Goal: Transaction & Acquisition: Purchase product/service

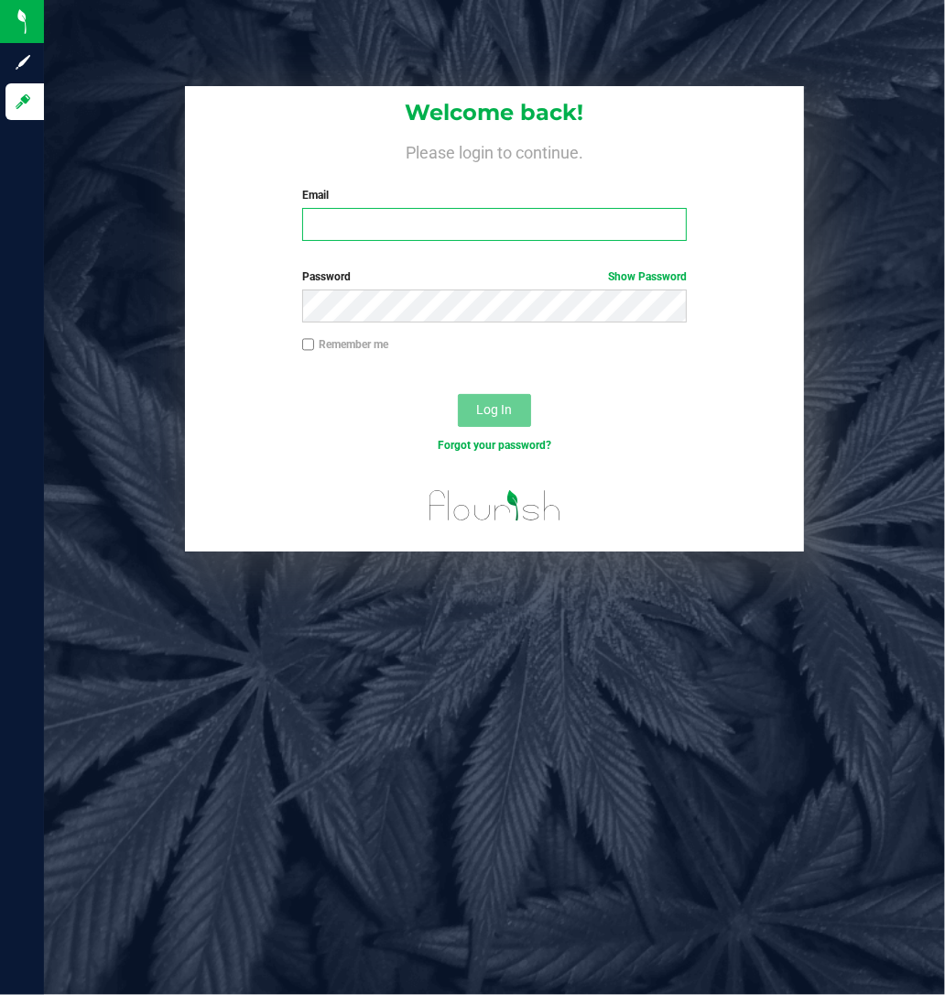
click at [434, 223] on input "Email" at bounding box center [495, 224] width 386 height 33
type input "[EMAIL_ADDRESS][DOMAIN_NAME]"
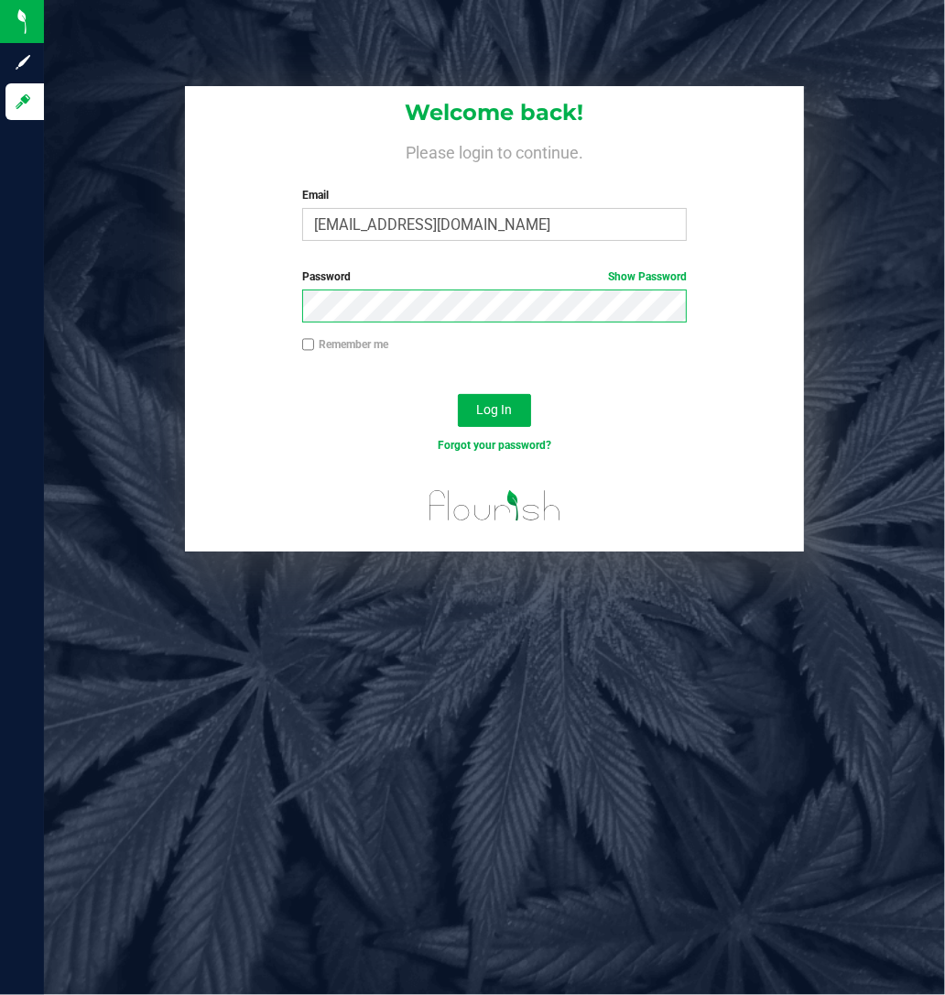
click at [458, 394] on button "Log In" at bounding box center [494, 410] width 73 height 33
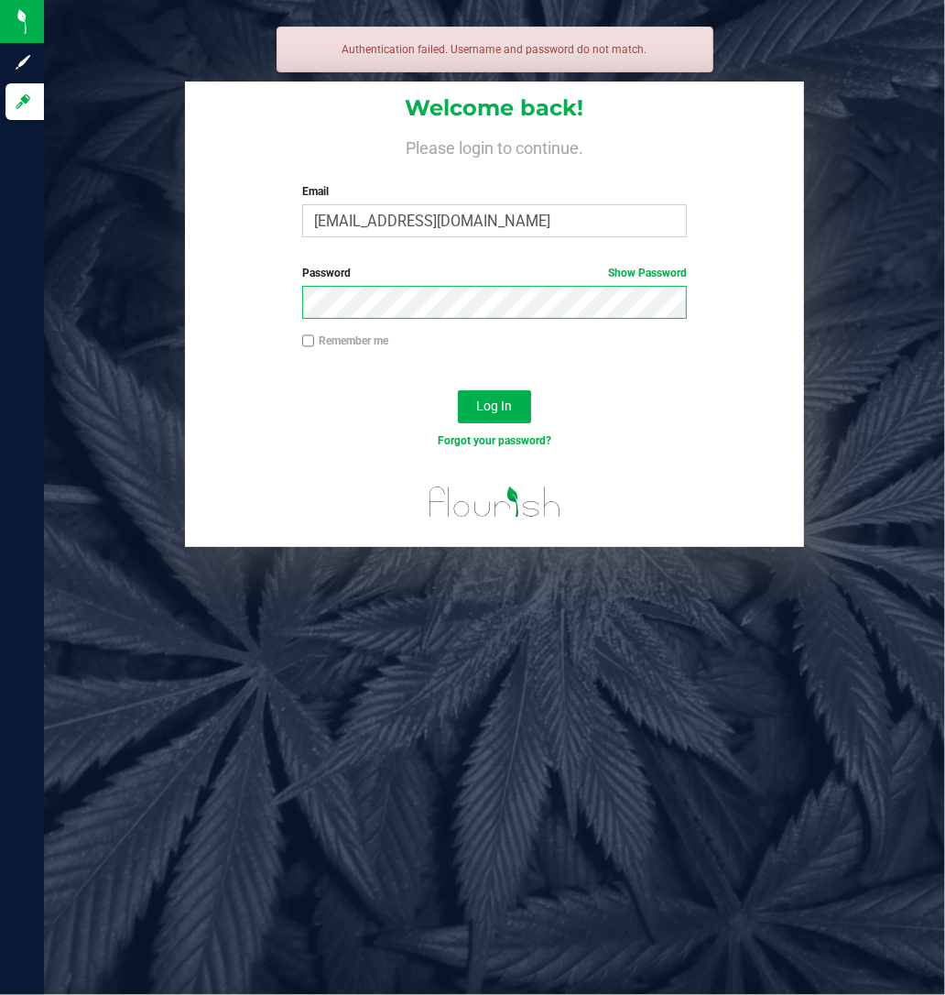
click at [458, 390] on button "Log In" at bounding box center [494, 406] width 73 height 33
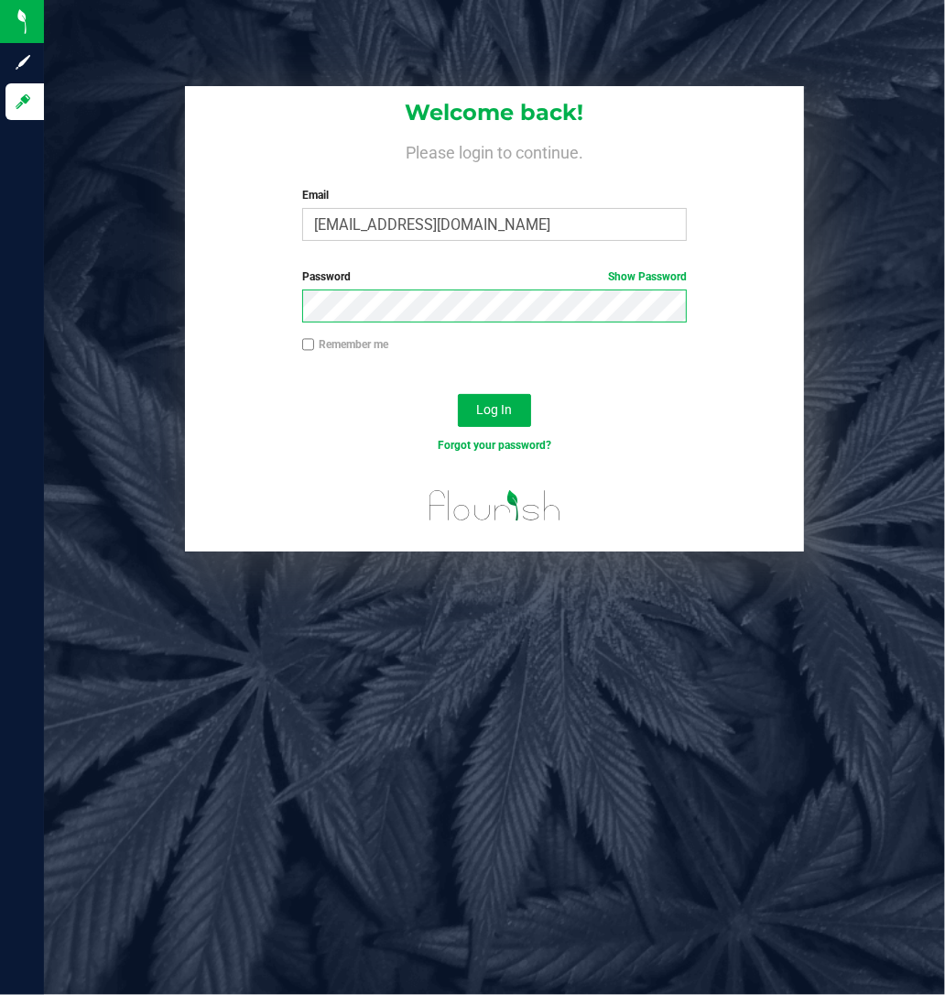
click at [458, 394] on button "Log In" at bounding box center [494, 410] width 73 height 33
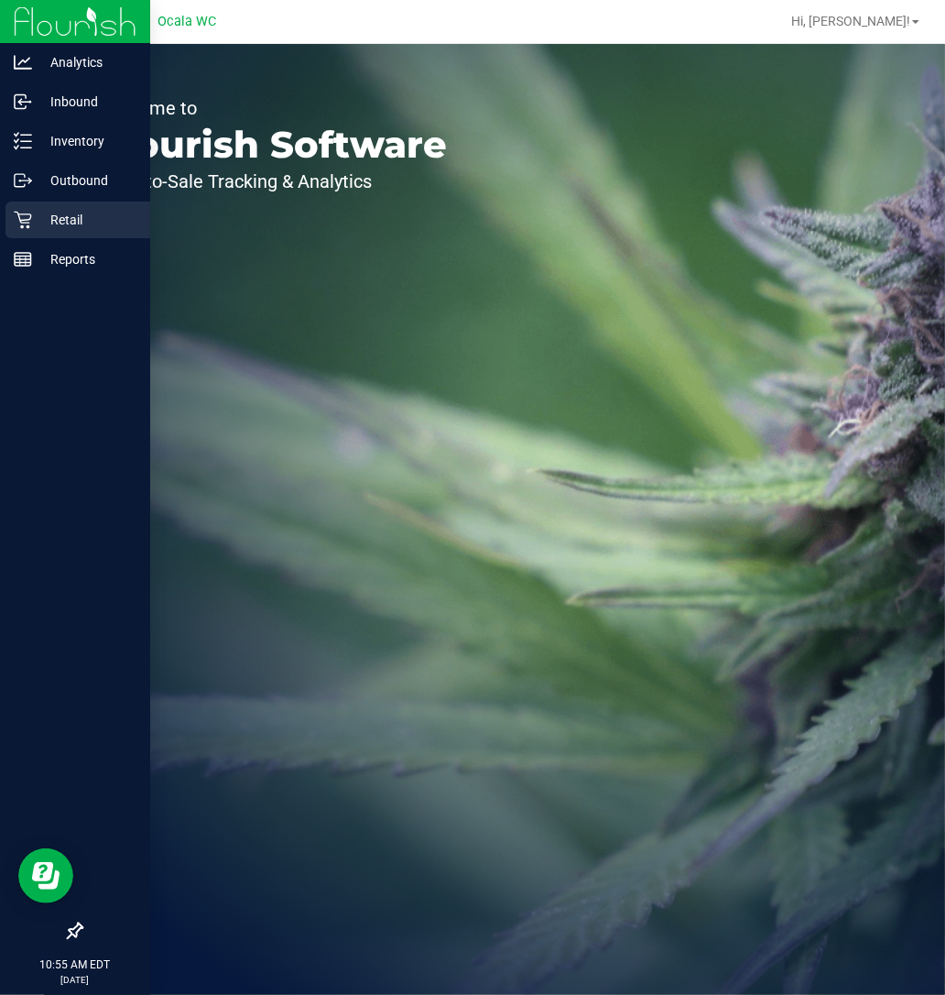
click at [35, 224] on p "Retail" at bounding box center [87, 220] width 110 height 22
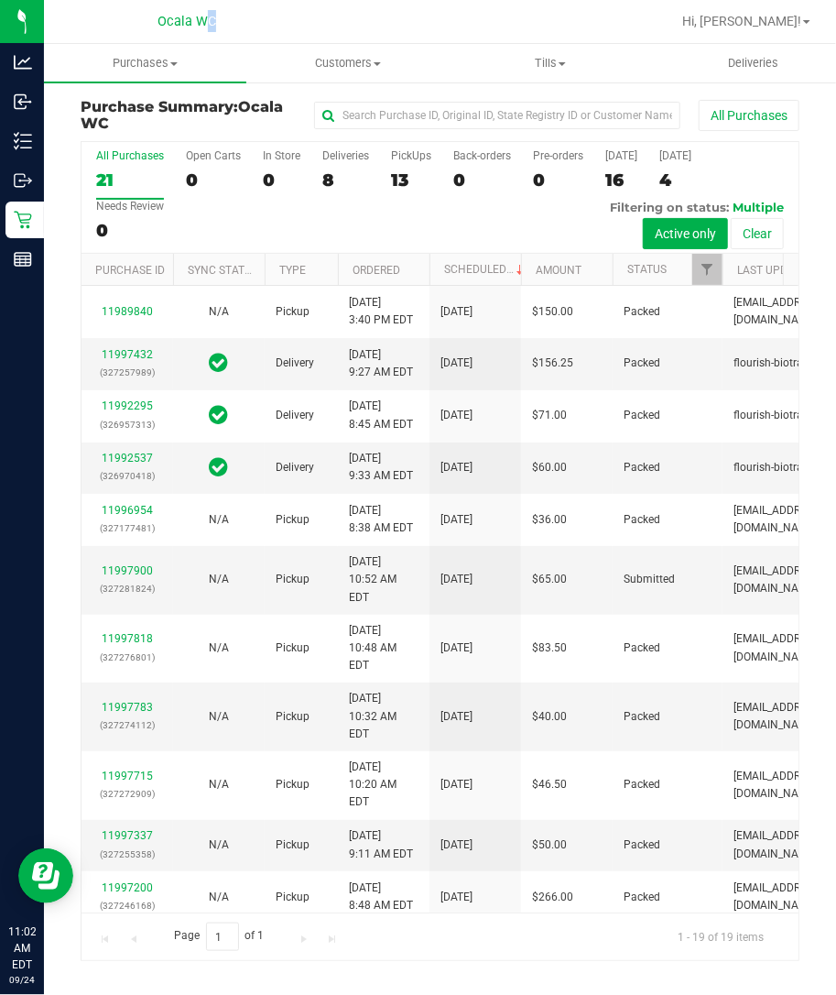
drag, startPoint x: 507, startPoint y: 1, endPoint x: 208, endPoint y: 1, distance: 298.6
click at [208, 1] on nav "Ocala WC Hi, [PERSON_NAME]!" at bounding box center [440, 22] width 792 height 44
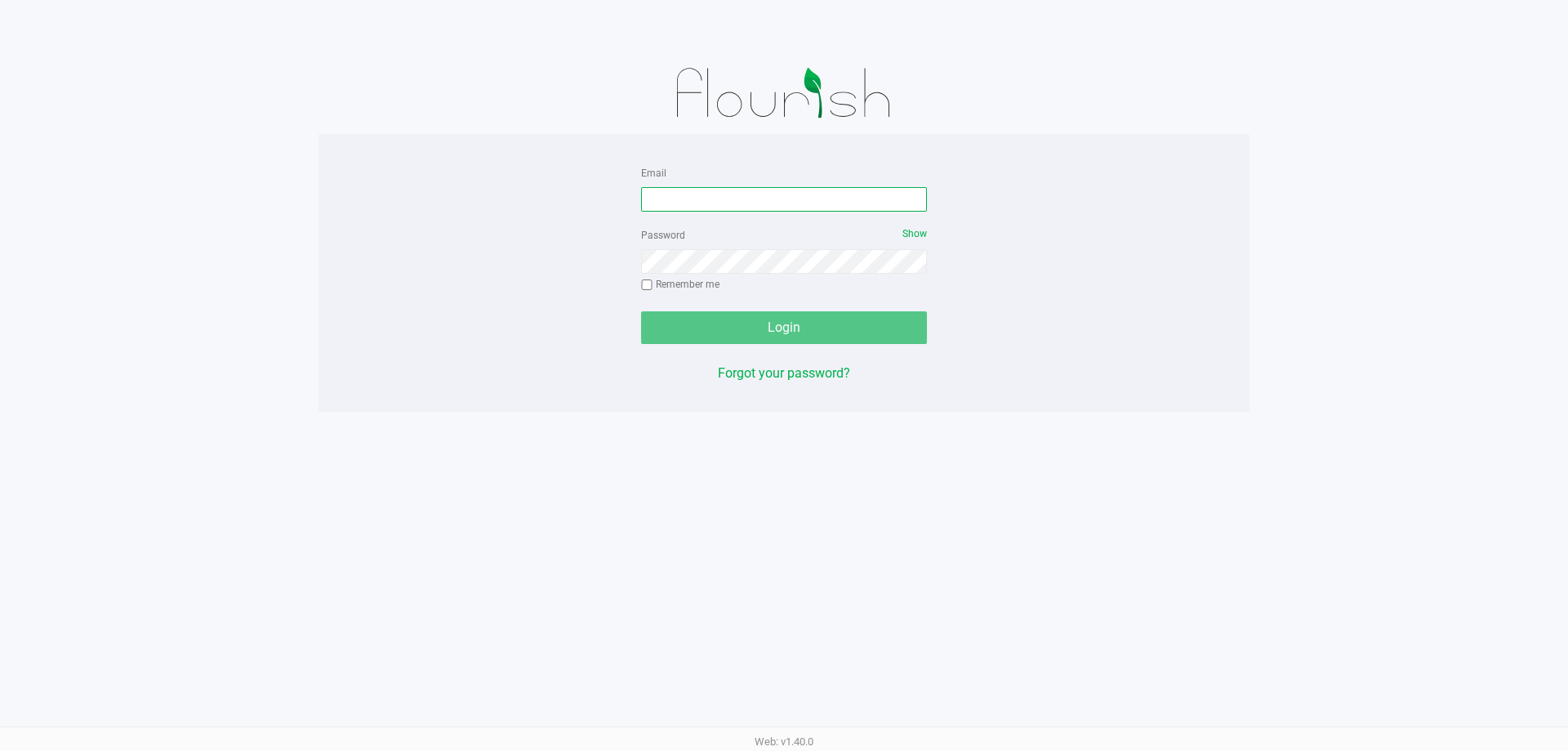
drag, startPoint x: 695, startPoint y: 202, endPoint x: 713, endPoint y: 101, distance: 102.6
click at [698, 202] on input "Email" at bounding box center [784, 199] width 286 height 24
type input "[EMAIL_ADDRESS][DOMAIN_NAME]"
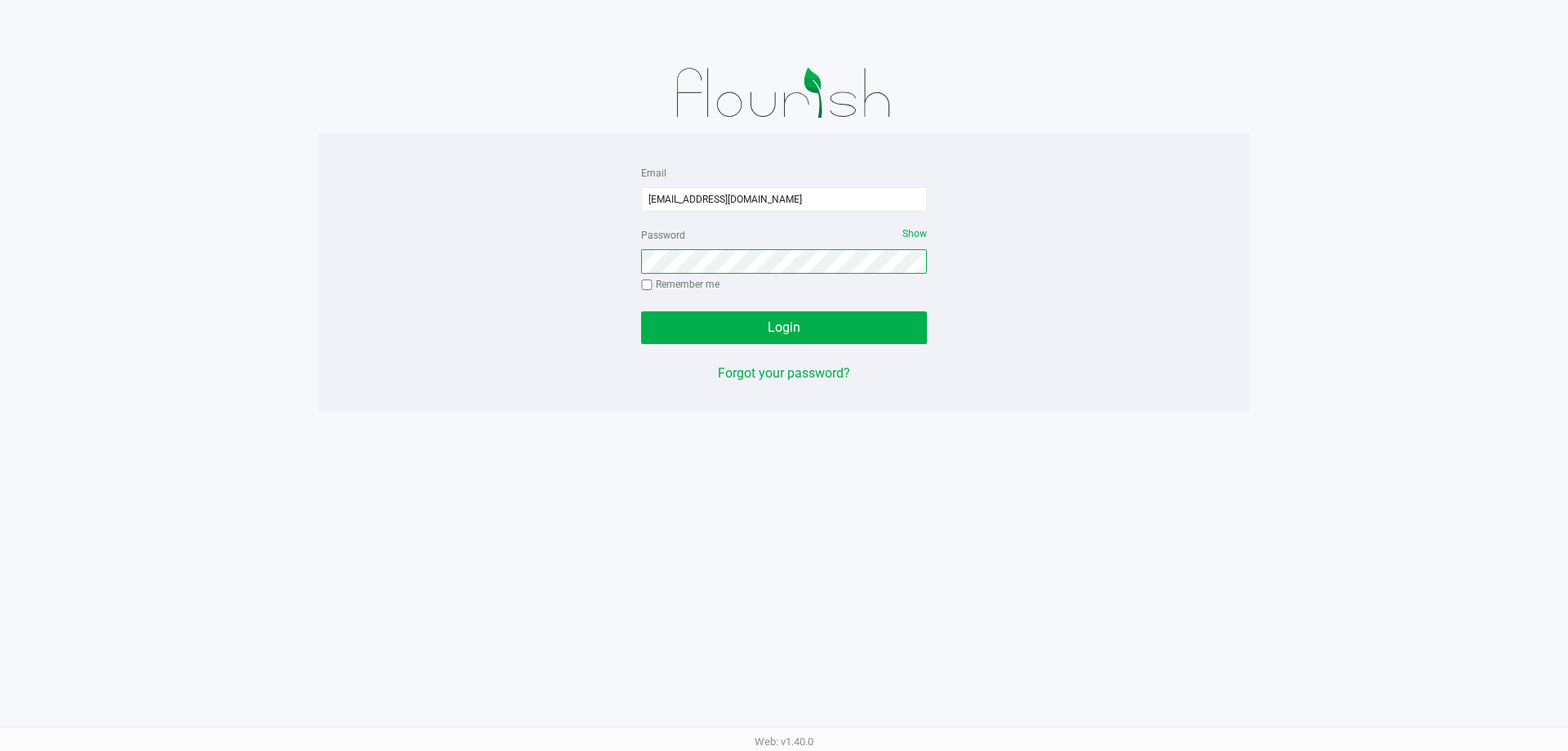
click at [641, 311] on button "Login" at bounding box center [784, 327] width 286 height 33
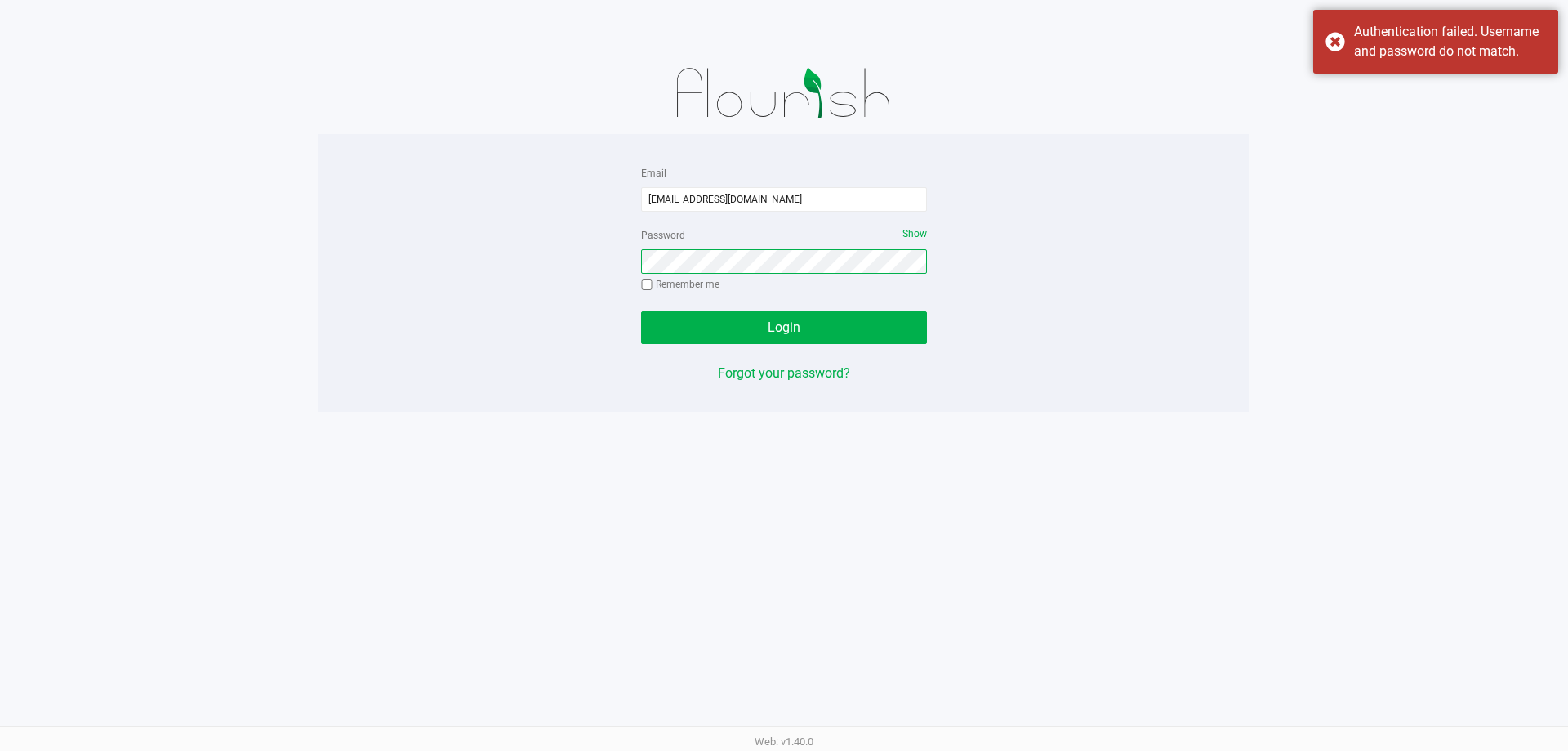
click at [641, 311] on button "Login" at bounding box center [784, 327] width 286 height 33
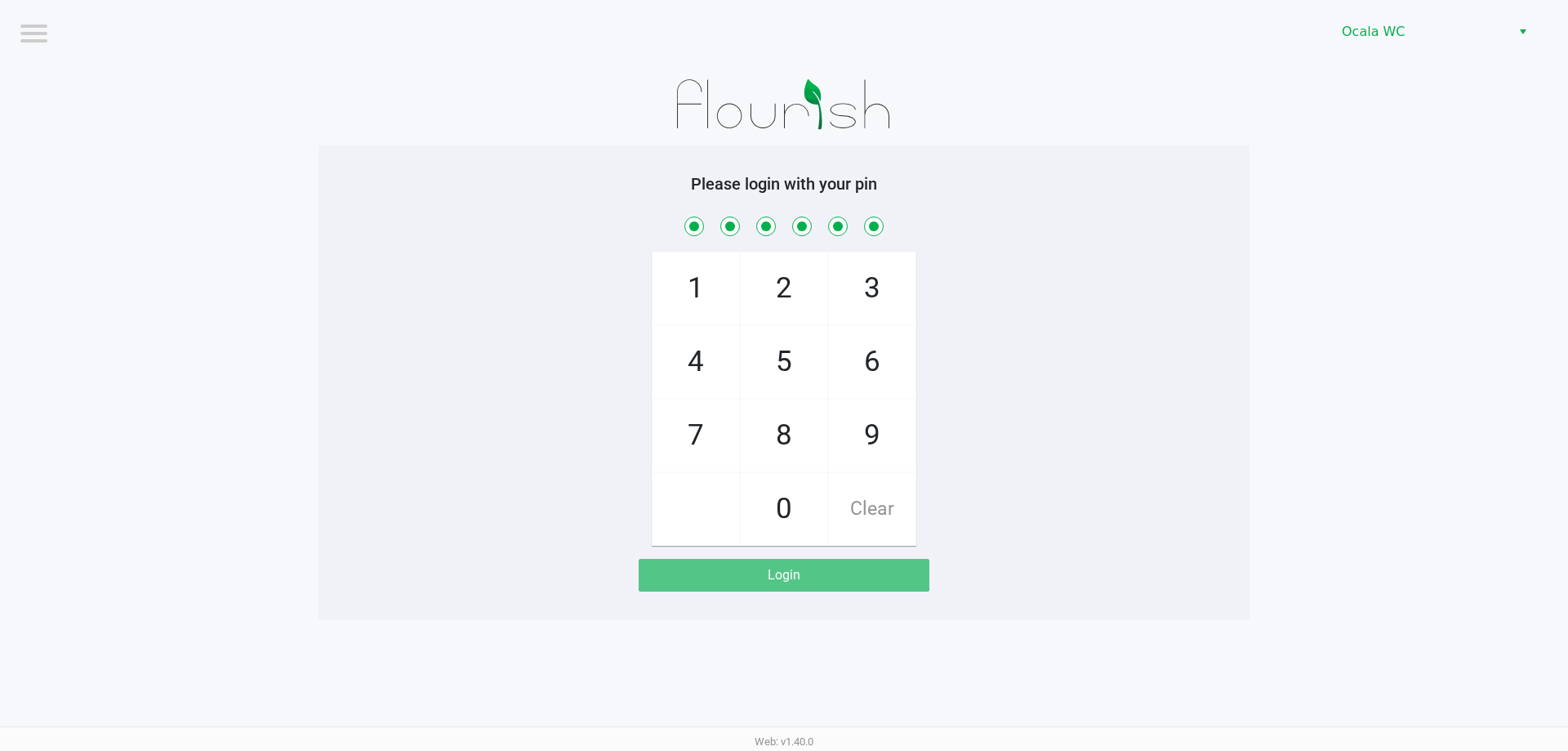
checkbox input "true"
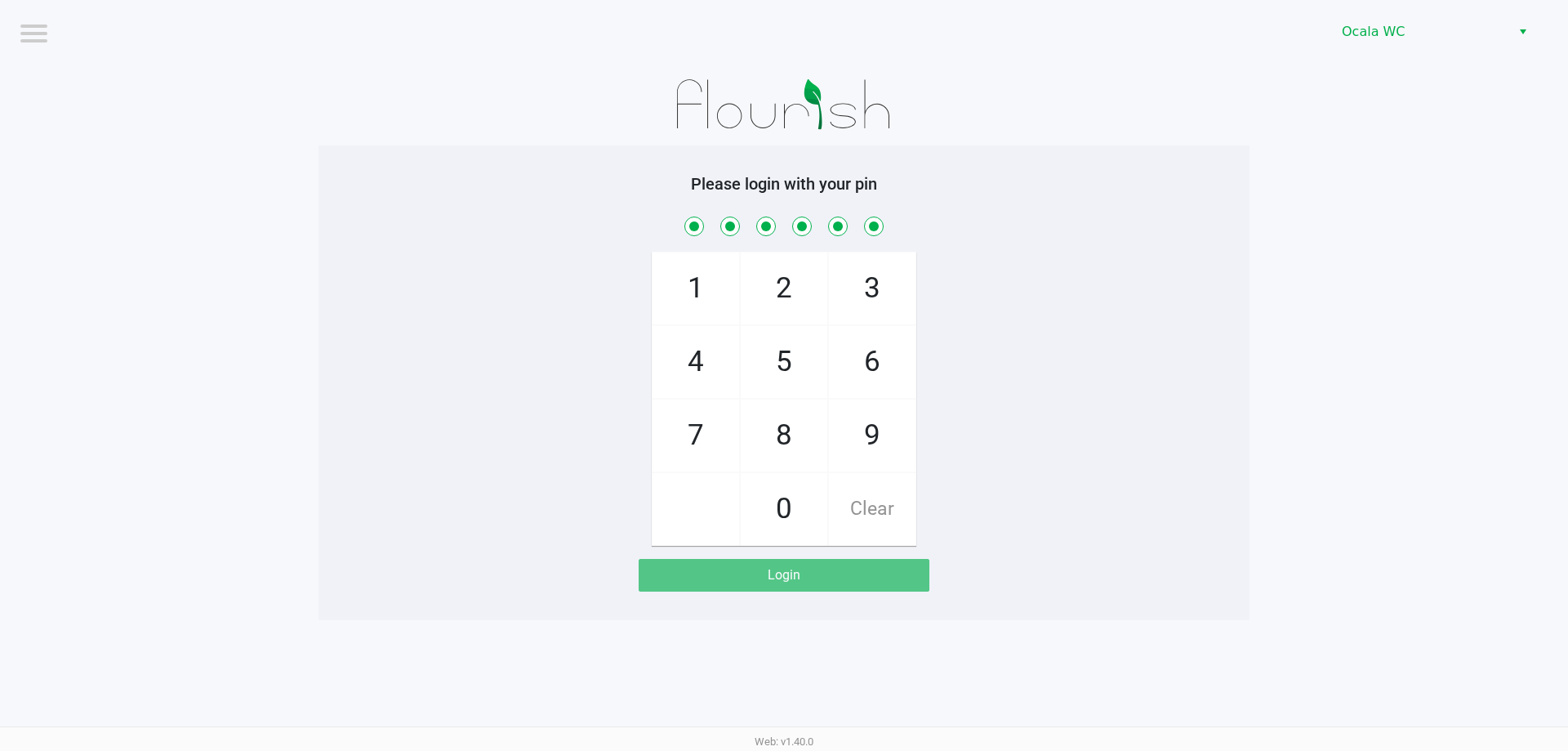
checkbox input "true"
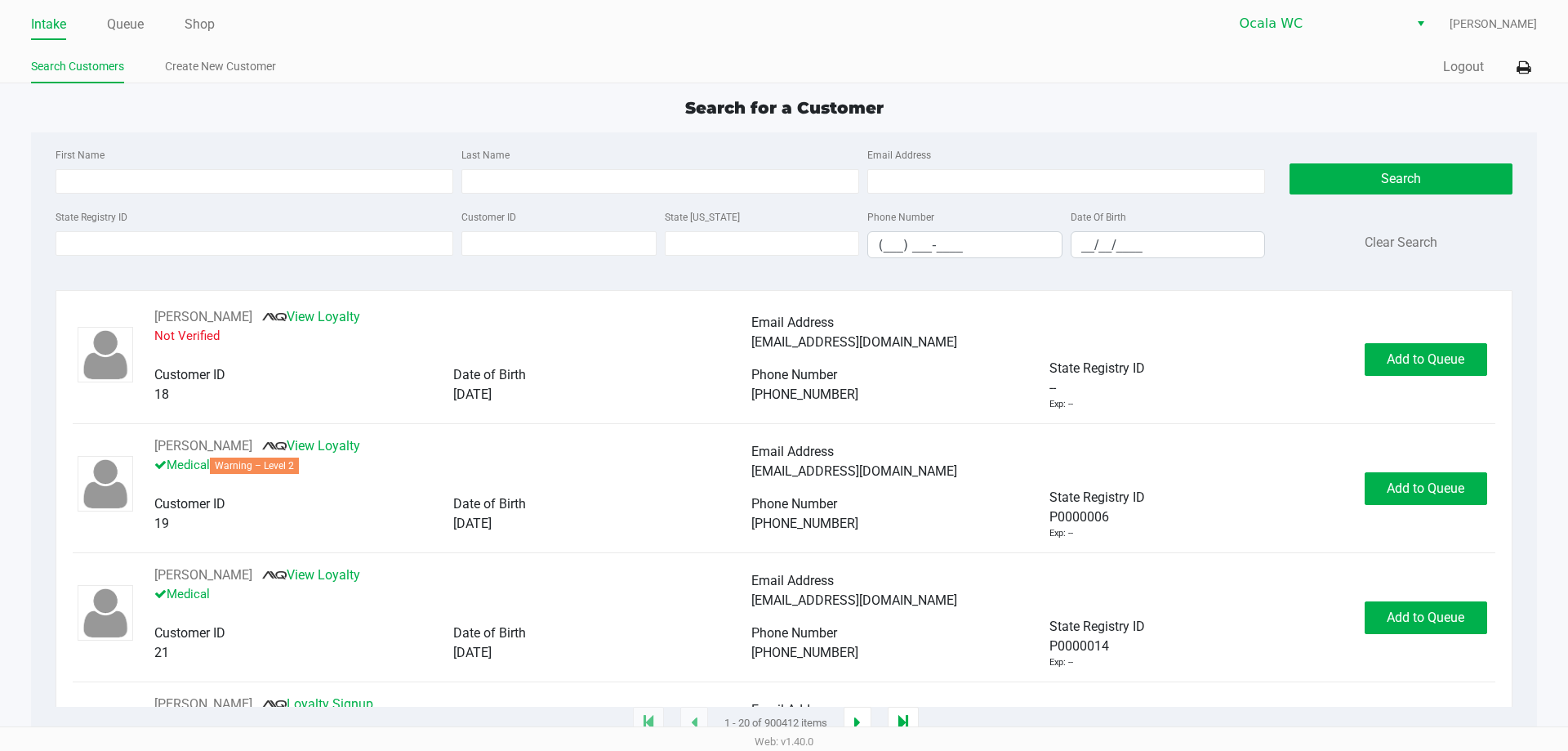
click at [1566, 560] on app-all-customers "Search for a Customer First Name Last Name Email Address State Registry ID Cust…" at bounding box center [784, 409] width 1568 height 628
click at [142, 23] on link "Queue" at bounding box center [125, 25] width 37 height 23
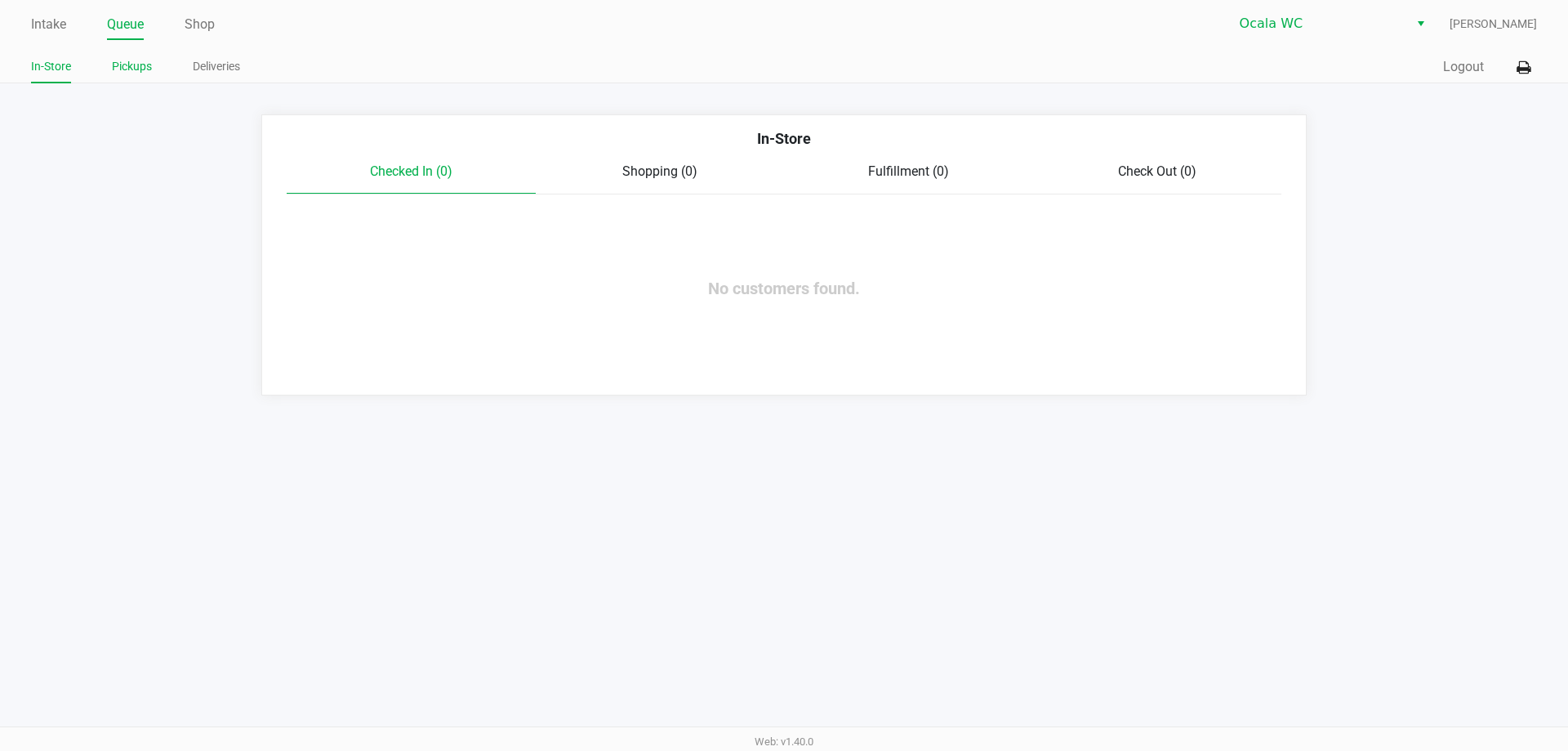
click at [145, 69] on link "Pickups" at bounding box center [131, 66] width 40 height 21
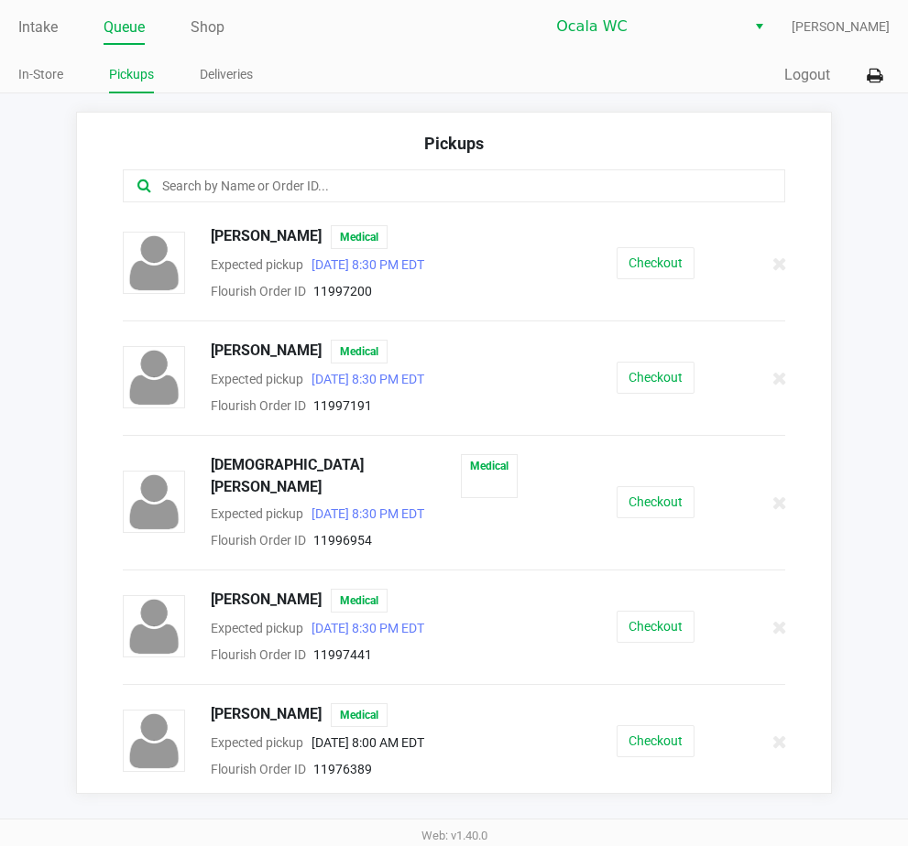
click at [511, 85] on div "Quick Sale Logout" at bounding box center [672, 76] width 436 height 34
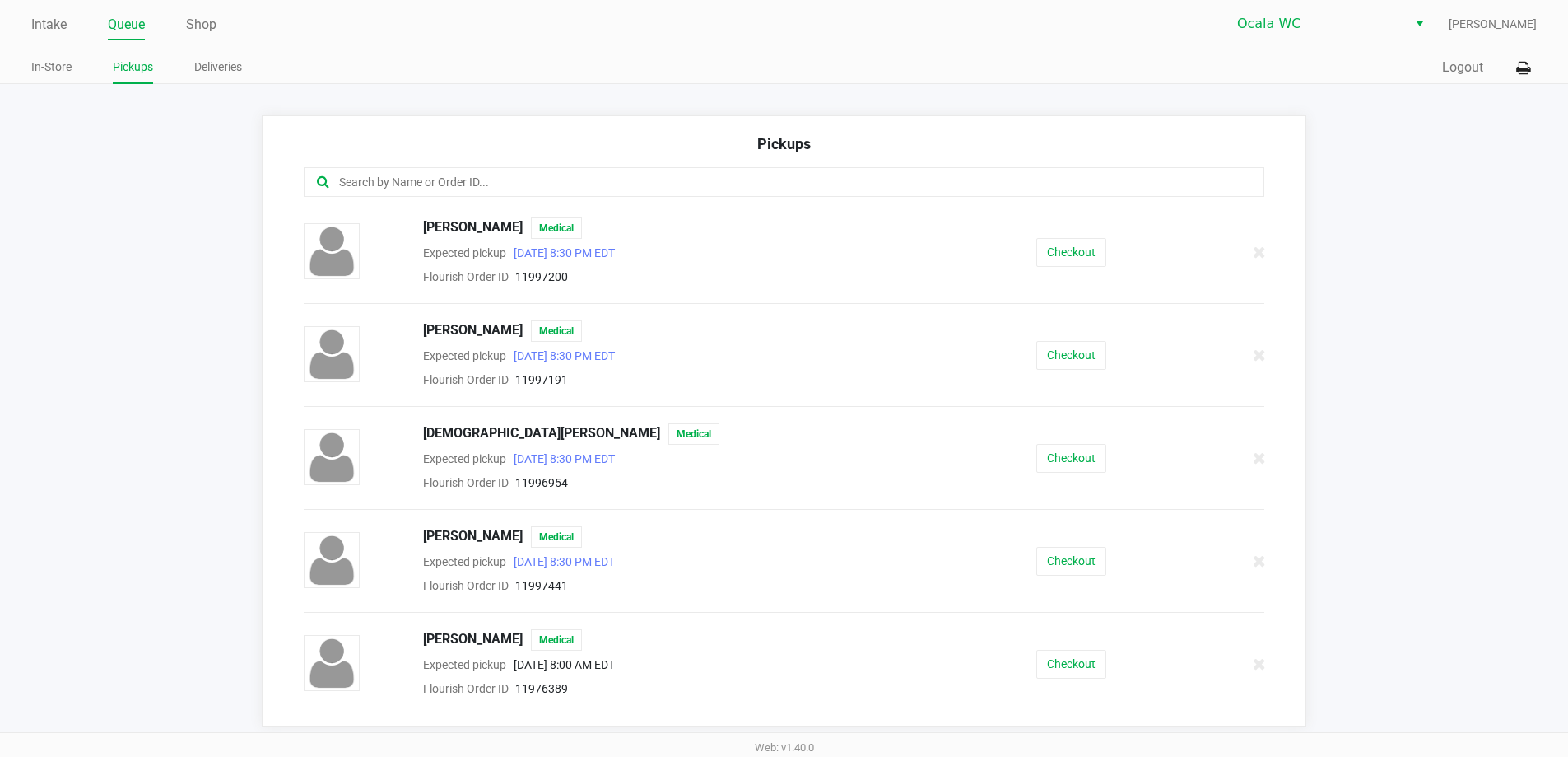
click at [51, 29] on link "Intake" at bounding box center [49, 25] width 35 height 23
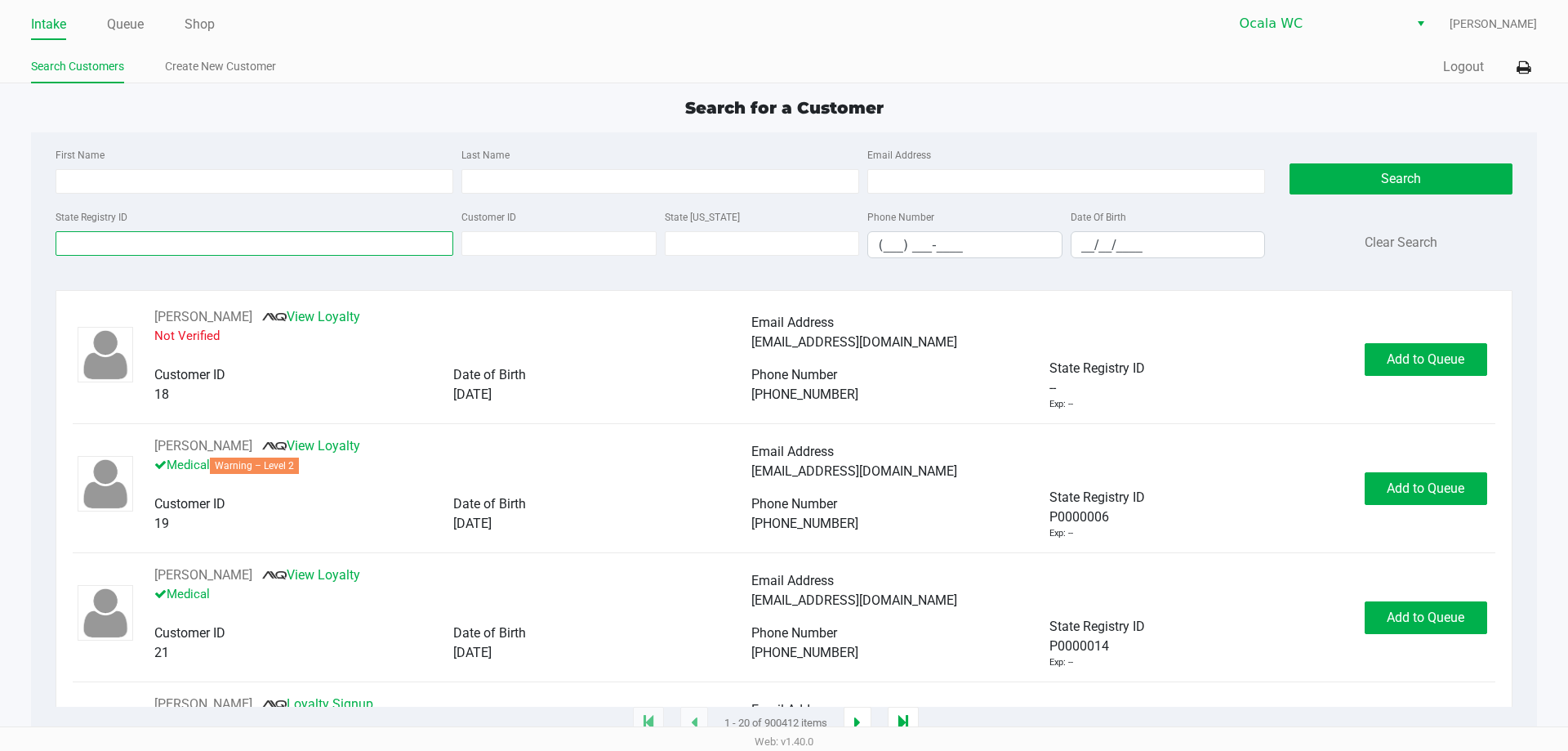
click at [150, 238] on input "State Registry ID" at bounding box center [254, 243] width 398 height 24
type input "p0tm7460"
click at [1383, 176] on button "Search" at bounding box center [1400, 178] width 222 height 31
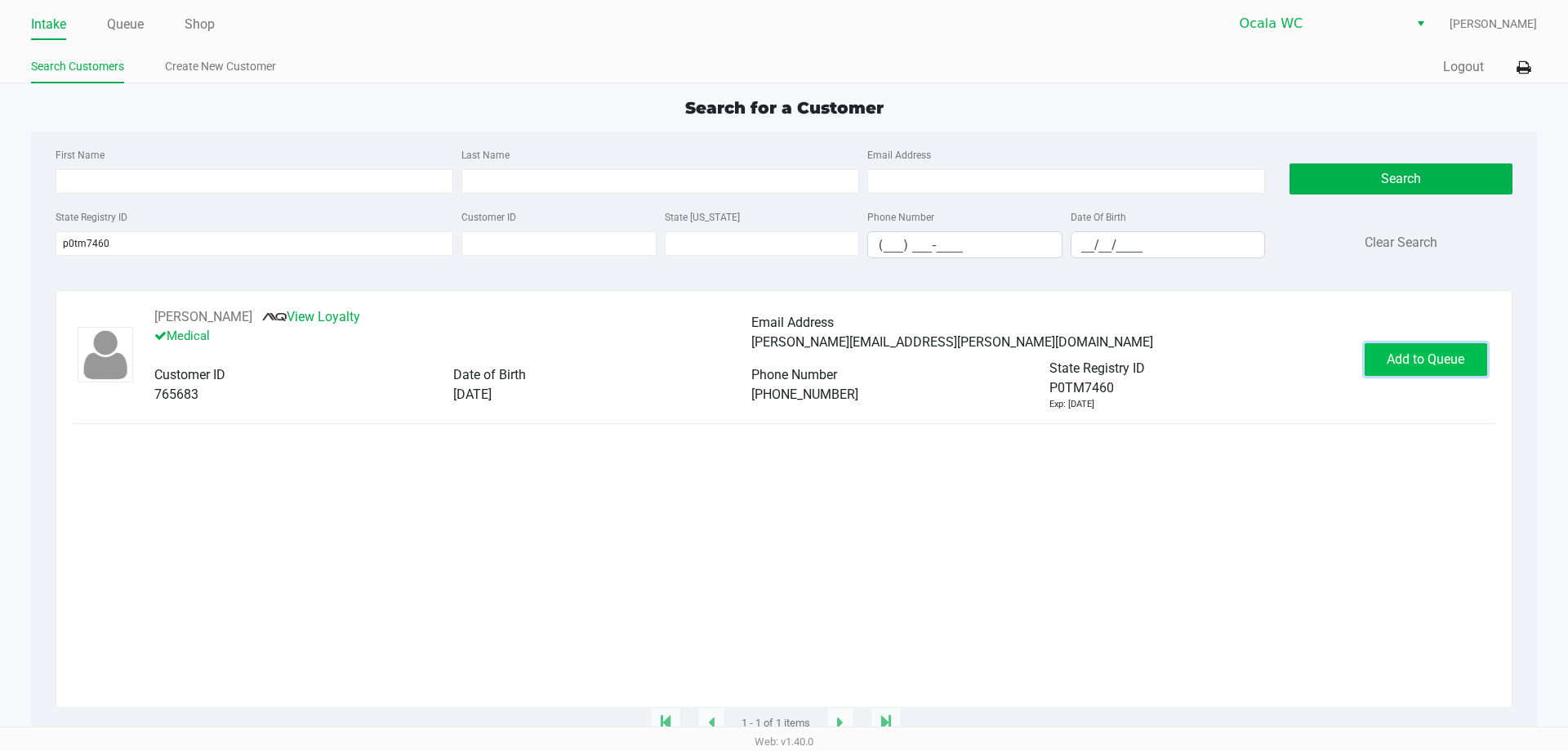
click at [1419, 355] on span "Add to Queue" at bounding box center [1424, 359] width 78 height 15
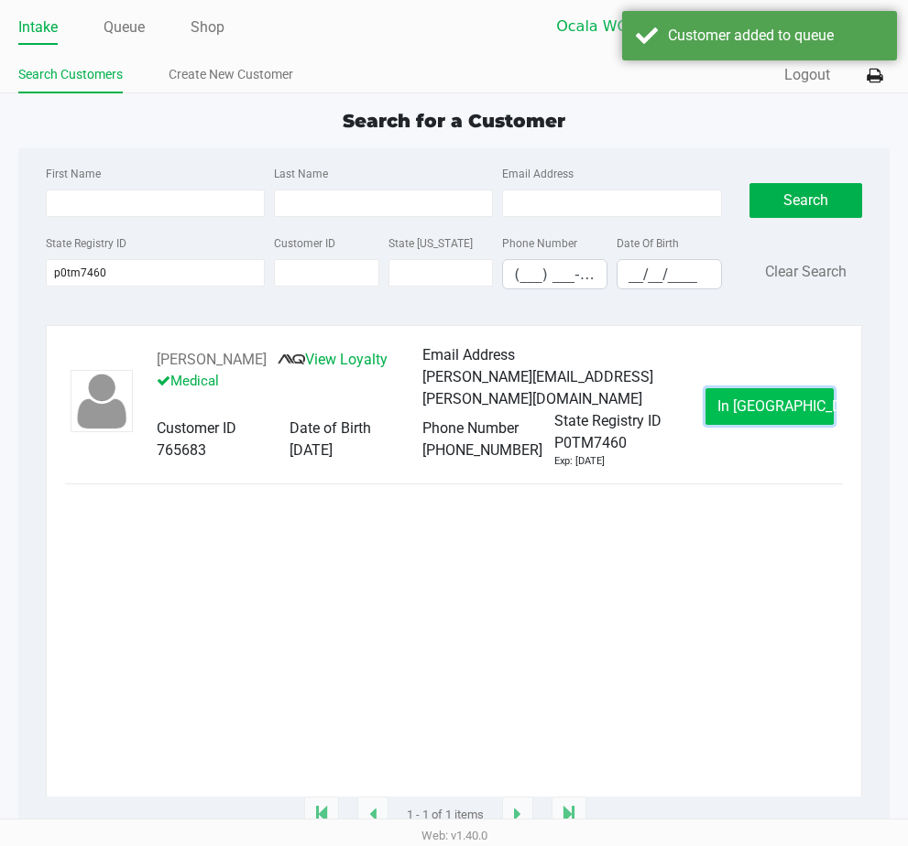
click at [757, 405] on span "In Queue" at bounding box center [794, 406] width 154 height 17
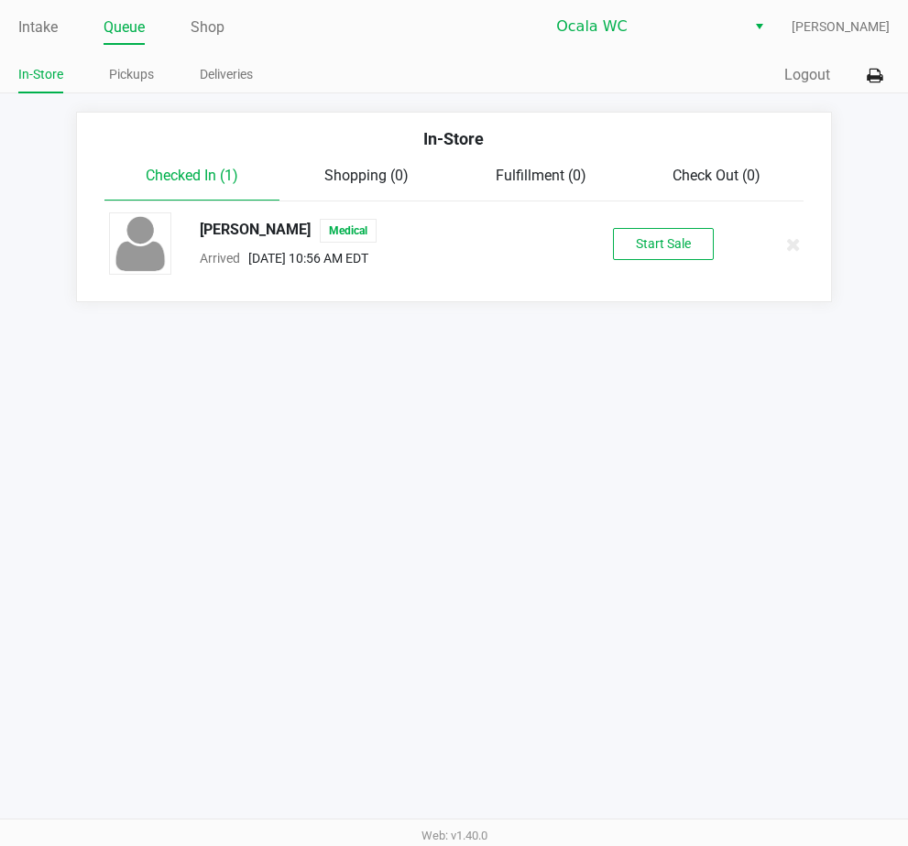
click at [119, 27] on link "Queue" at bounding box center [124, 28] width 41 height 26
click at [690, 235] on button "Start Sale" at bounding box center [663, 244] width 101 height 32
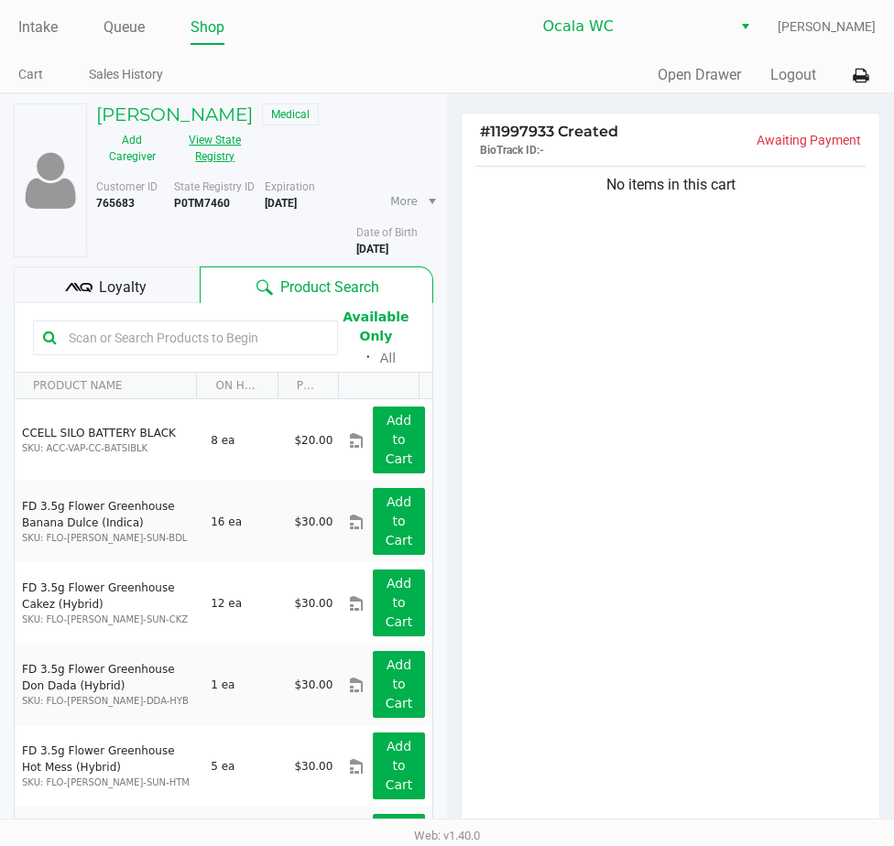
click at [213, 148] on button "View State Registry" at bounding box center [210, 148] width 82 height 46
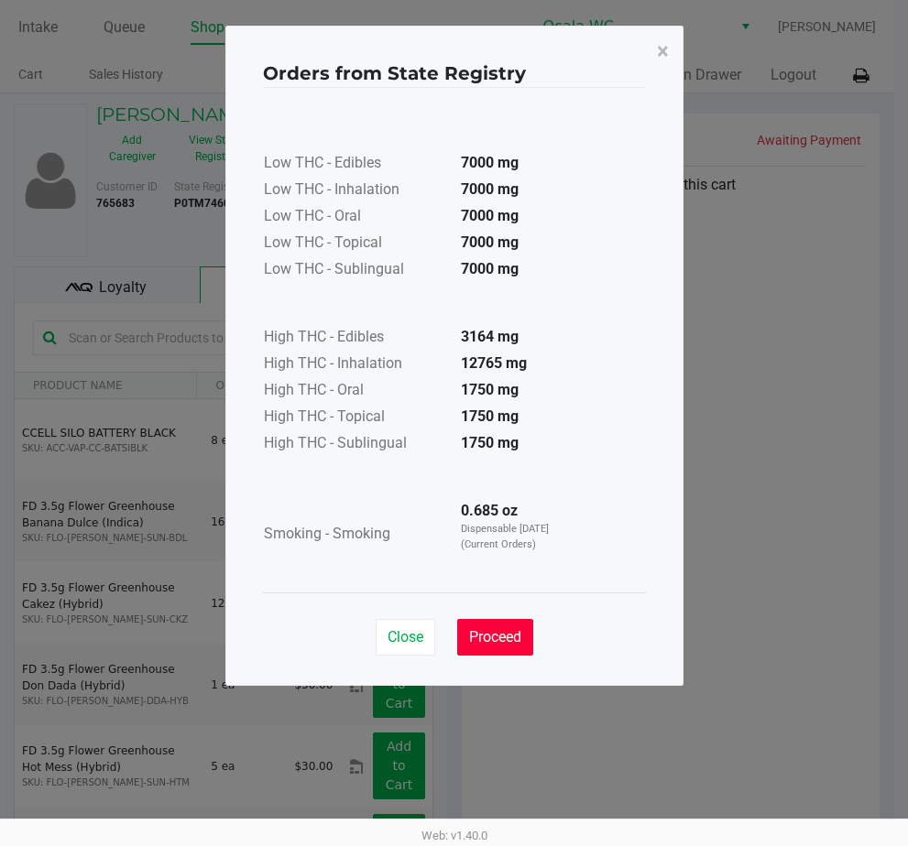
click at [506, 634] on span "Proceed" at bounding box center [495, 636] width 52 height 17
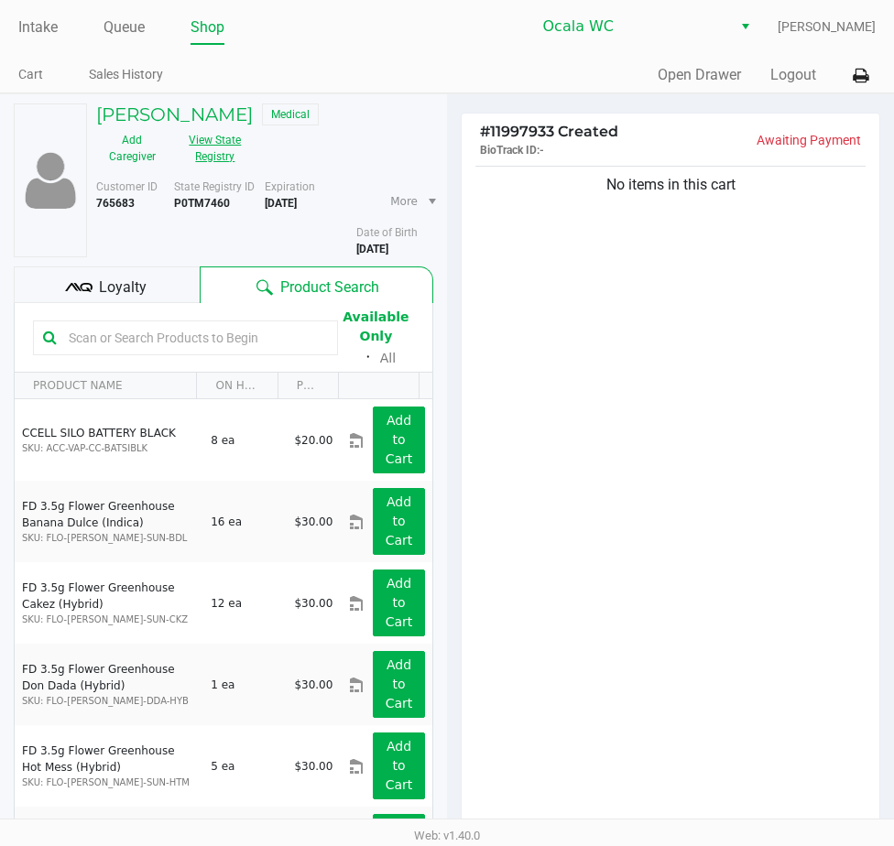
click at [225, 153] on button "View State Registry" at bounding box center [210, 148] width 82 height 46
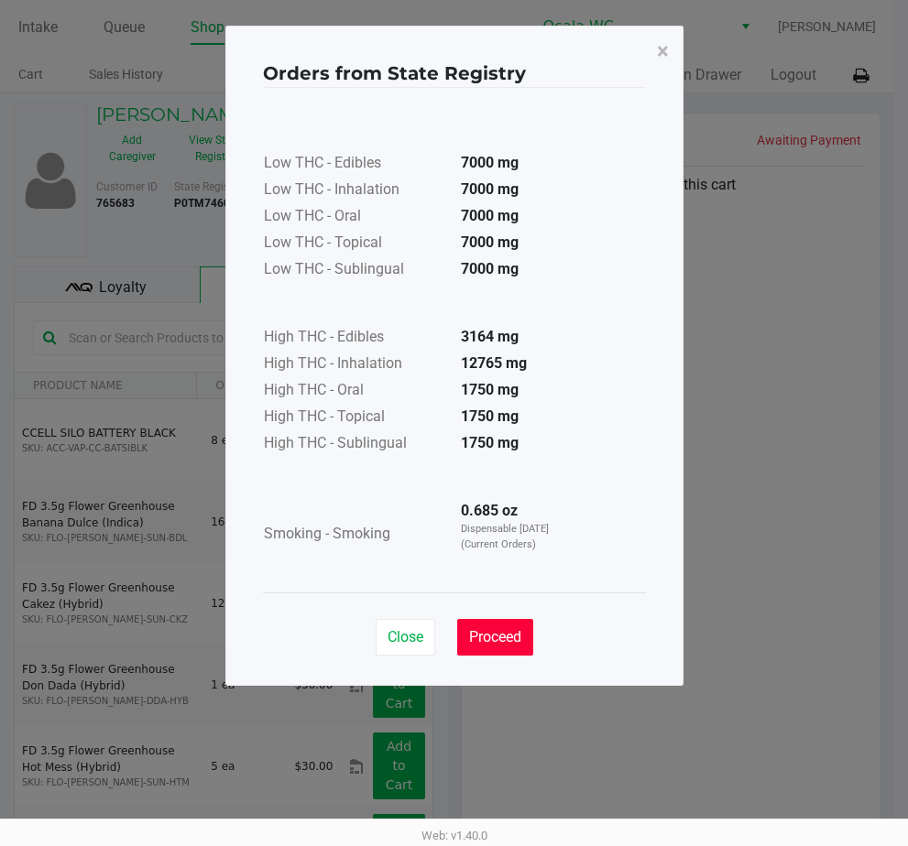
click at [507, 638] on span "Proceed" at bounding box center [495, 636] width 52 height 17
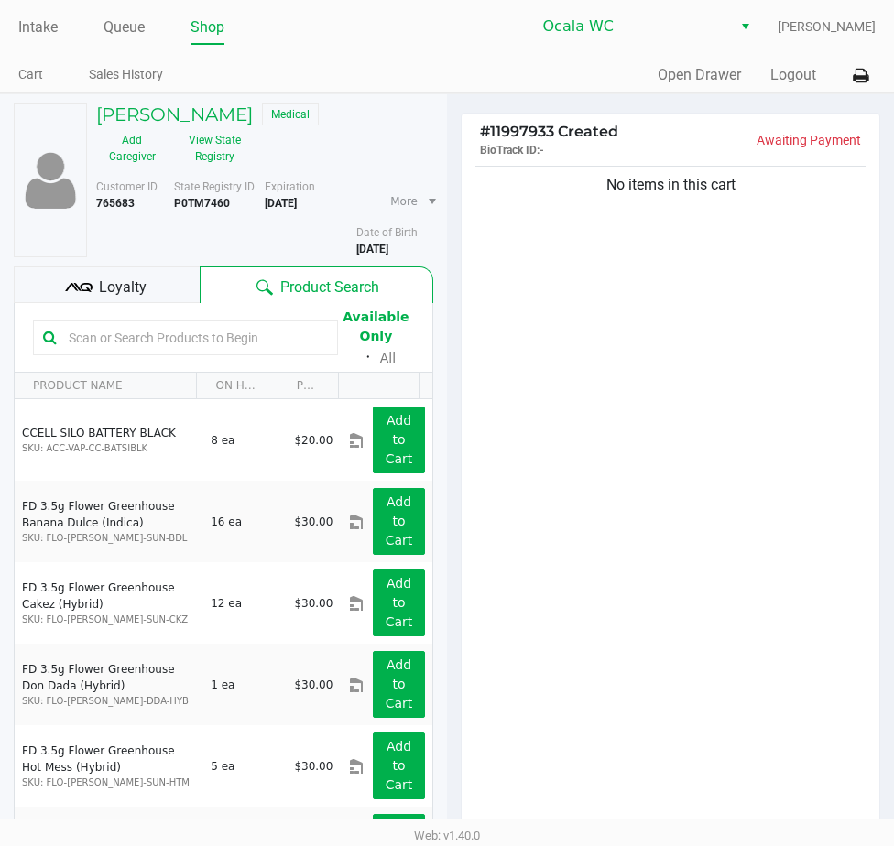
click at [125, 329] on input "text" at bounding box center [194, 337] width 267 height 27
click at [168, 294] on div "Loyalty" at bounding box center [107, 285] width 186 height 37
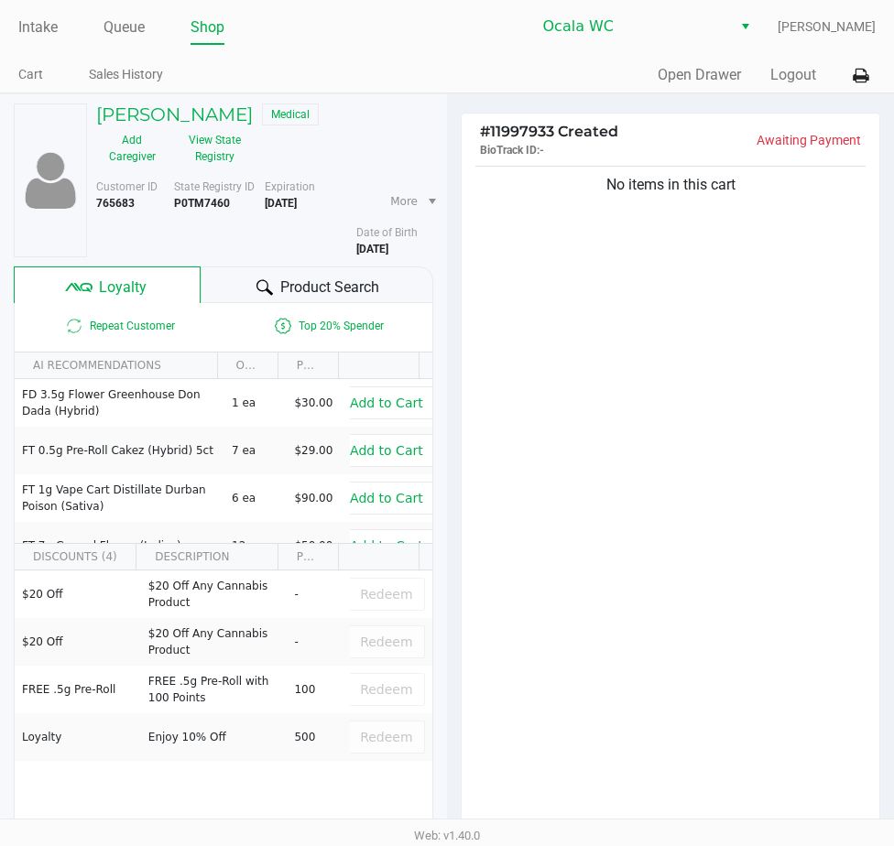
click at [319, 280] on span "Product Search" at bounding box center [329, 288] width 99 height 22
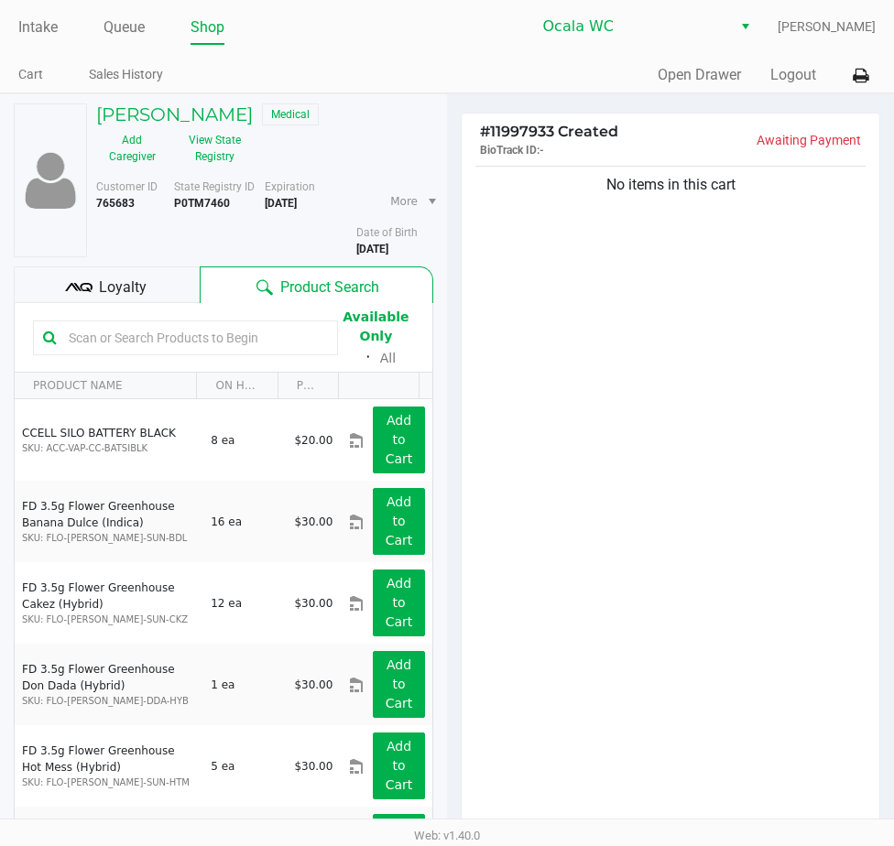
click at [169, 335] on input "text" at bounding box center [194, 337] width 267 height 27
type input "v"
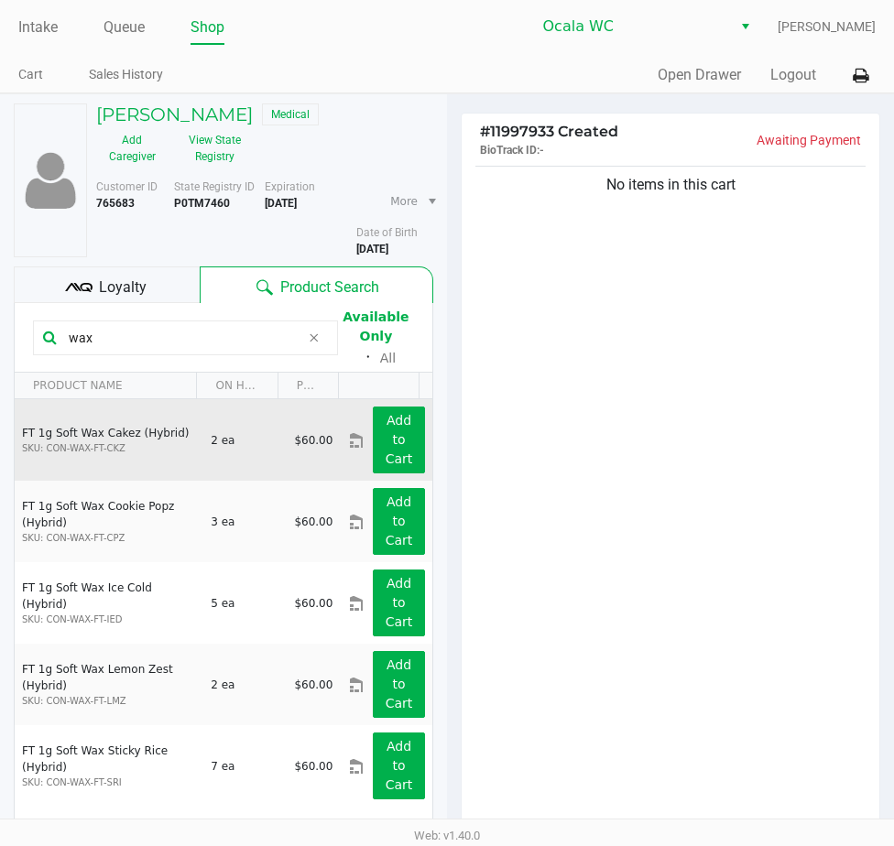
type input "wax"
click at [411, 434] on div "Add to Cart" at bounding box center [399, 440] width 80 height 67
click at [398, 436] on button "Add to Cart" at bounding box center [399, 440] width 52 height 67
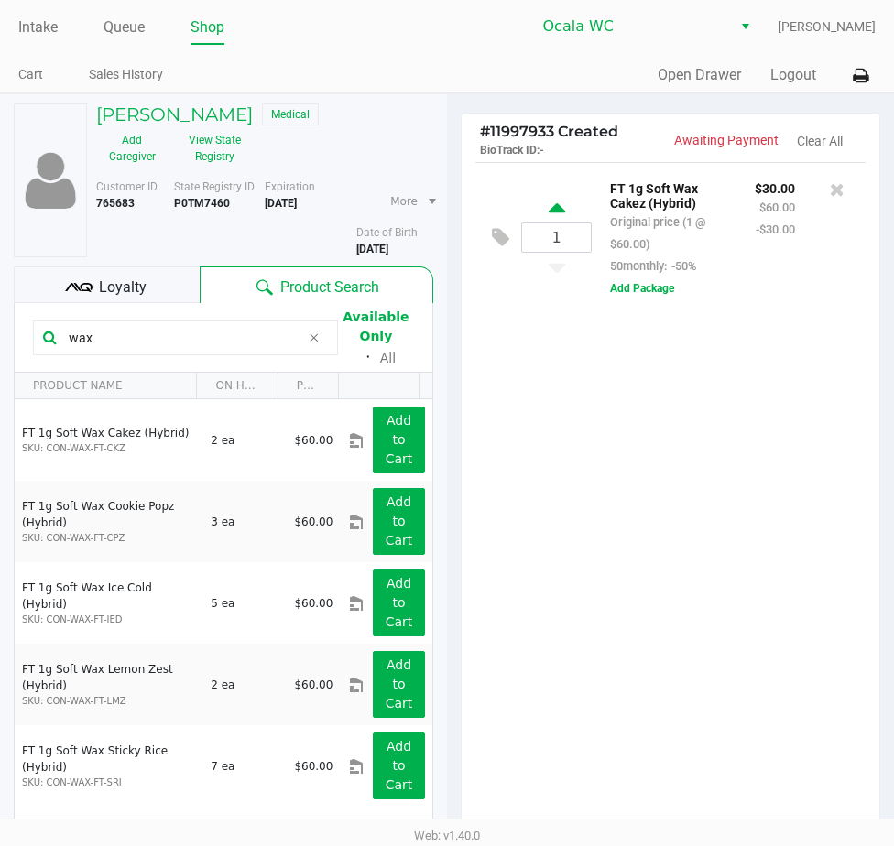
click at [555, 213] on icon at bounding box center [557, 211] width 16 height 23
type input "2"
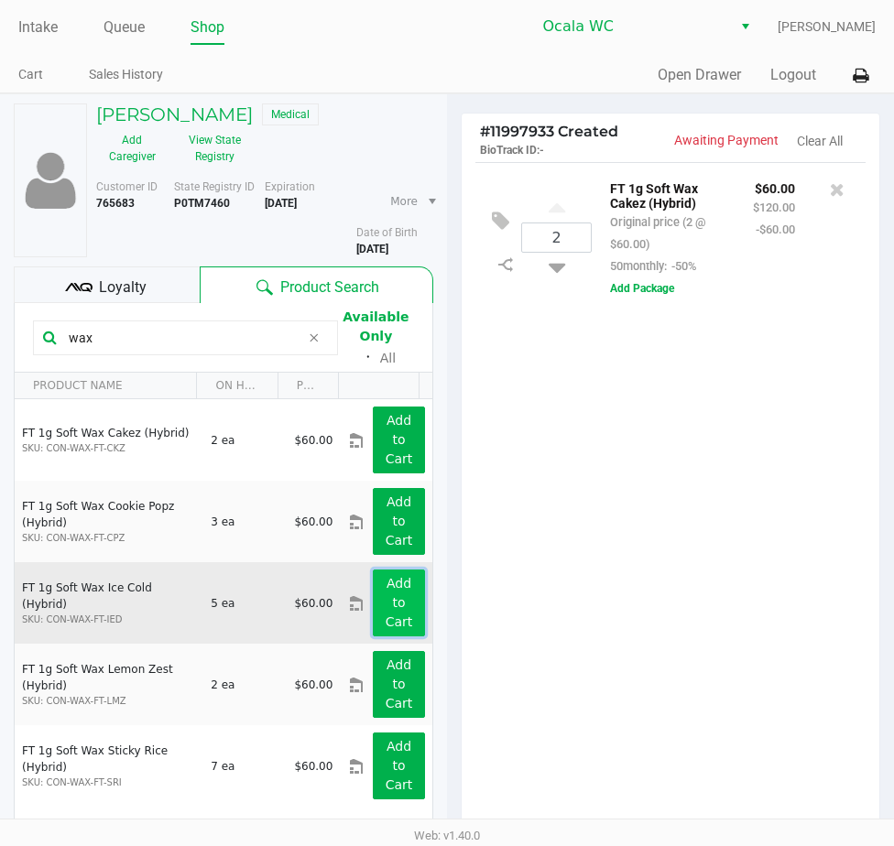
click at [386, 606] on app-button-loader "Add to Cart" at bounding box center [399, 602] width 27 height 53
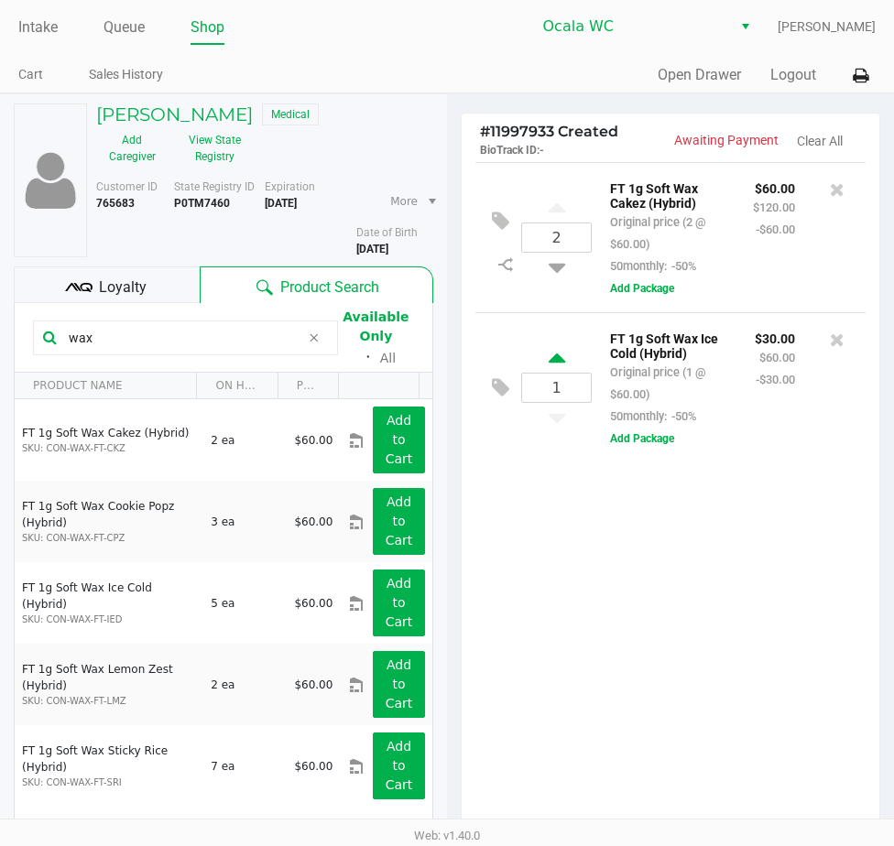
click at [558, 352] on icon at bounding box center [557, 361] width 16 height 23
type input "2"
drag, startPoint x: 116, startPoint y: 339, endPoint x: -11, endPoint y: 273, distance: 143.4
click at [0, 273] on html "Intake Queue Shop Ocala WC Marjorie Hern Cart Sales History Quick Sale Open Dra…" at bounding box center [447, 423] width 894 height 846
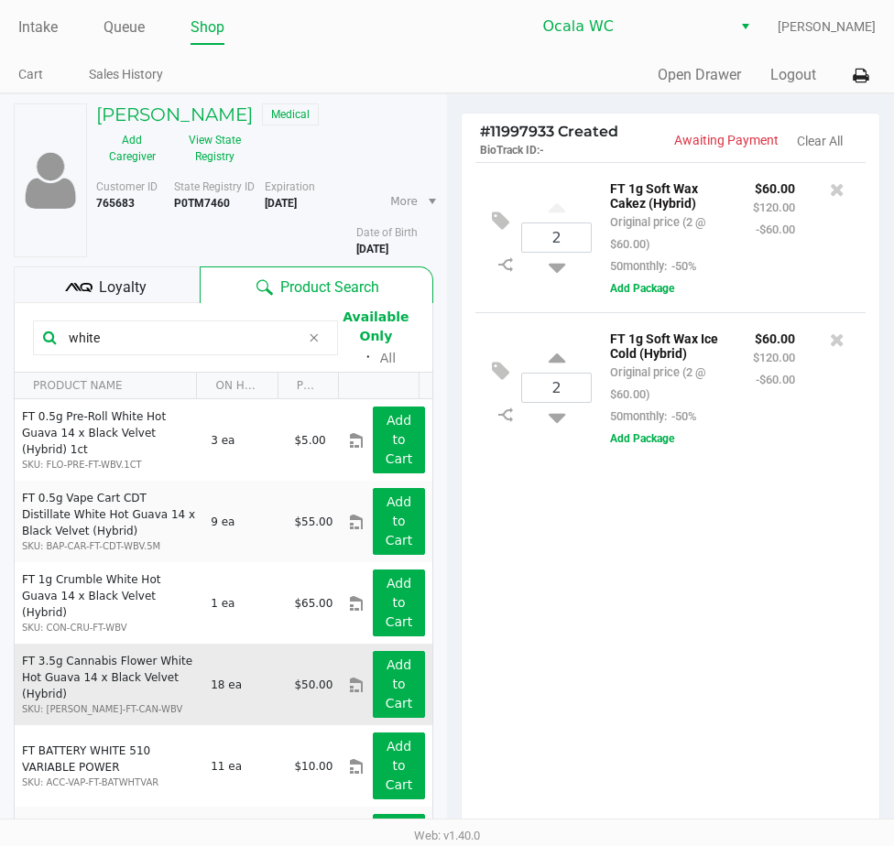
click at [418, 679] on div "Add to Cart" at bounding box center [399, 684] width 80 height 67
click at [389, 682] on app-button-loader "Add to Cart" at bounding box center [399, 684] width 27 height 53
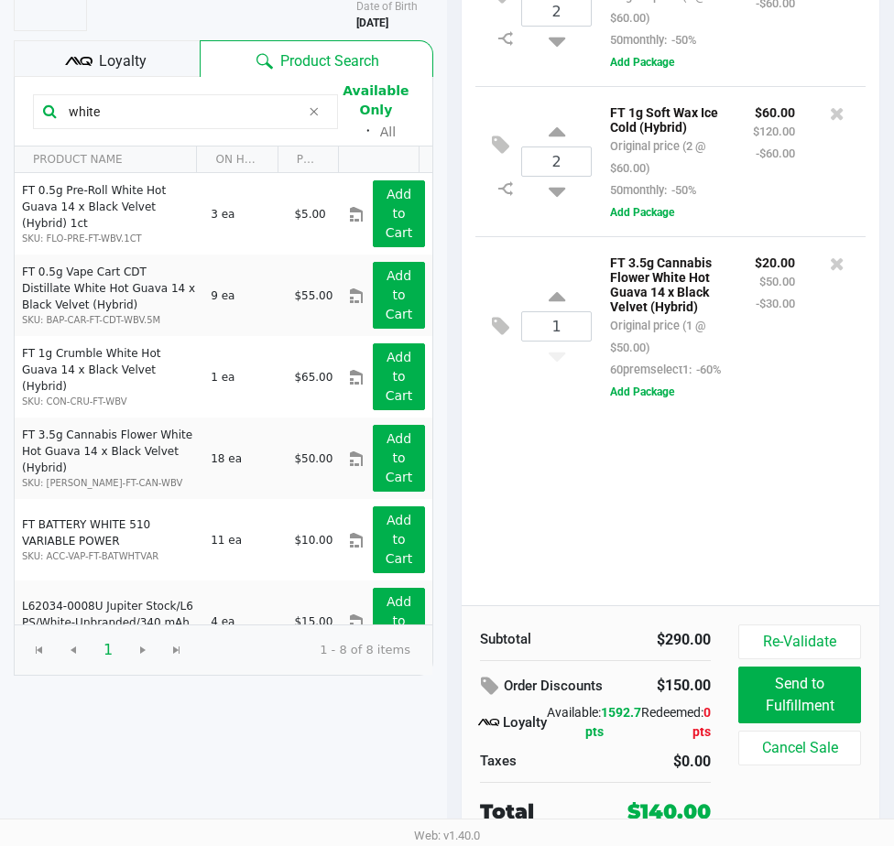
drag, startPoint x: 130, startPoint y: 118, endPoint x: -11, endPoint y: 58, distance: 153.5
click at [0, 58] on html "Intake Queue Shop Ocala WC Marjorie Hern Cart Sales History Quick Sale Open Dra…" at bounding box center [447, 197] width 894 height 846
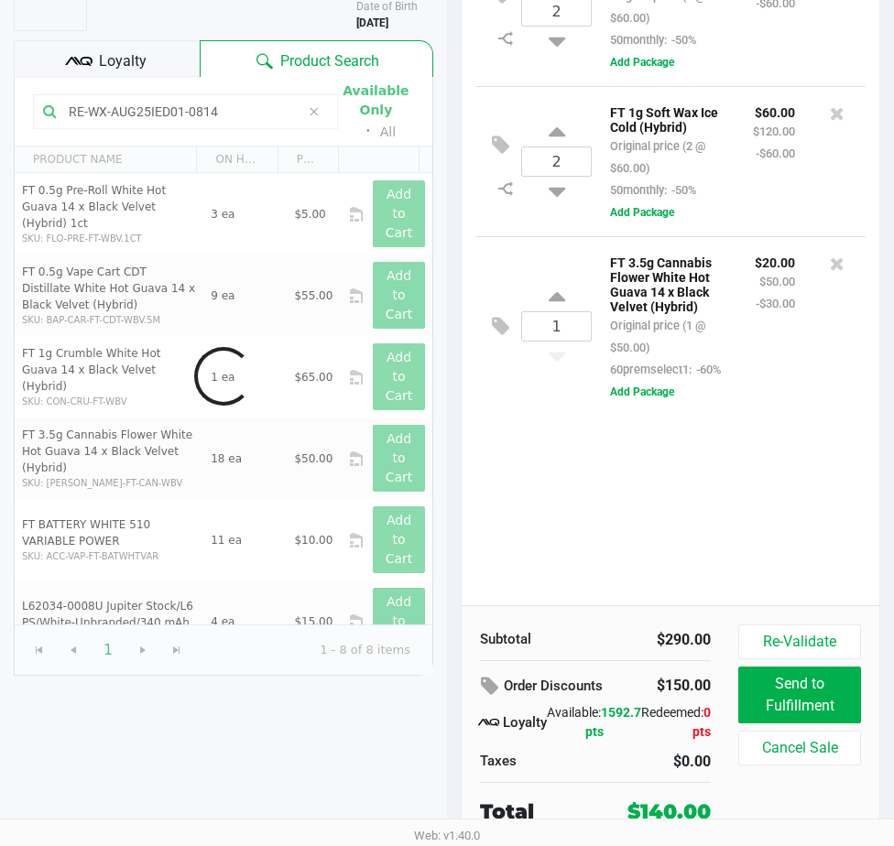
type input "RE-WX-AUG25IED01-0814"
click at [798, 508] on div "2 FT 1g Soft Wax Cakez (Hybrid) Original price (2 @ $60.00) 50monthly: -50% $60…" at bounding box center [671, 271] width 418 height 670
click at [756, 509] on div "2 FT 1g Soft Wax Cakez (Hybrid) Original price (2 @ $60.00) 50monthly: -50% $60…" at bounding box center [671, 271] width 418 height 670
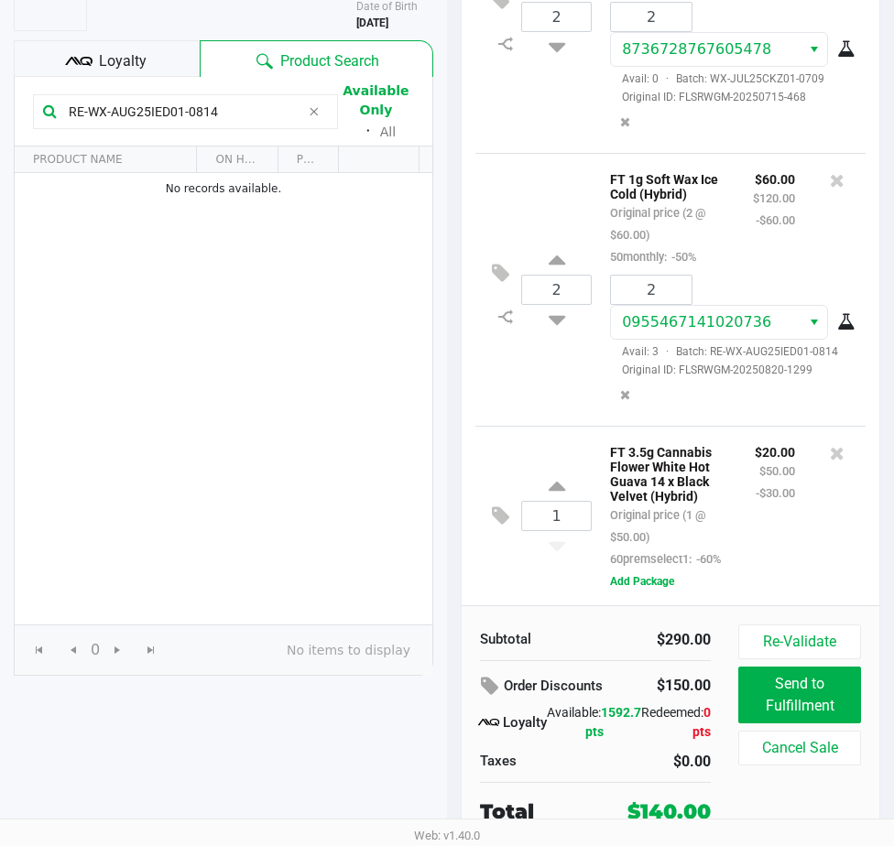
scroll to position [111, 0]
click at [830, 444] on icon at bounding box center [837, 453] width 15 height 18
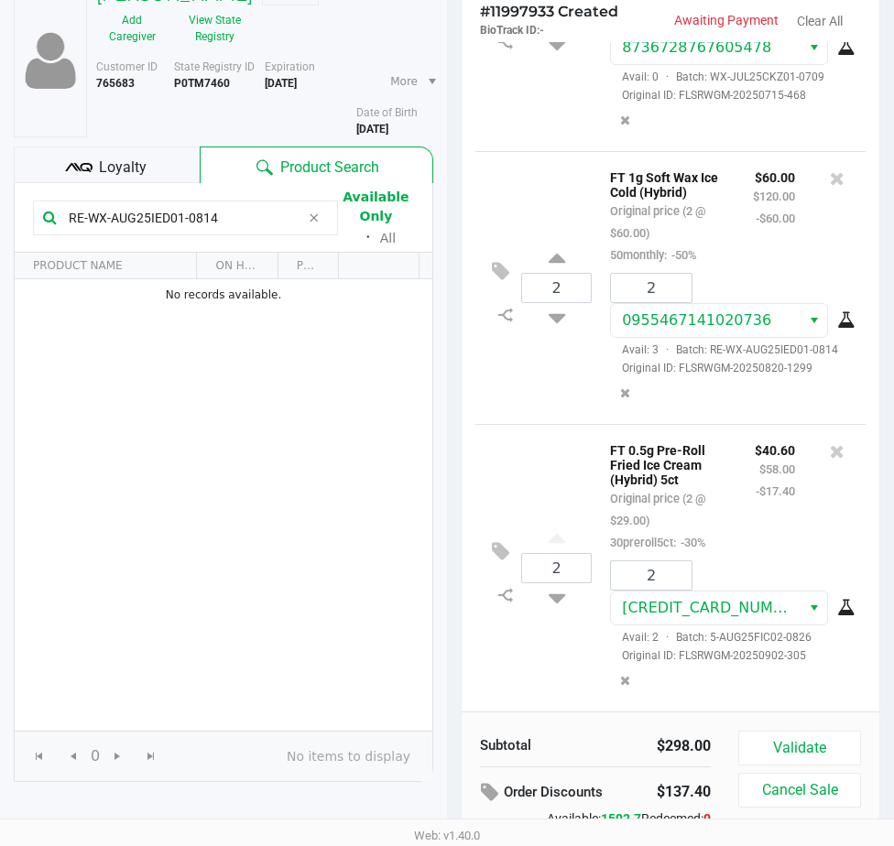
scroll to position [226, 0]
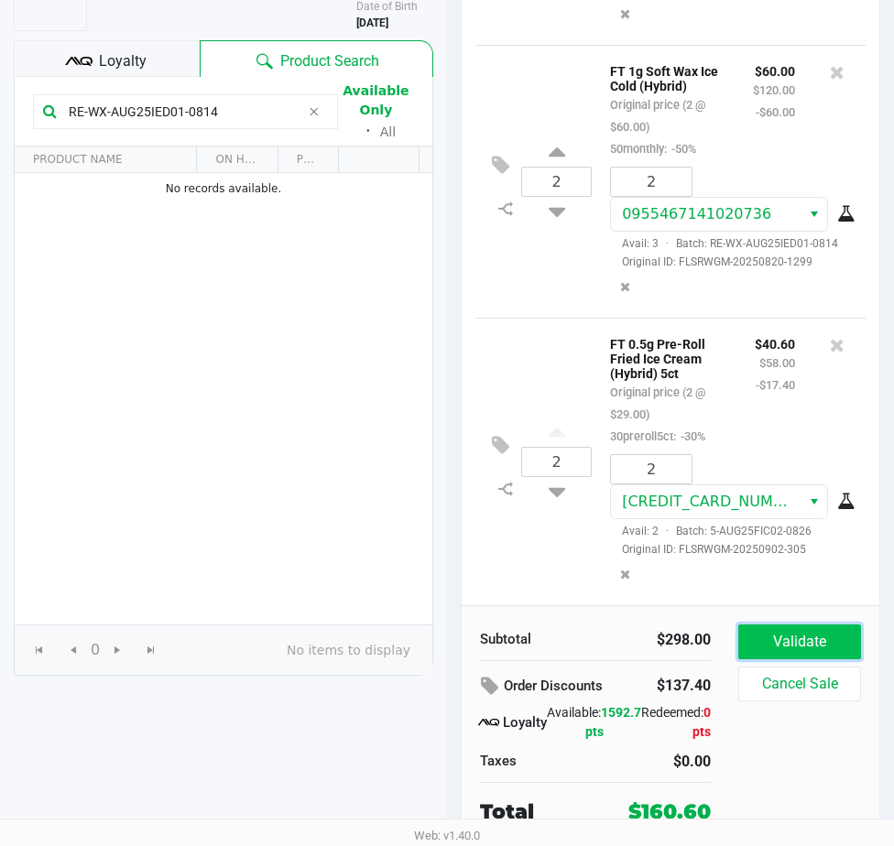
click at [840, 648] on button "Validate" at bounding box center [799, 642] width 123 height 35
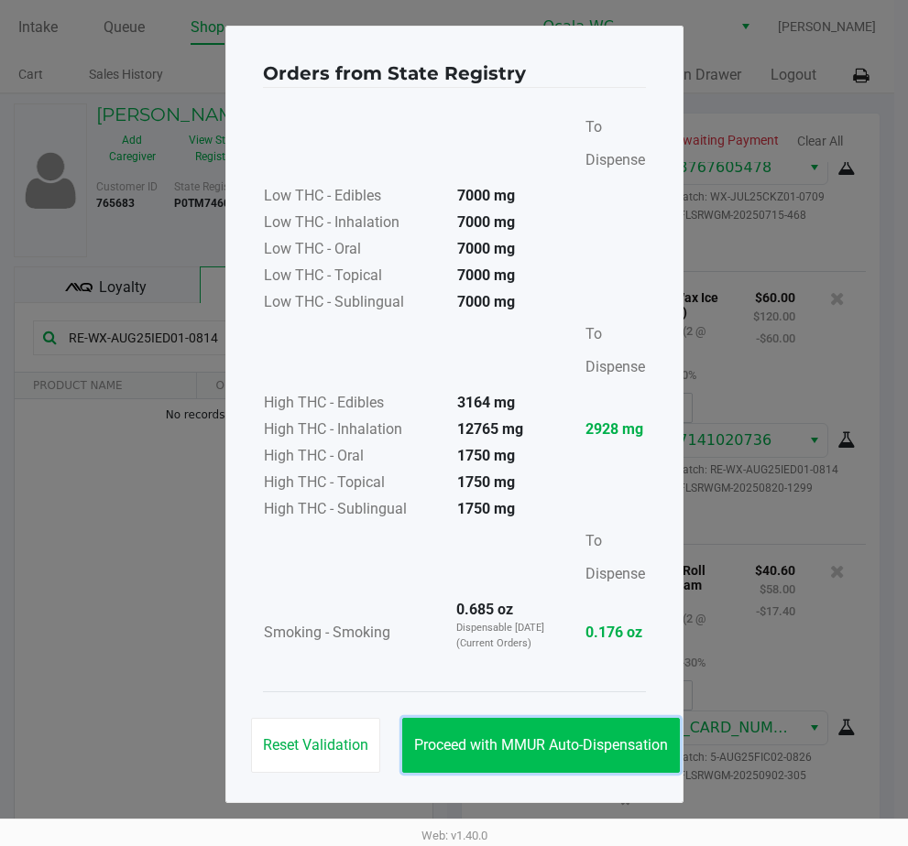
click at [600, 739] on span "Proceed with MMUR Auto-Dispensation" at bounding box center [541, 744] width 254 height 17
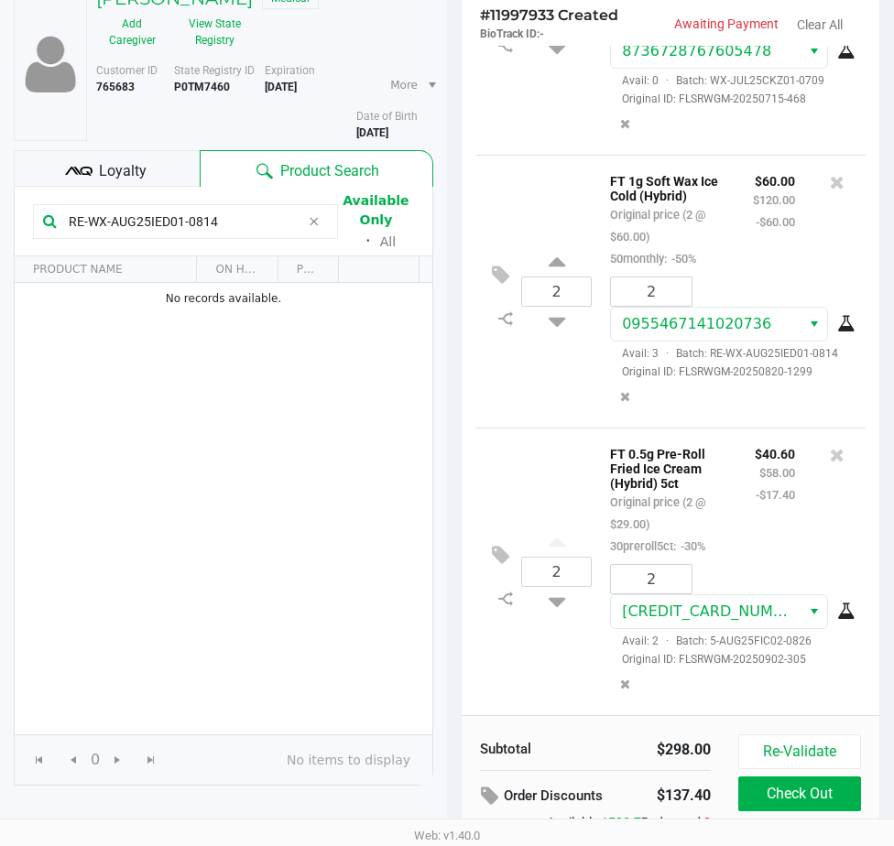
scroll to position [226, 0]
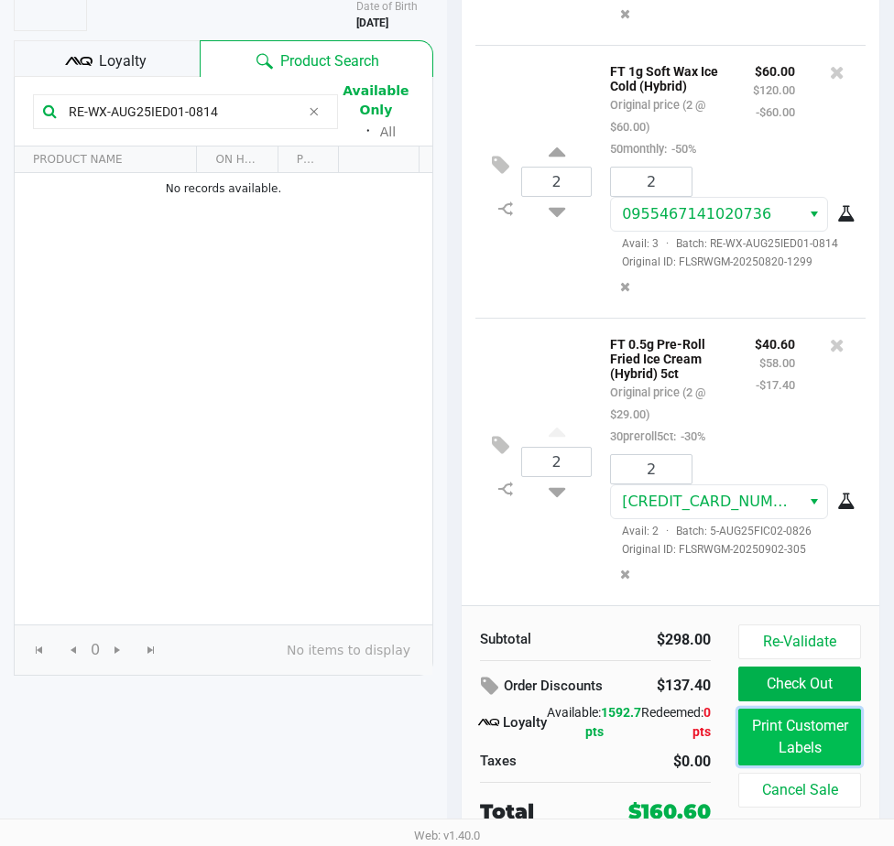
click at [819, 728] on button "Print Customer Labels" at bounding box center [799, 737] width 123 height 57
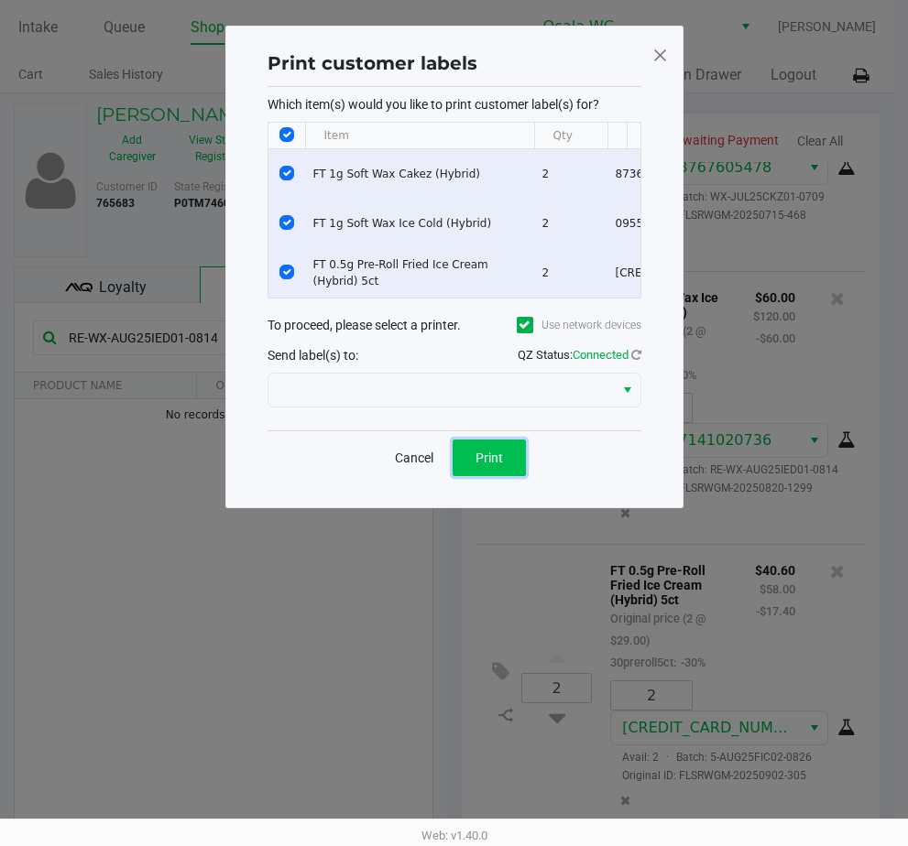
click at [492, 463] on span "Print" at bounding box center [488, 458] width 27 height 15
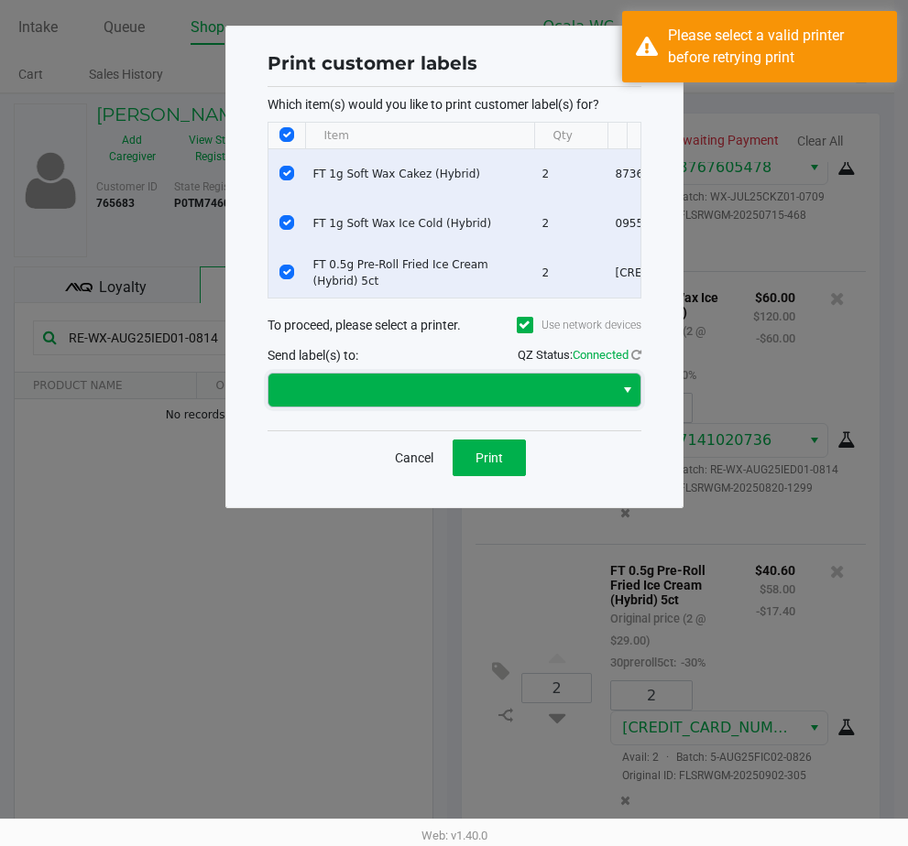
click at [466, 386] on kendo-dropdownlist at bounding box center [454, 390] width 374 height 35
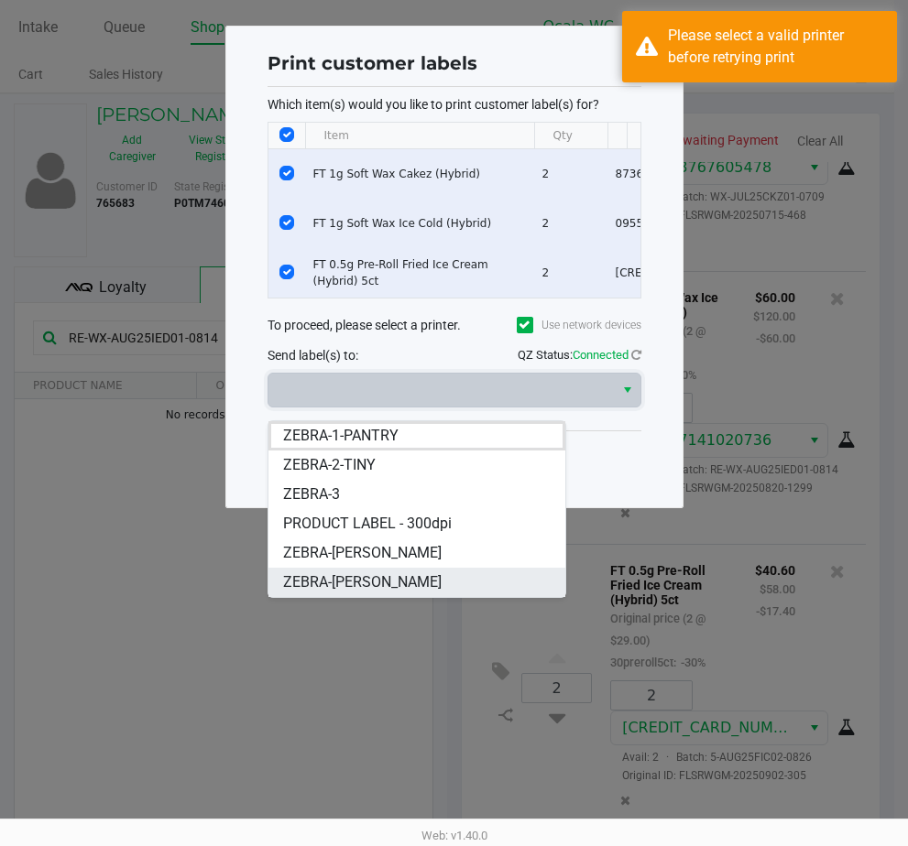
click at [423, 577] on li "ZEBRA-GROVER" at bounding box center [416, 582] width 297 height 29
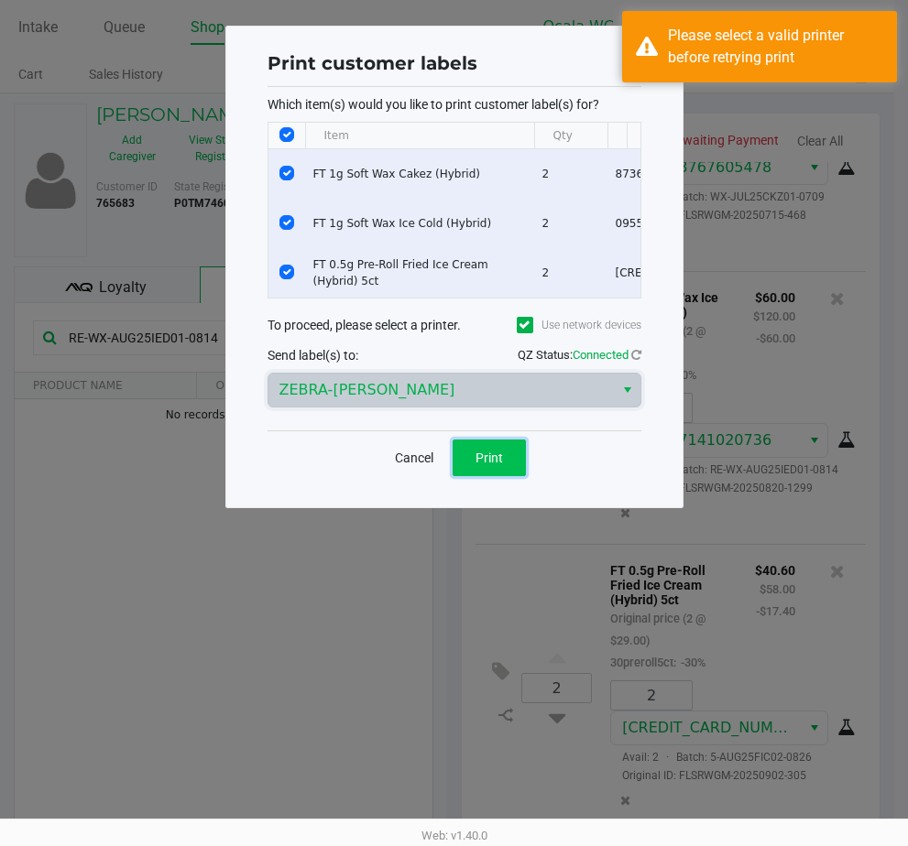
click at [495, 465] on span "Print" at bounding box center [488, 458] width 27 height 15
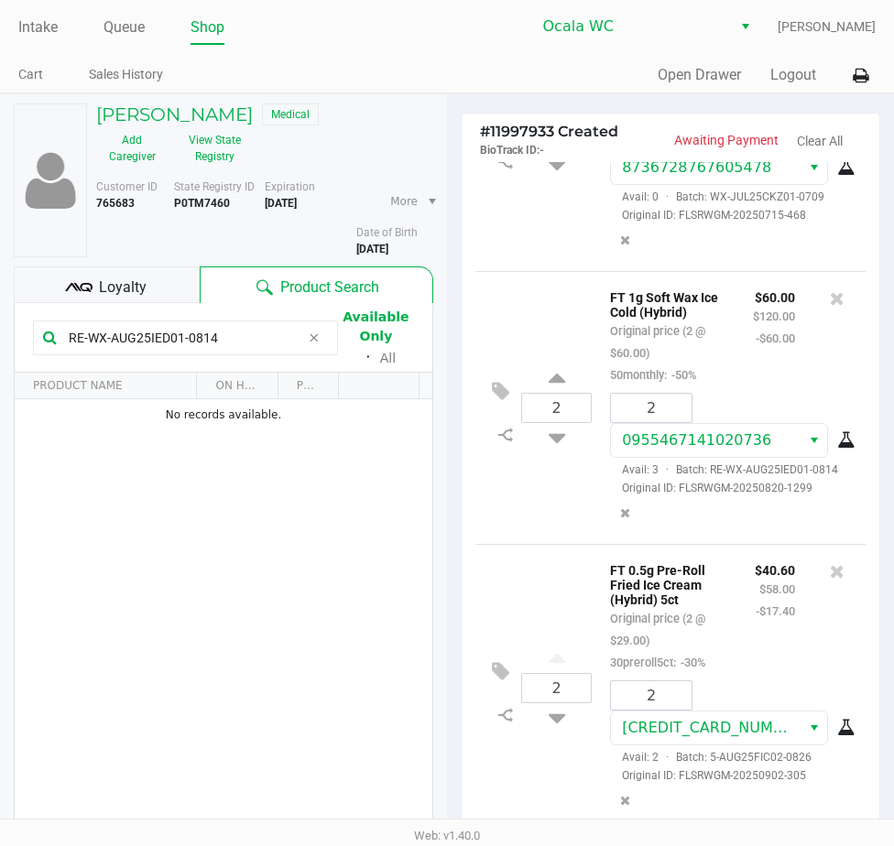
click at [184, 290] on div "Loyalty" at bounding box center [107, 285] width 186 height 37
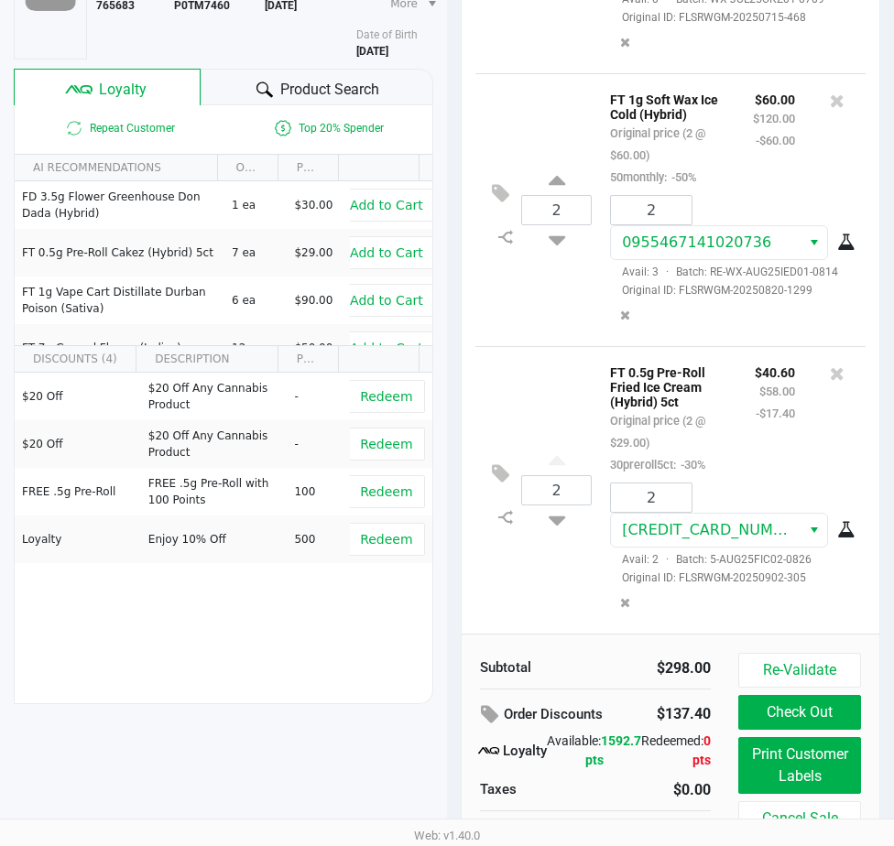
scroll to position [226, 0]
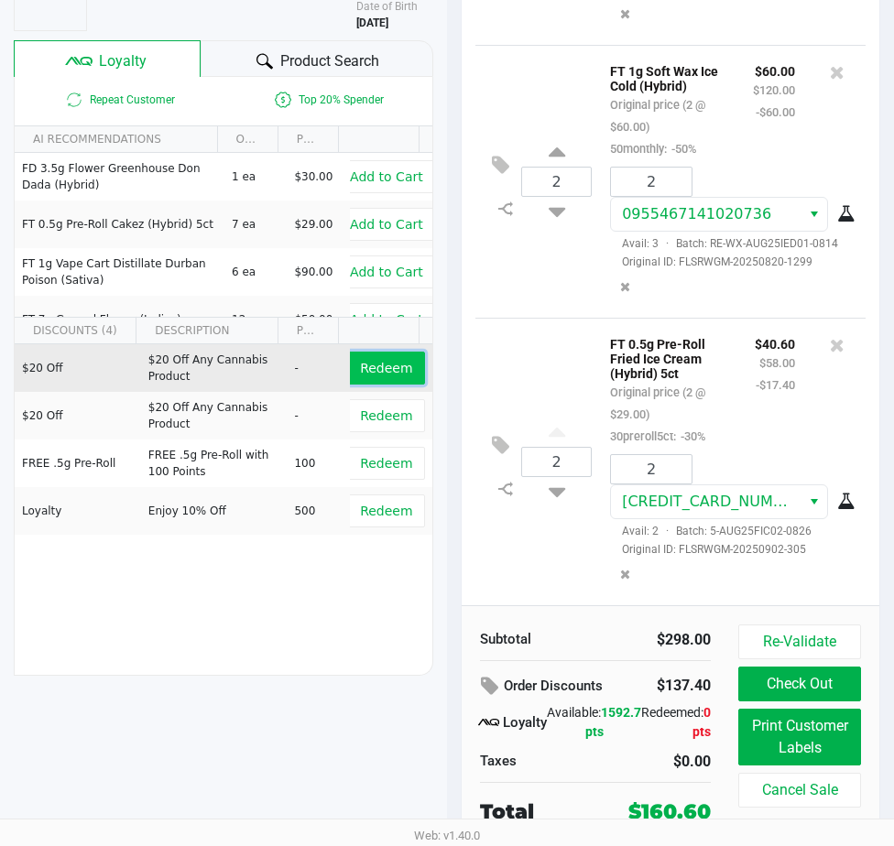
click at [397, 369] on span "Redeem" at bounding box center [386, 368] width 52 height 15
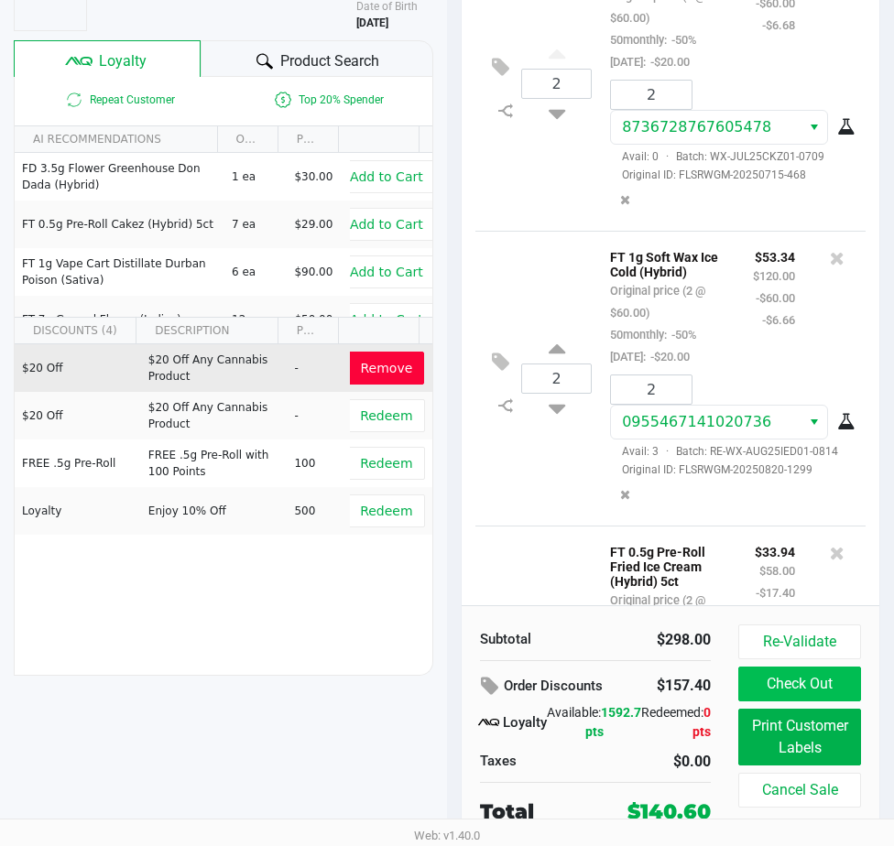
scroll to position [264, 0]
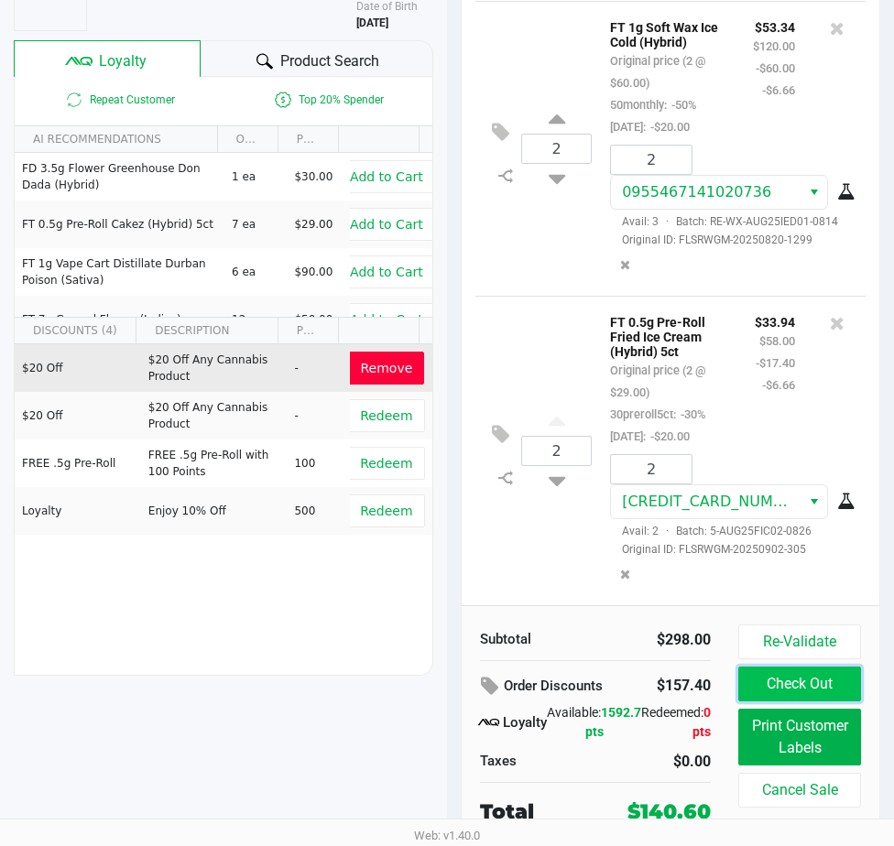
click at [810, 683] on button "Check Out" at bounding box center [799, 684] width 123 height 35
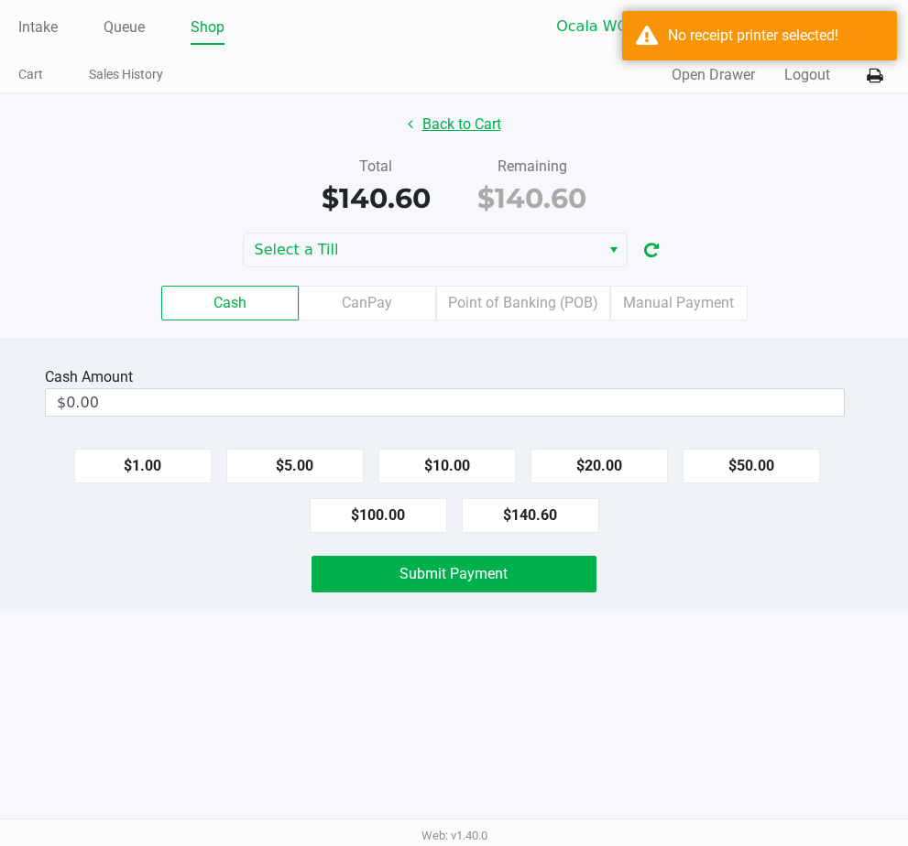
click at [485, 120] on button "Back to Cart" at bounding box center [454, 124] width 117 height 35
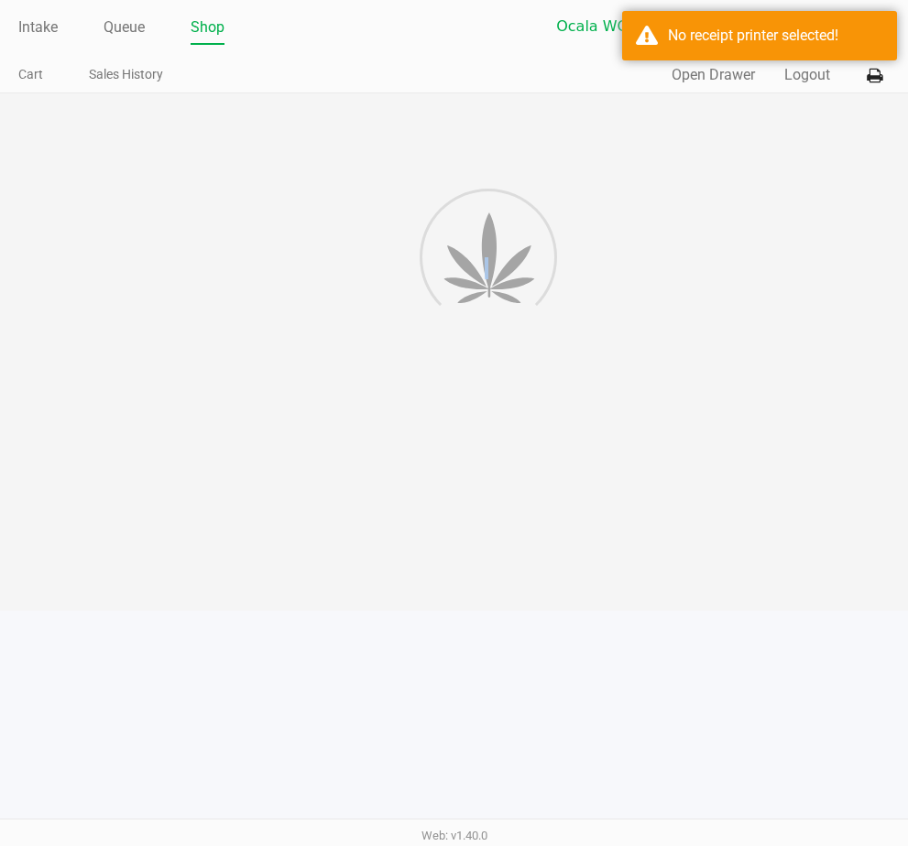
click at [485, 120] on div at bounding box center [454, 352] width 908 height 518
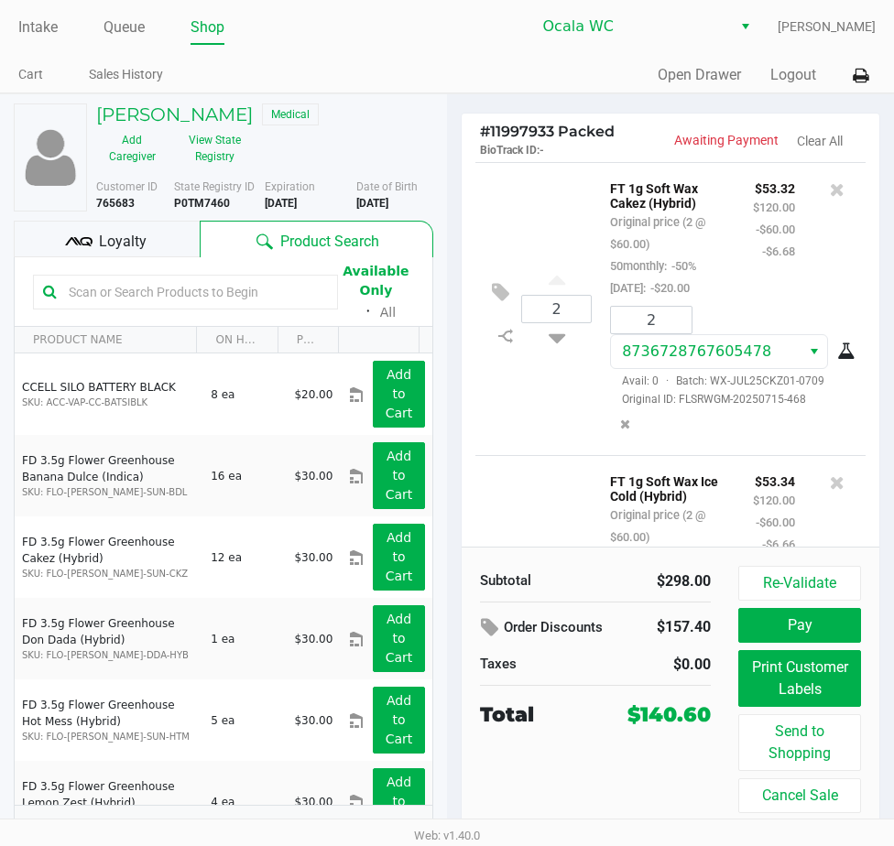
click at [92, 243] on icon at bounding box center [86, 241] width 13 height 9
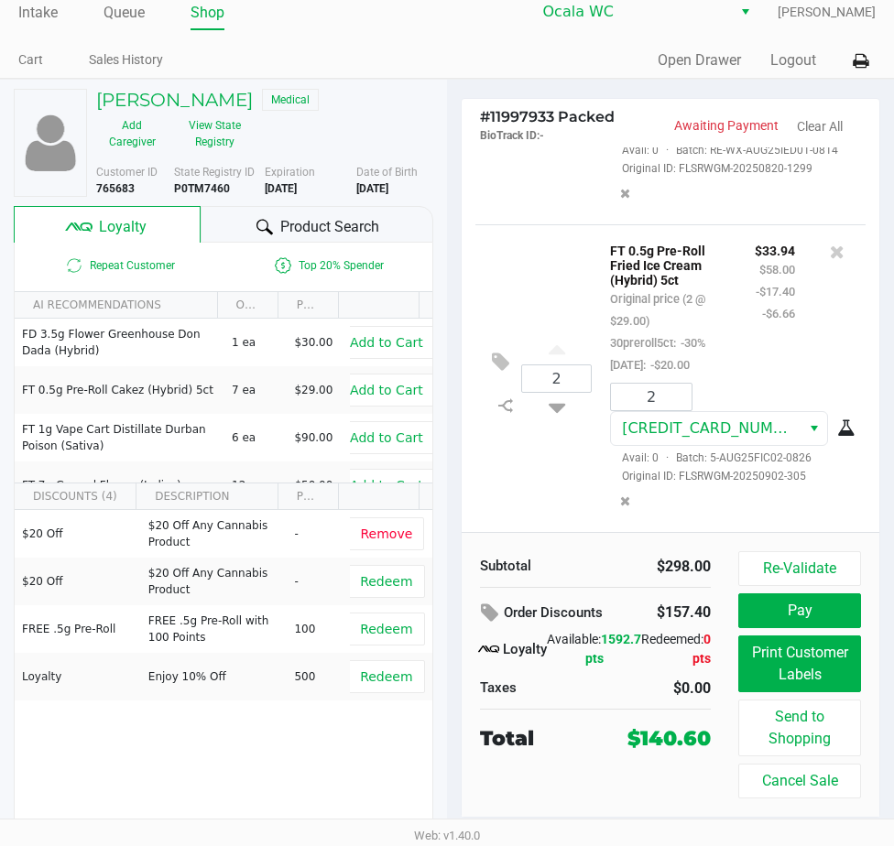
scroll to position [19, 0]
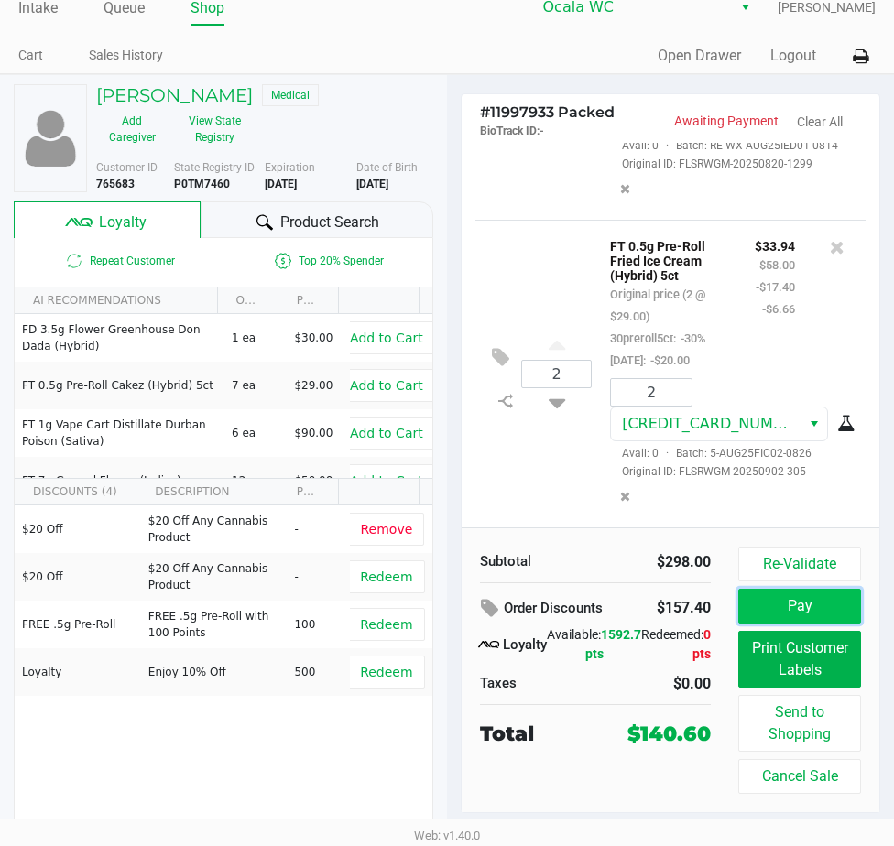
click at [812, 603] on button "Pay" at bounding box center [799, 606] width 123 height 35
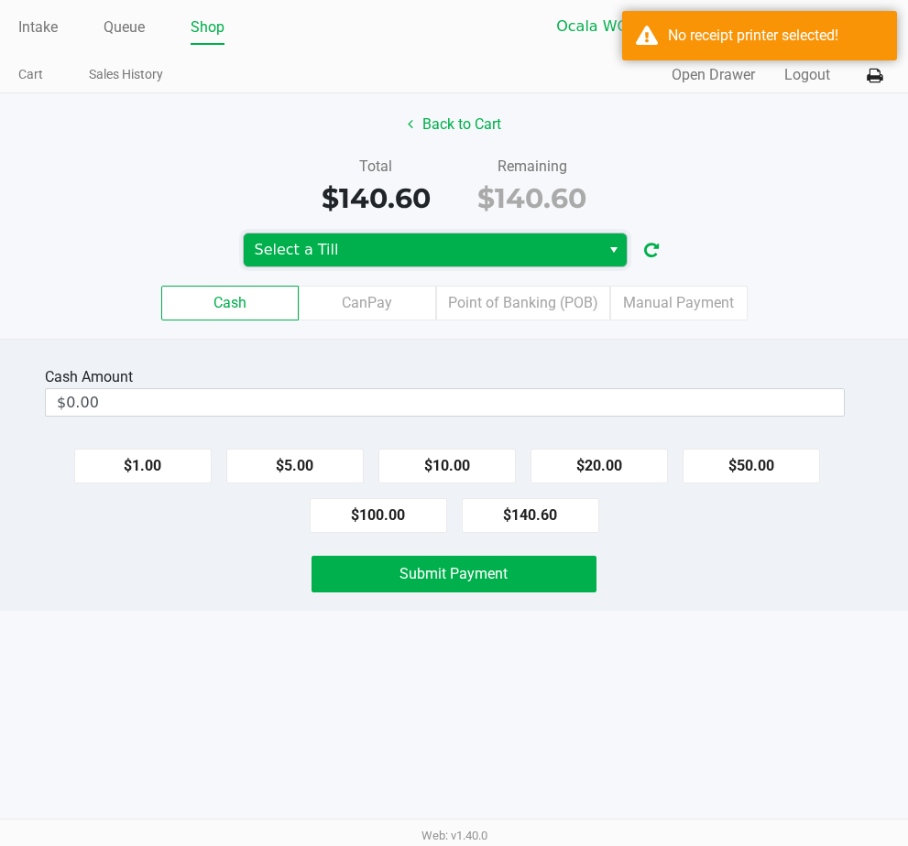
click at [360, 252] on span "Select a Till" at bounding box center [422, 250] width 334 height 22
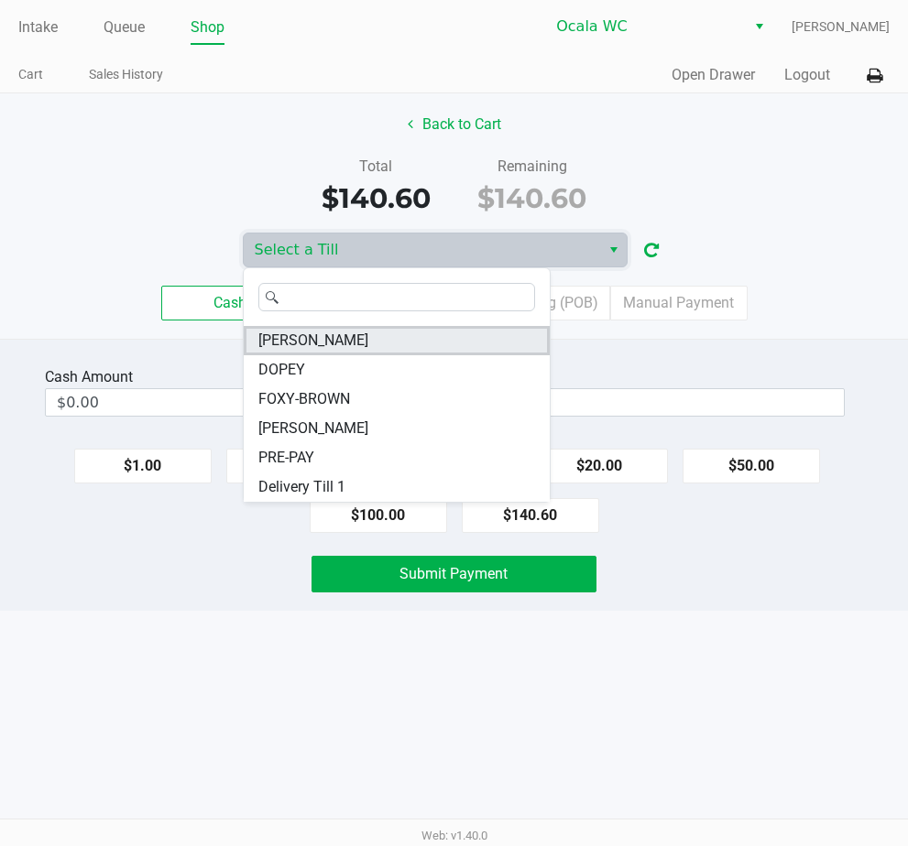
click at [407, 342] on li "GROVER" at bounding box center [397, 340] width 306 height 29
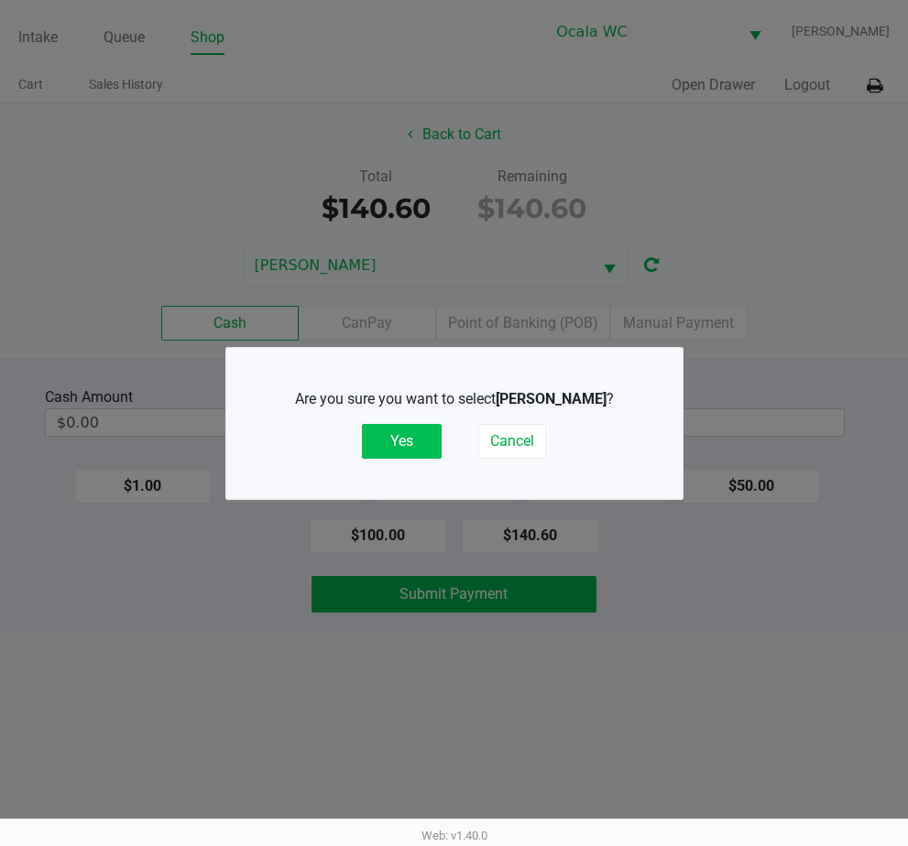
click at [398, 440] on button "Yes" at bounding box center [402, 441] width 80 height 35
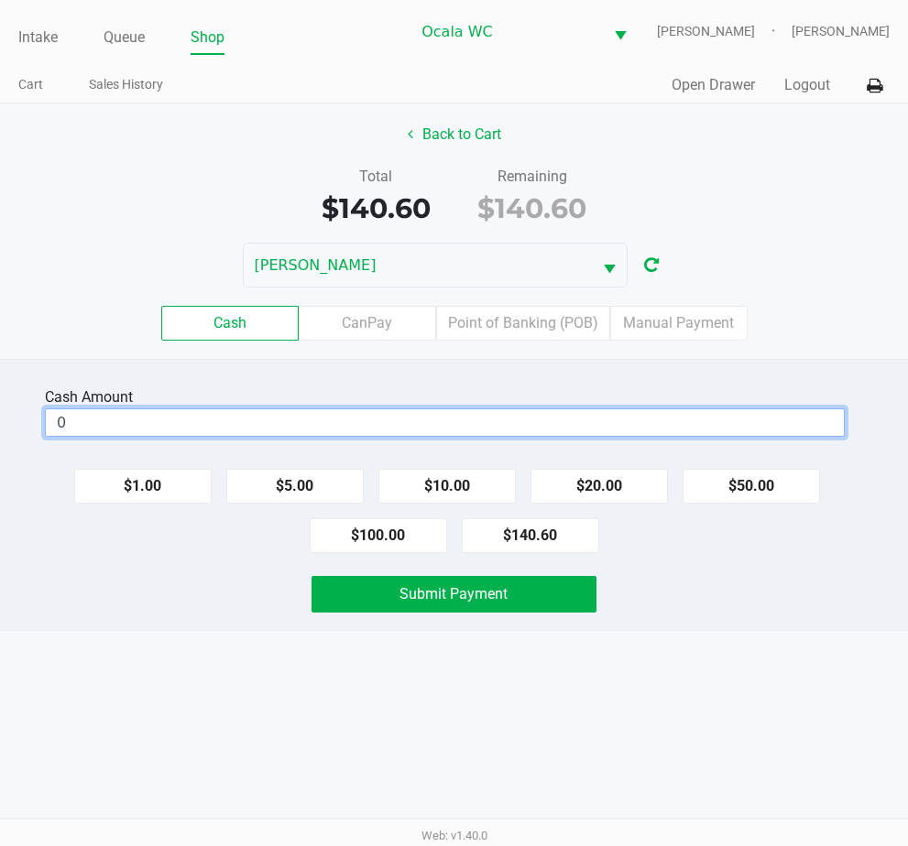
click at [328, 422] on input "0" at bounding box center [445, 422] width 798 height 27
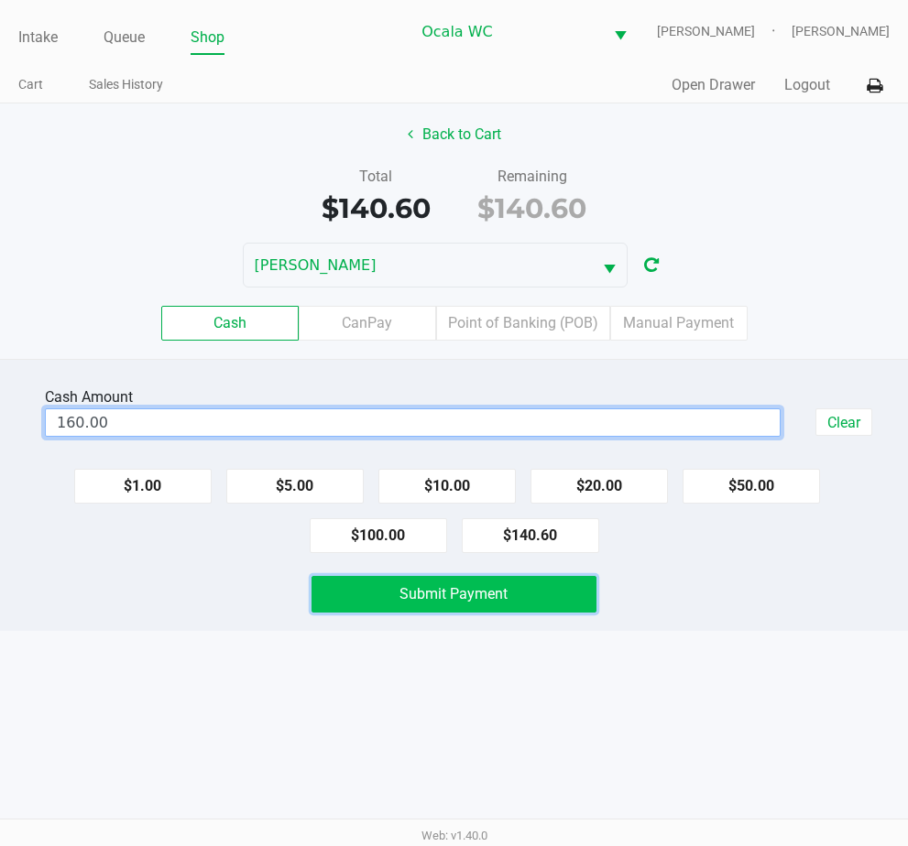
type input "$160.00"
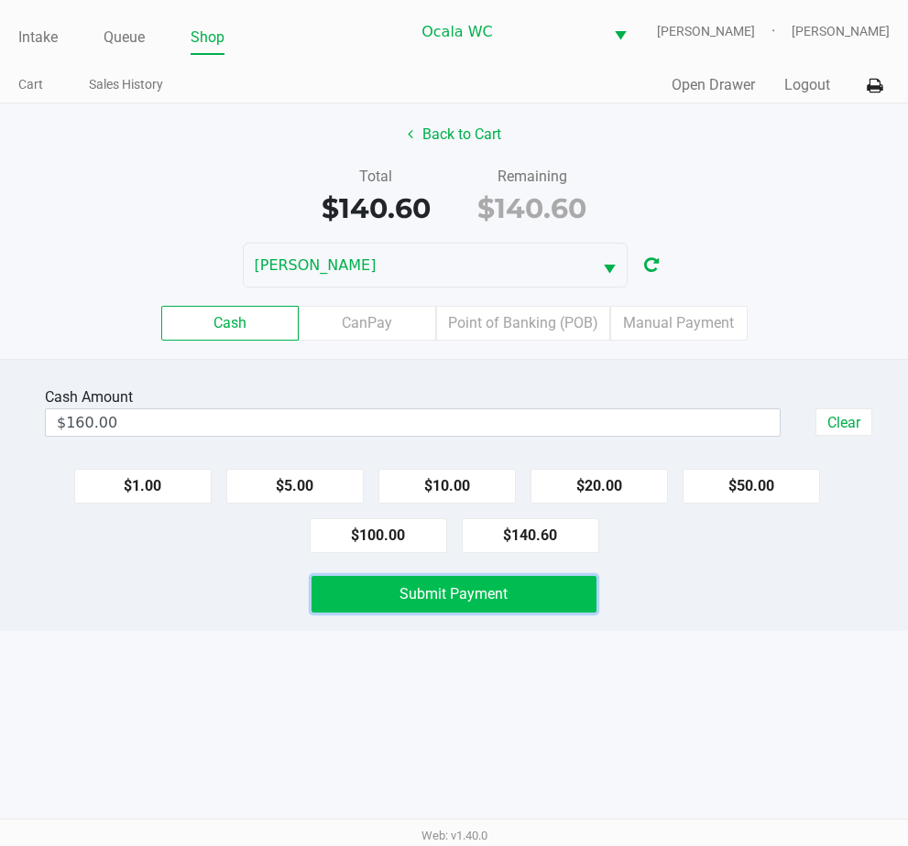
click at [441, 586] on span "Submit Payment" at bounding box center [453, 593] width 108 height 17
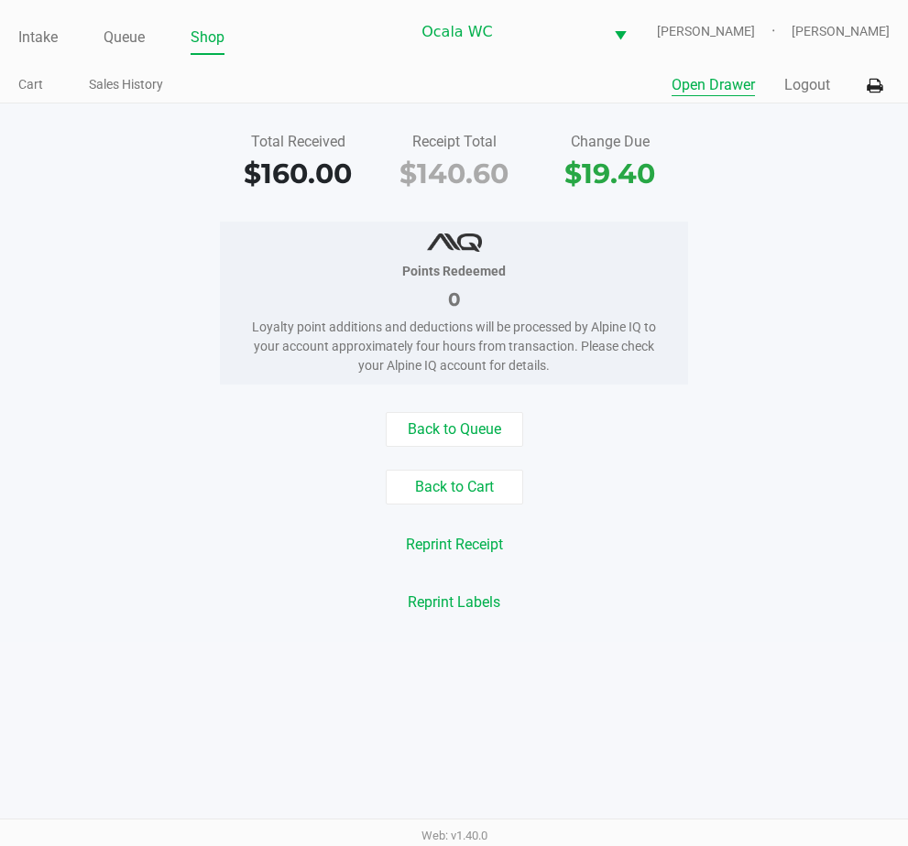
click at [753, 78] on button "Open Drawer" at bounding box center [712, 85] width 83 height 22
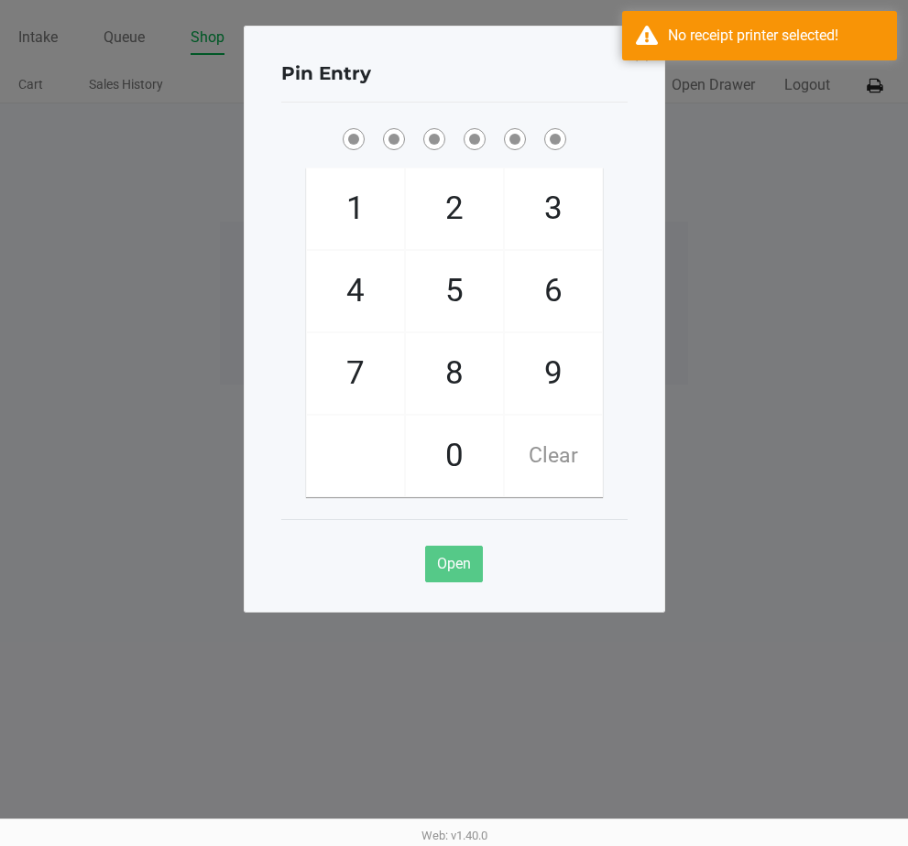
click at [760, 240] on ngb-modal-window "Pin Entry 1 4 7 2 5 8 0 3 6 9 Clear Open" at bounding box center [454, 423] width 908 height 846
checkbox input "true"
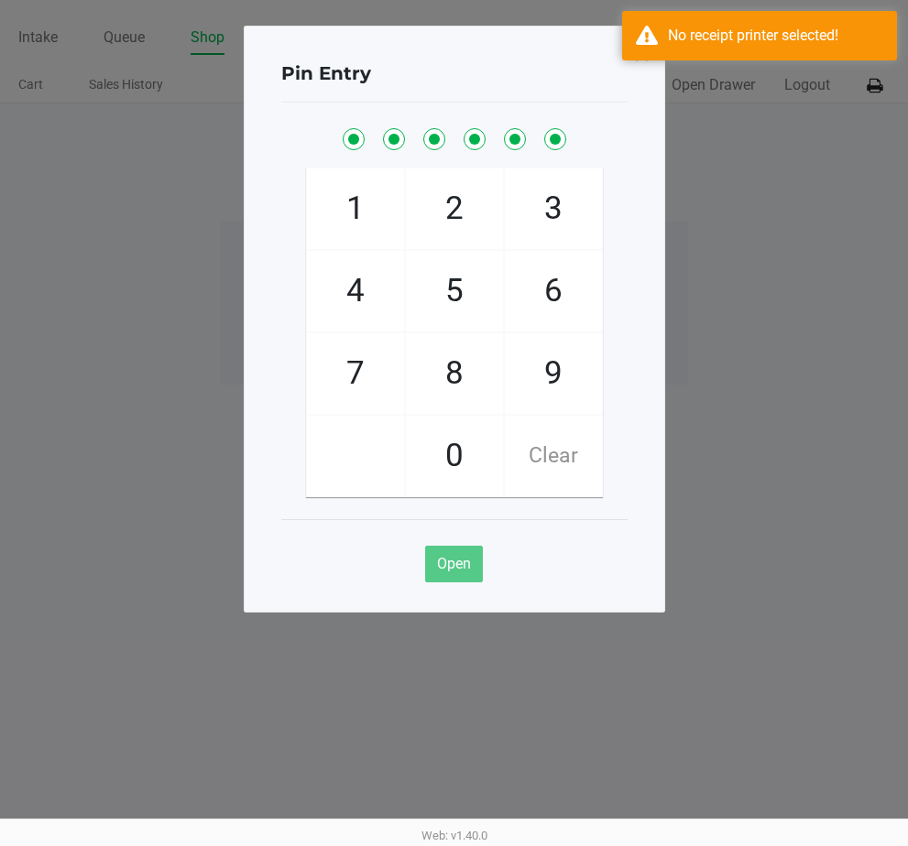
checkbox input "true"
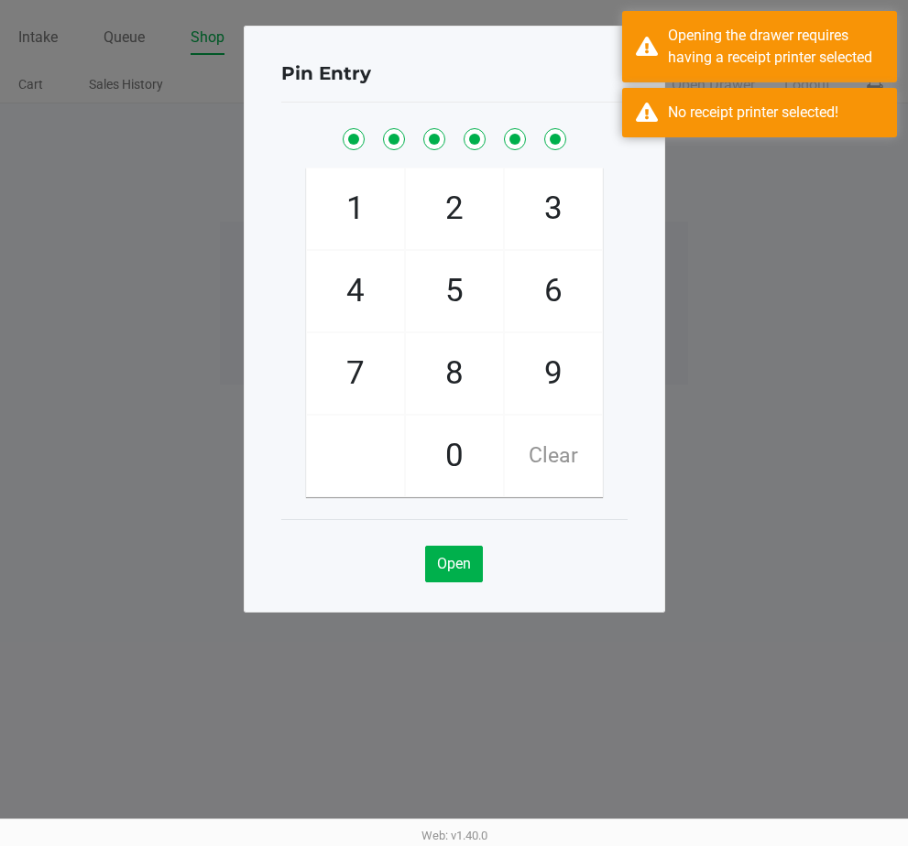
click at [799, 352] on ngb-modal-window "Pin Entry 1 4 7 2 5 8 0 3 6 9 Clear Open" at bounding box center [454, 423] width 908 height 846
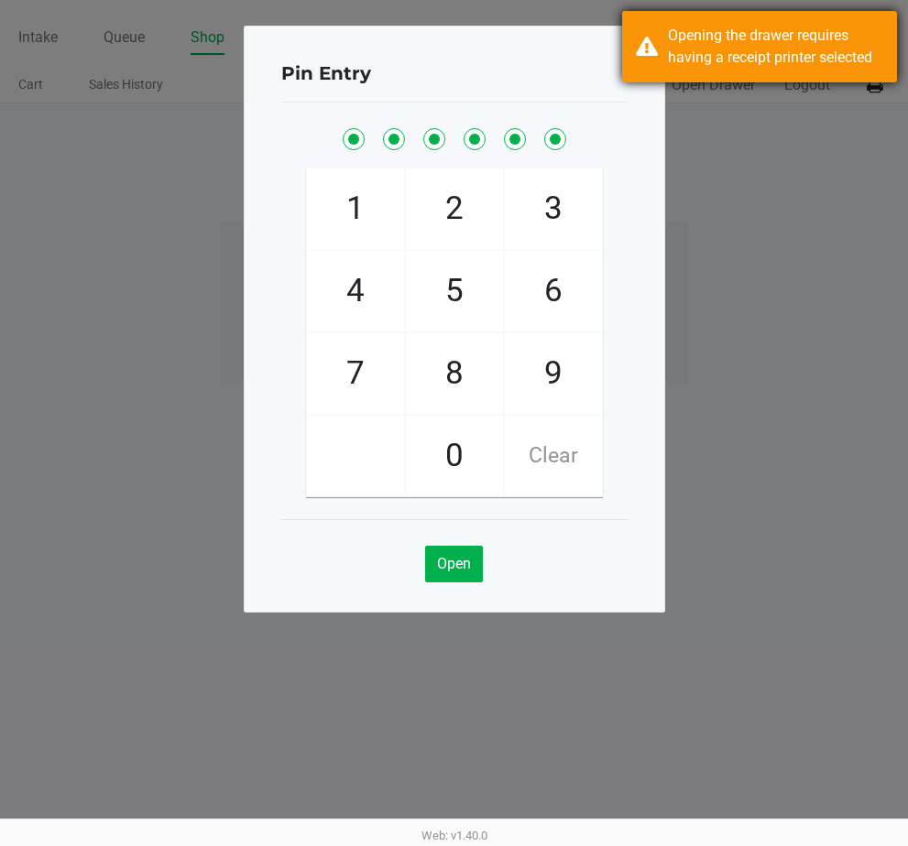
click at [764, 29] on div "Opening the drawer requires having a receipt printer selected" at bounding box center [775, 47] width 215 height 44
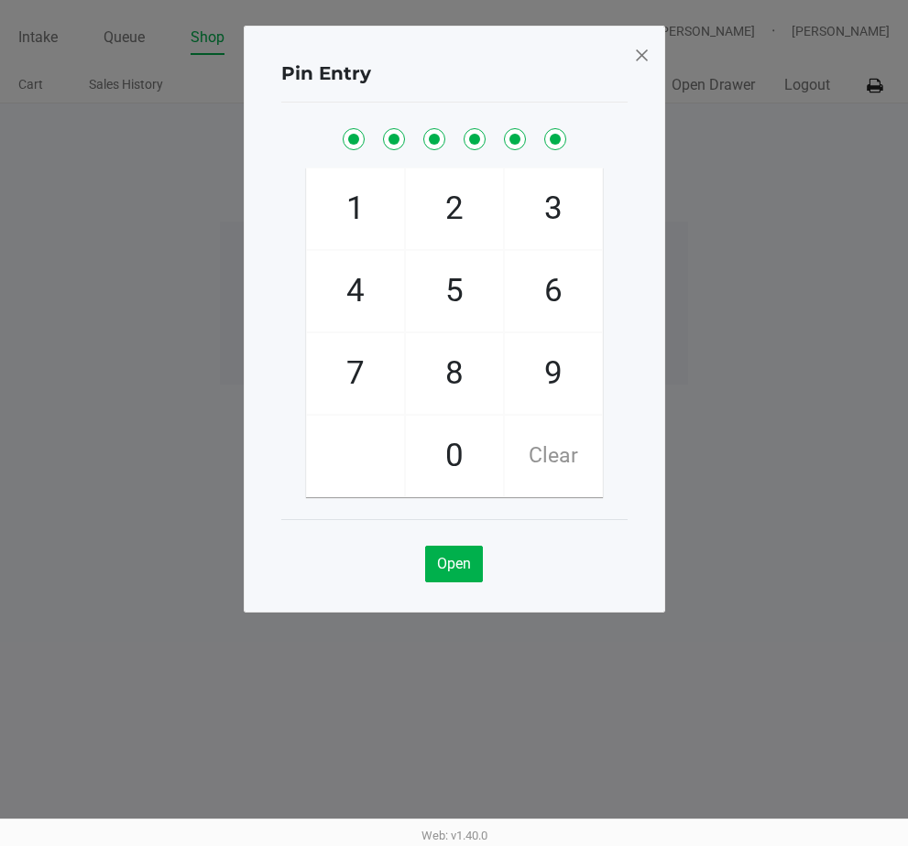
click at [644, 59] on span at bounding box center [641, 54] width 16 height 29
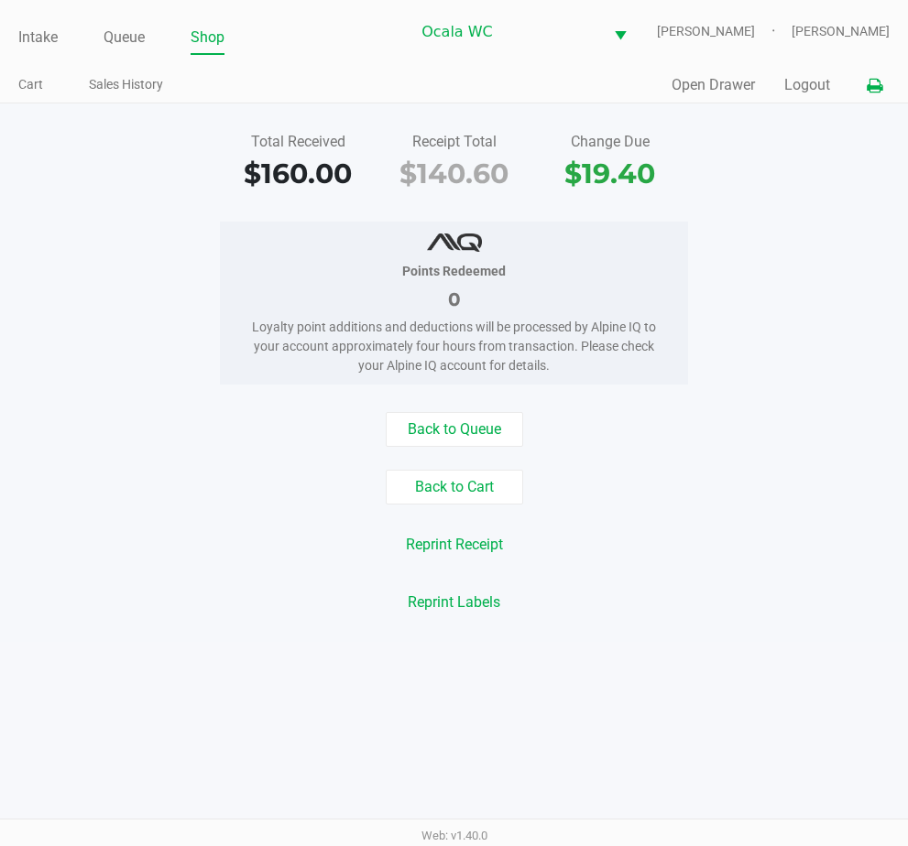
click at [877, 80] on icon at bounding box center [875, 86] width 16 height 13
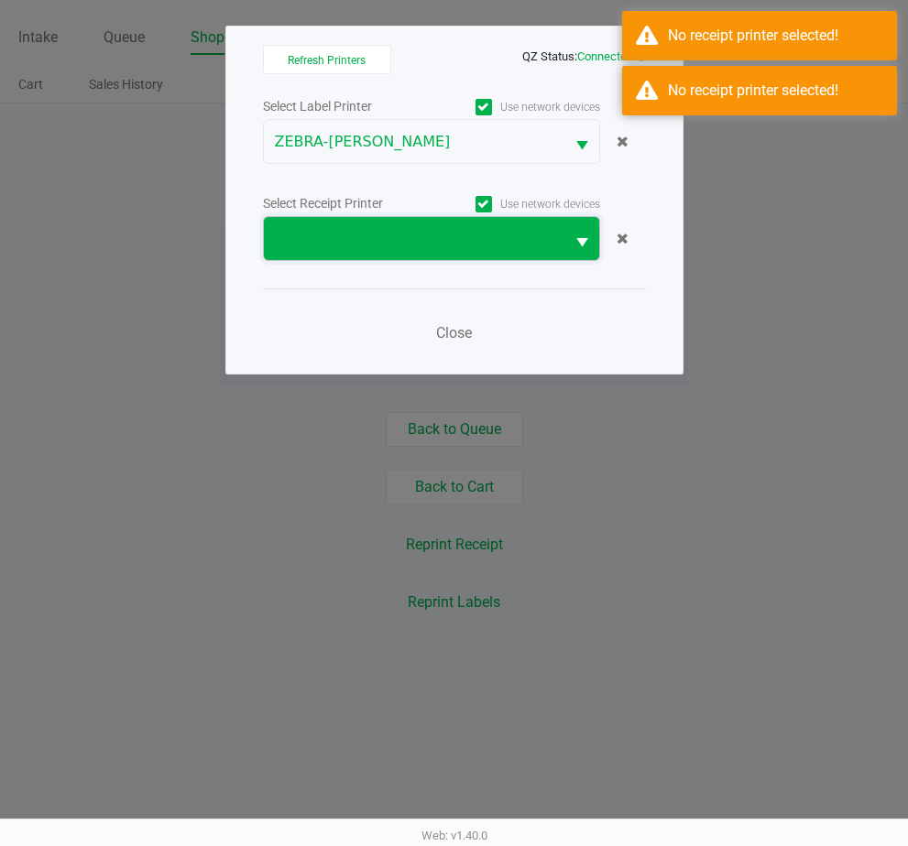
drag, startPoint x: 877, startPoint y: 80, endPoint x: 470, endPoint y: 232, distance: 434.2
click at [470, 232] on span at bounding box center [414, 239] width 278 height 22
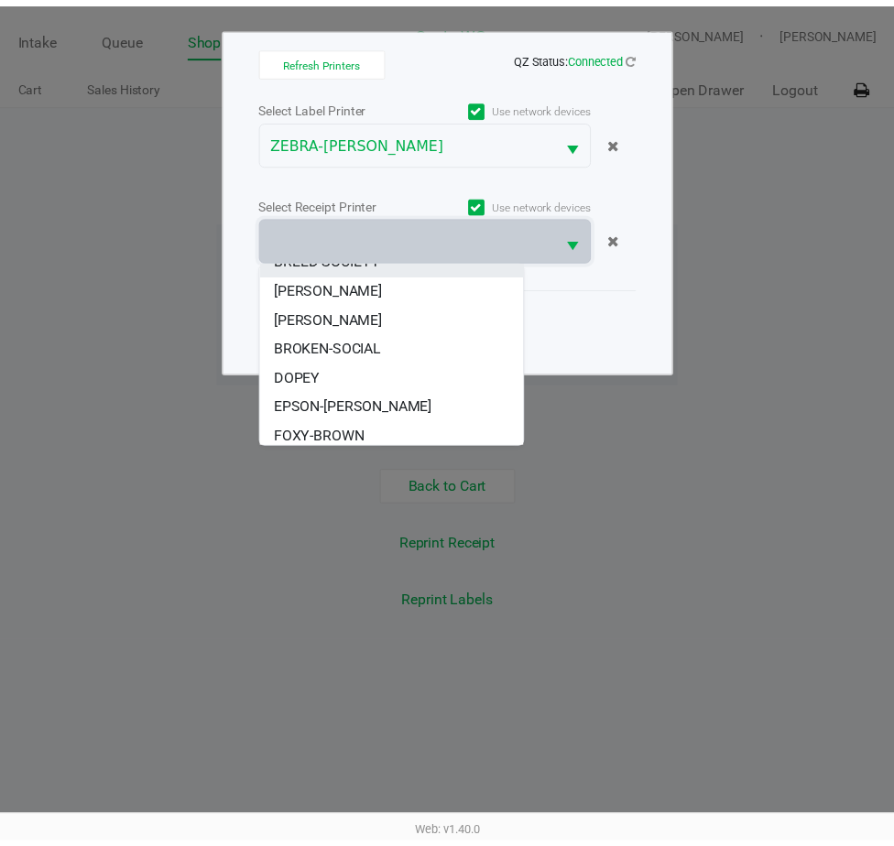
scroll to position [110, 0]
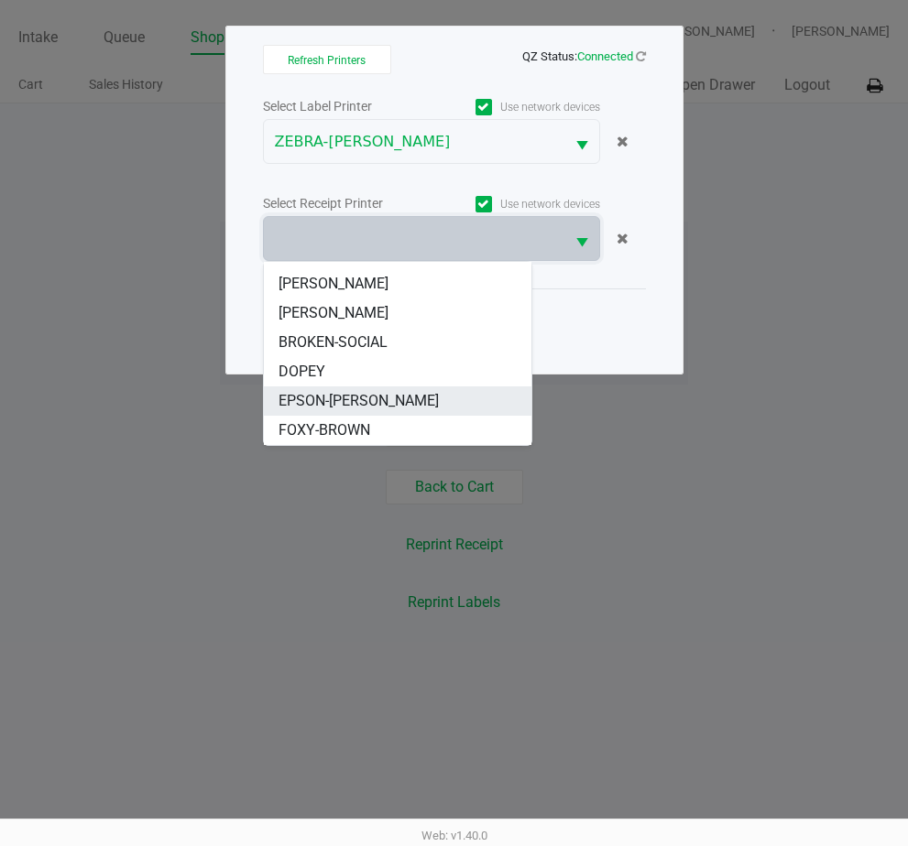
click at [449, 402] on li "EPSON-GROVER" at bounding box center [397, 401] width 267 height 29
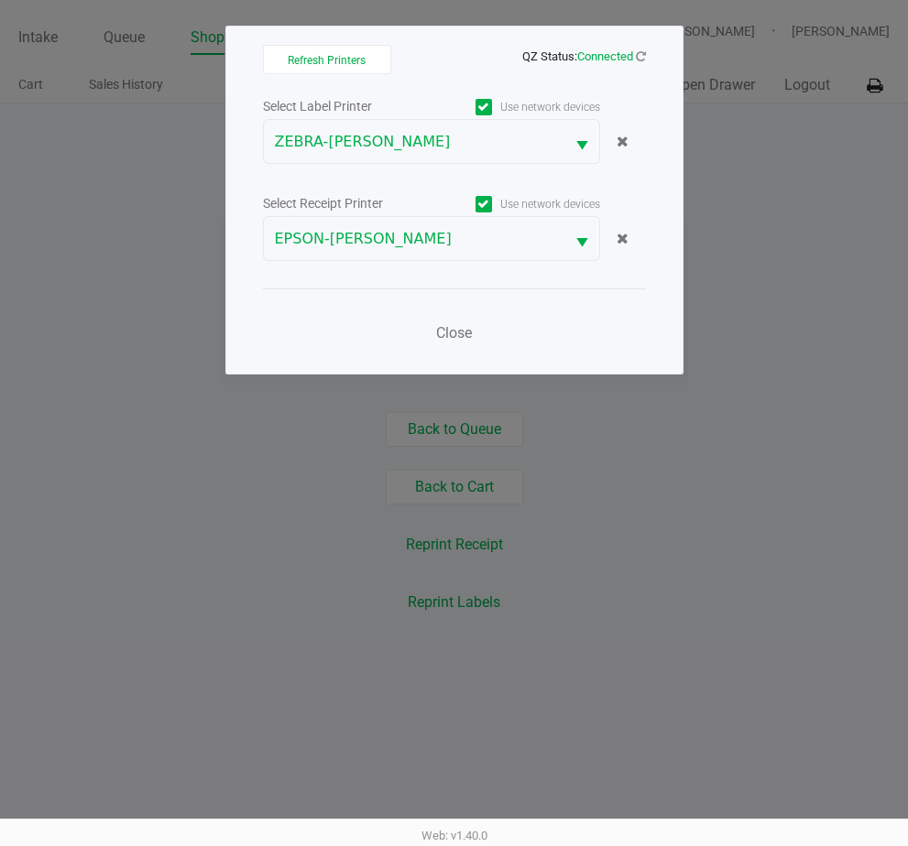
click at [730, 501] on ngb-modal-window "Refresh Printers QZ Status: Connected Select Label Printer Use network devices …" at bounding box center [454, 423] width 908 height 846
click at [464, 329] on span "Close" at bounding box center [454, 332] width 36 height 17
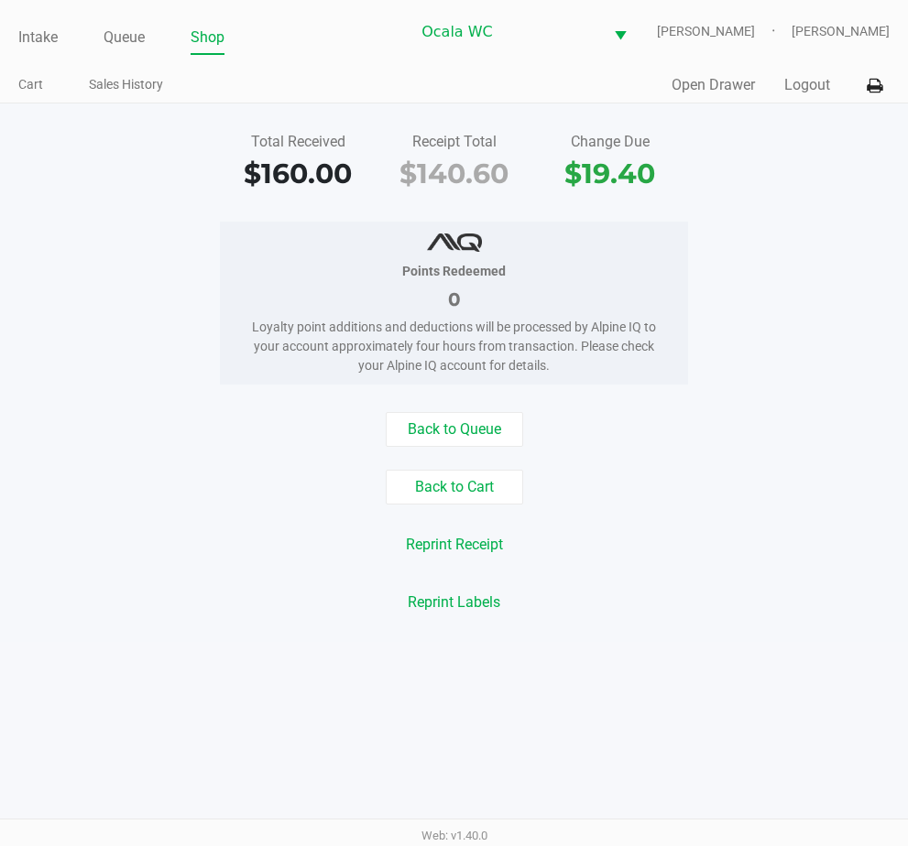
click at [850, 516] on div "Back to Queue Back to Cart Reprint Receipt Reprint Labels" at bounding box center [453, 516] width 935 height 208
click at [734, 81] on button "Open Drawer" at bounding box center [712, 85] width 83 height 22
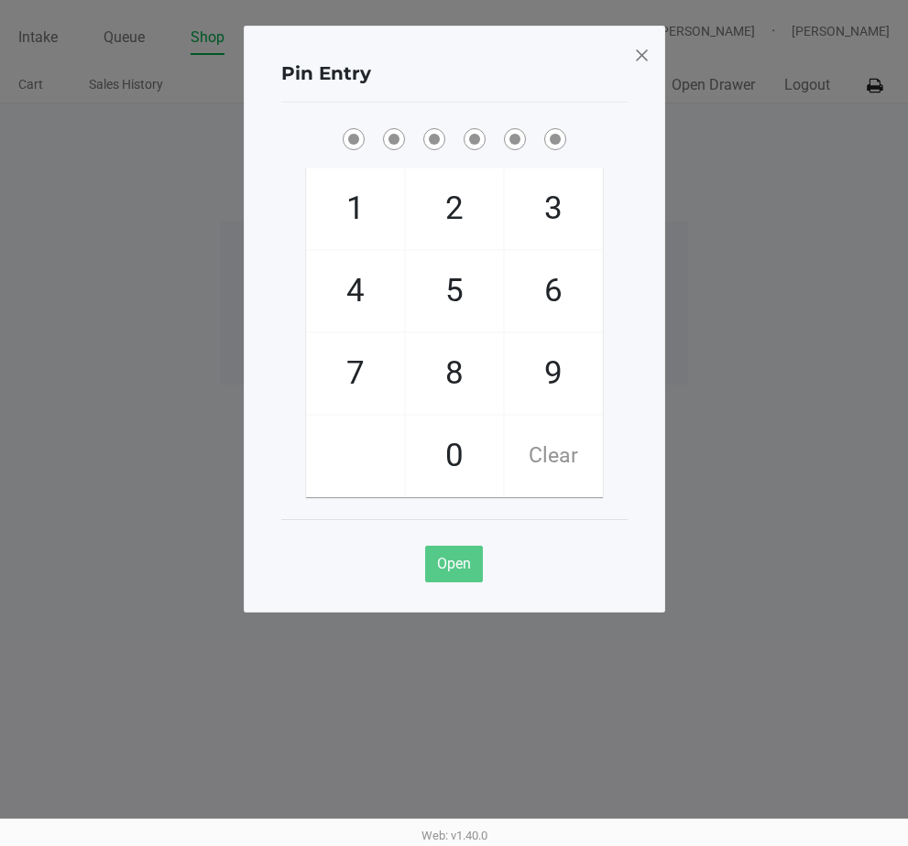
click at [637, 45] on span at bounding box center [641, 54] width 16 height 29
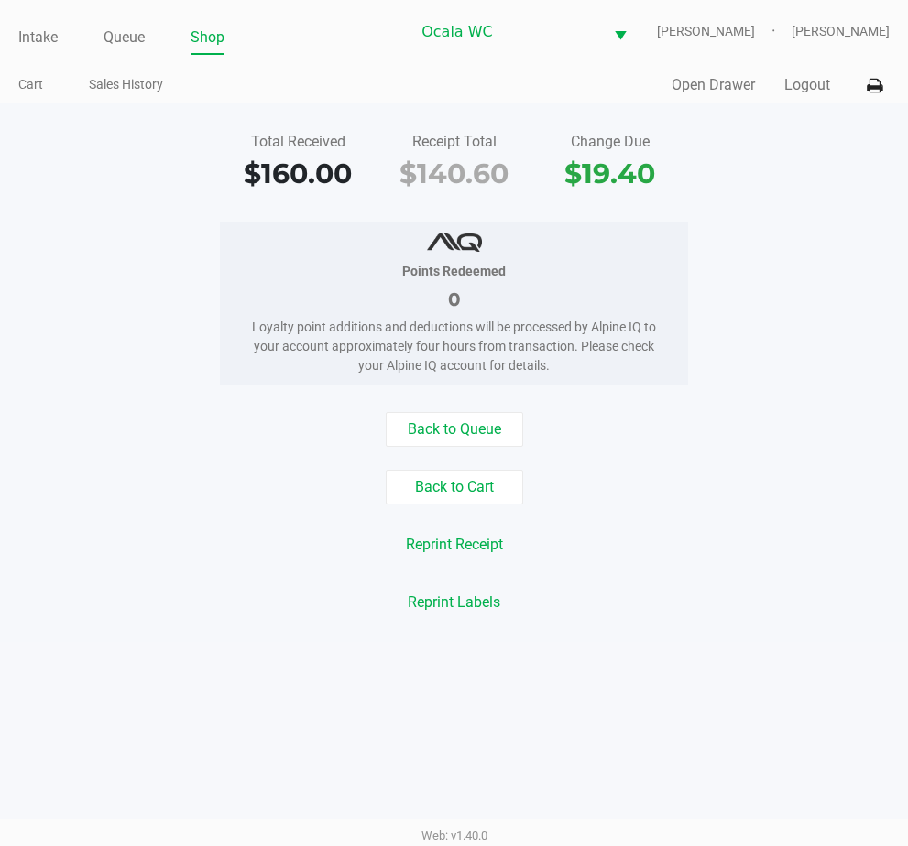
click at [785, 365] on div "Points Redeemed 0 Loyalty point additions and deductions will be processed by A…" at bounding box center [453, 303] width 935 height 163
click at [706, 91] on button "Open Drawer" at bounding box center [712, 85] width 83 height 22
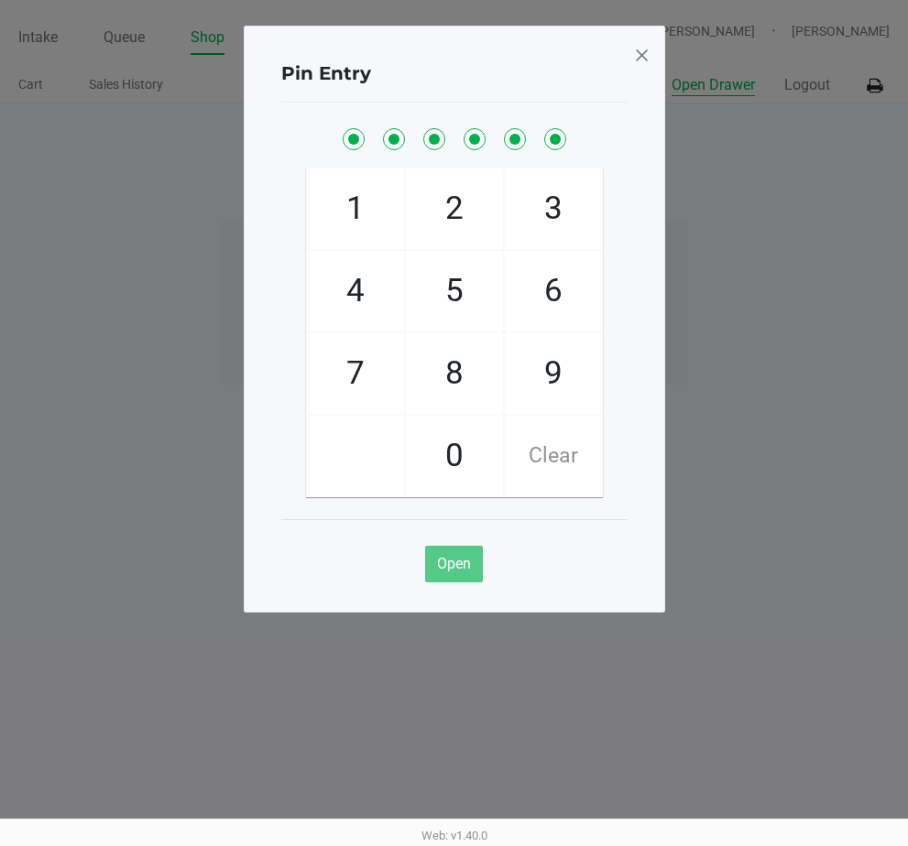
checkbox input "true"
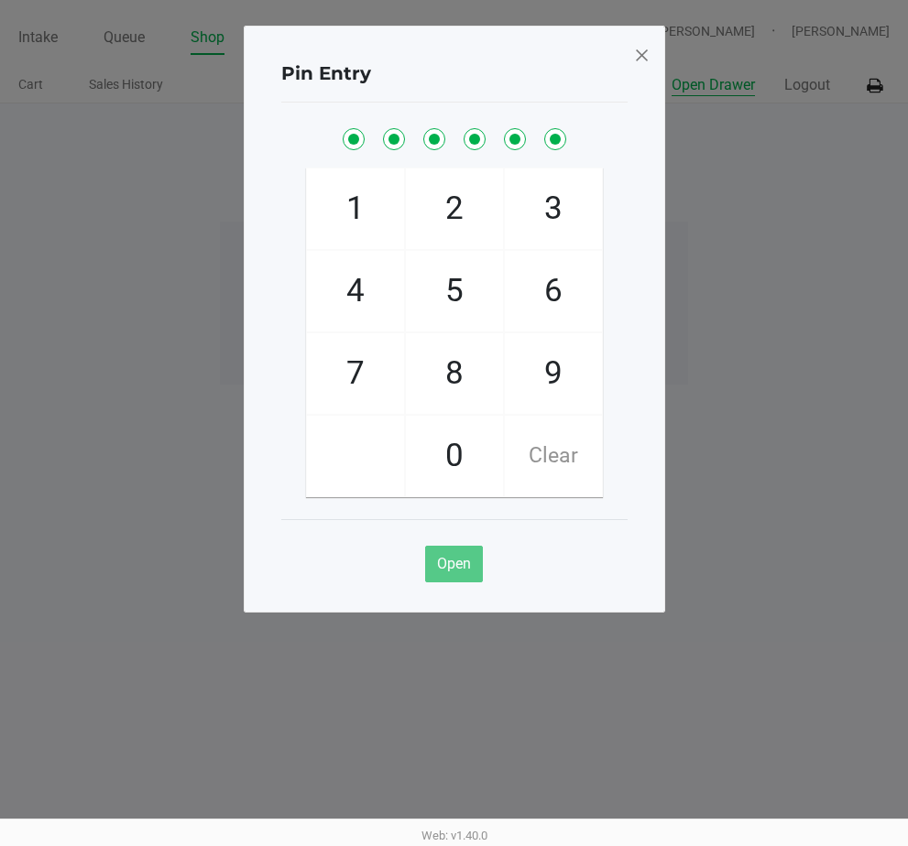
checkbox input "true"
click at [638, 45] on span at bounding box center [641, 54] width 16 height 29
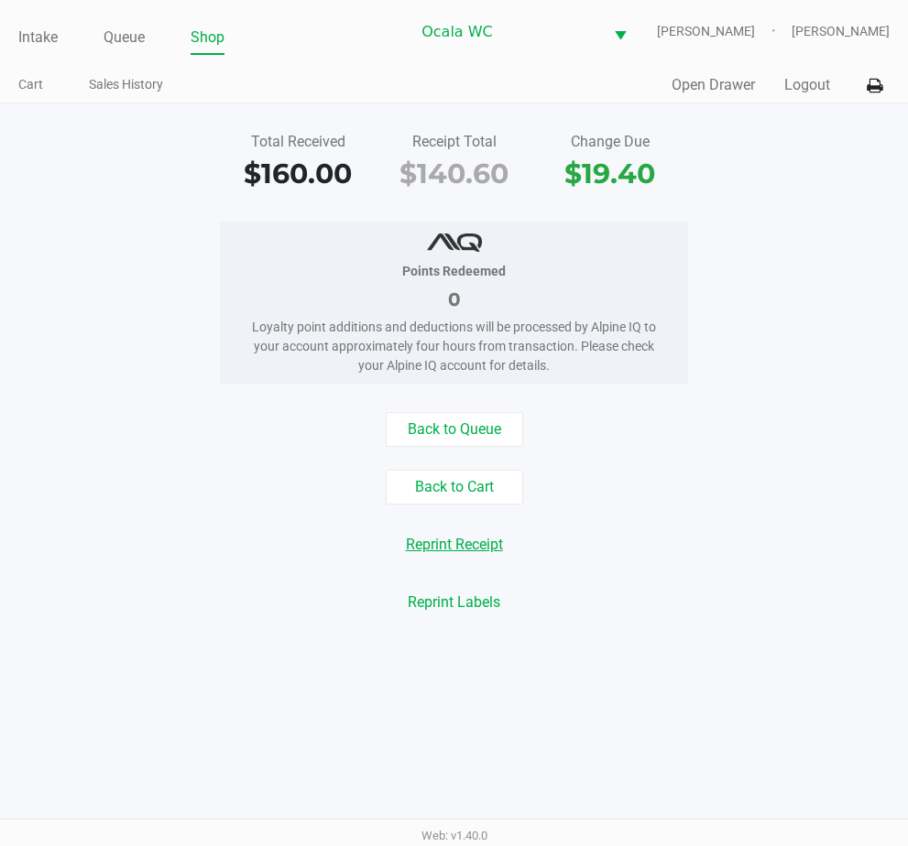
click at [487, 533] on button "Reprint Receipt" at bounding box center [454, 545] width 121 height 35
click at [492, 538] on button "Reprint Receipt" at bounding box center [454, 545] width 121 height 35
click at [30, 34] on link "Intake" at bounding box center [37, 38] width 39 height 26
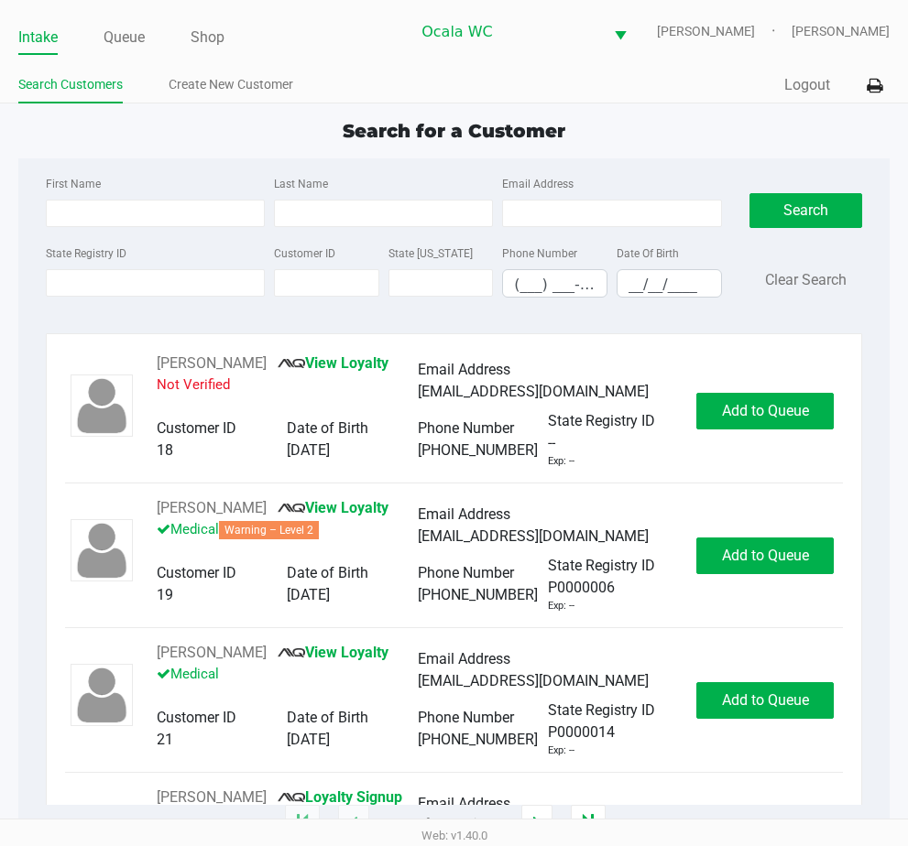
click at [607, 161] on div "First Name Last Name Email Address State Registry ID Customer ID State ID Phone…" at bounding box center [454, 242] width 844 height 168
click at [115, 254] on label "State Registry ID" at bounding box center [86, 253] width 81 height 16
click at [115, 269] on input "State Registry ID" at bounding box center [155, 282] width 219 height 27
type input "p4hx3468"
click at [814, 201] on button "Search" at bounding box center [806, 210] width 114 height 35
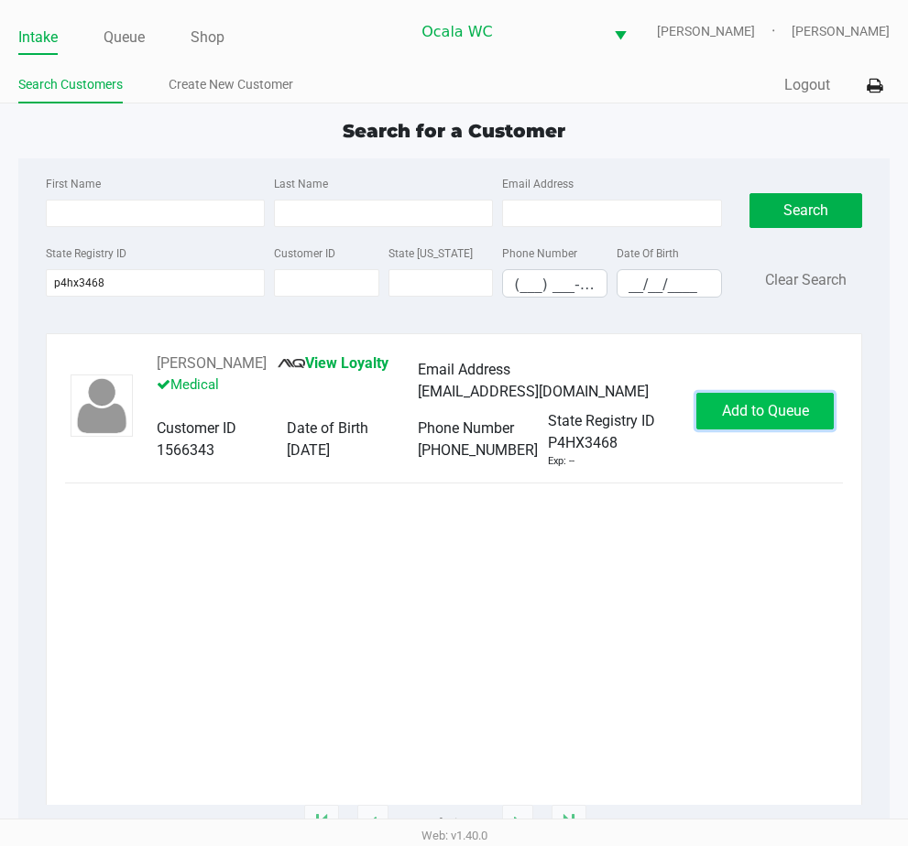
click at [763, 422] on button "Add to Queue" at bounding box center [764, 411] width 137 height 37
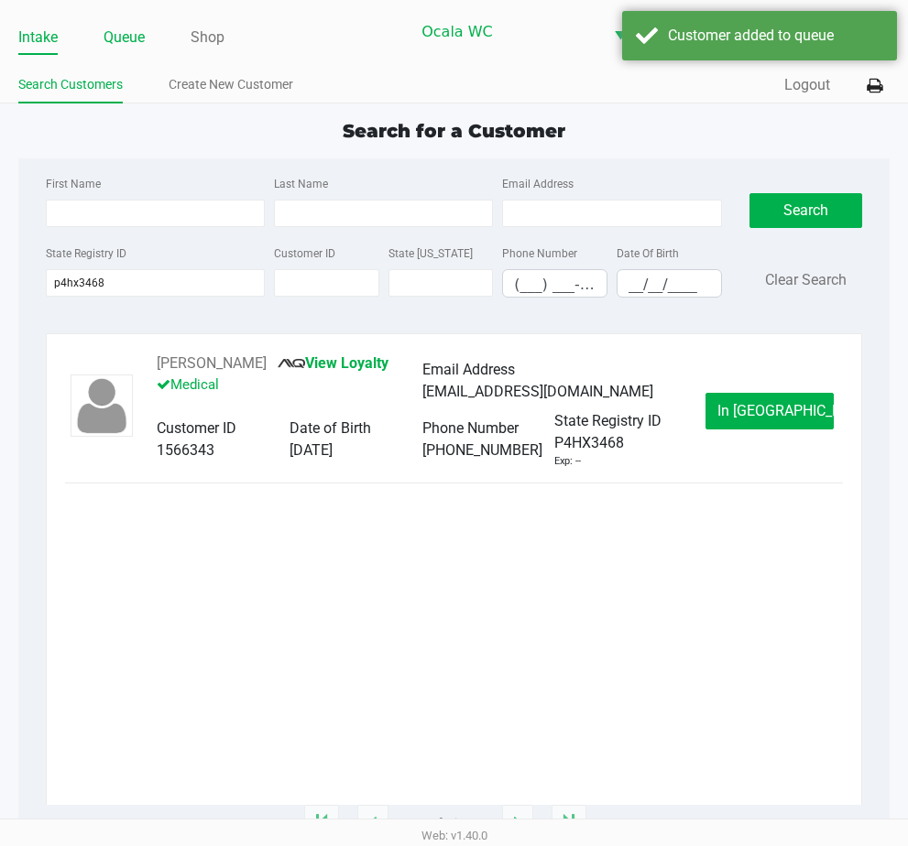
click at [133, 33] on link "Queue" at bounding box center [124, 38] width 41 height 26
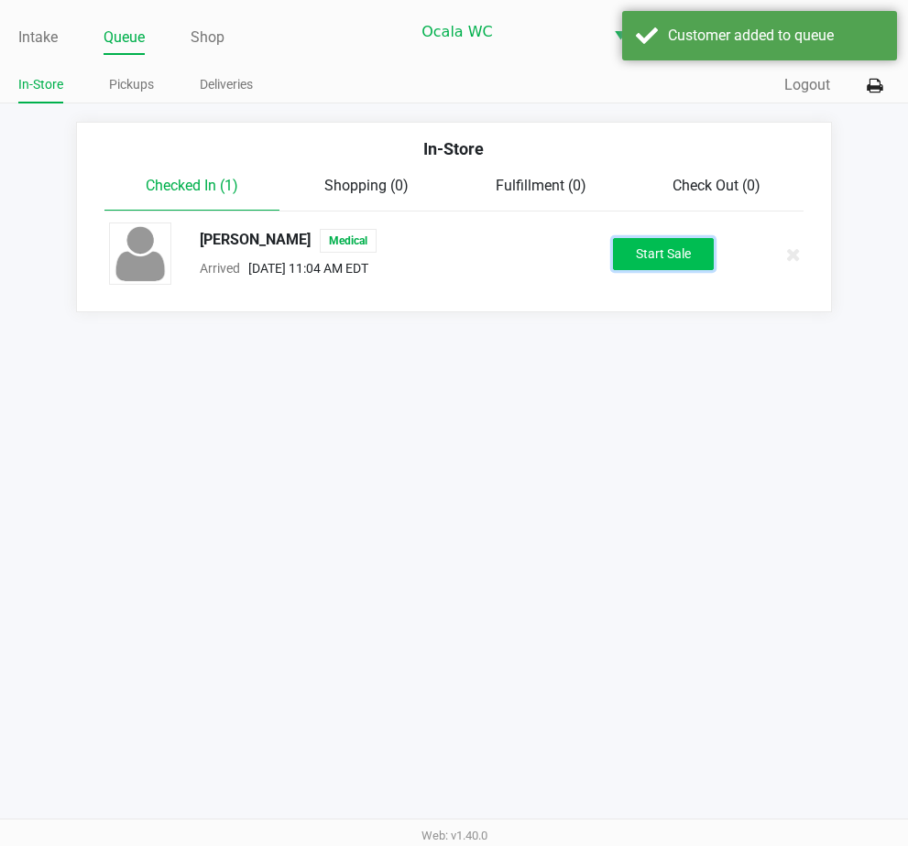
click at [687, 260] on button "Start Sale" at bounding box center [663, 254] width 101 height 32
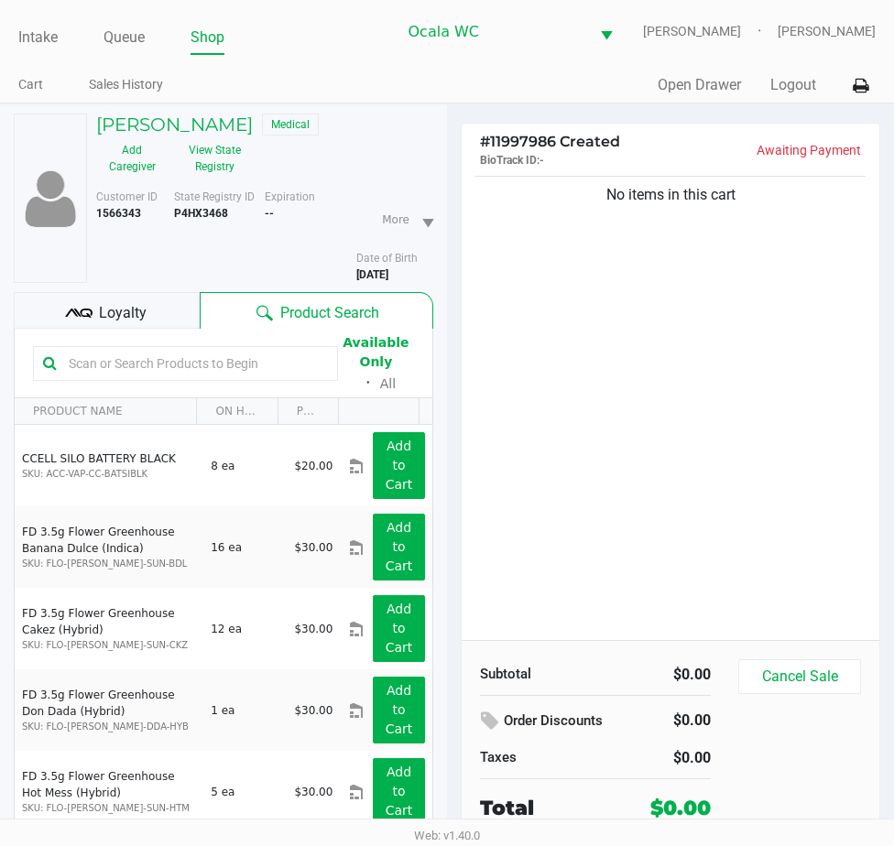
click at [117, 307] on span "Loyalty" at bounding box center [123, 313] width 48 height 22
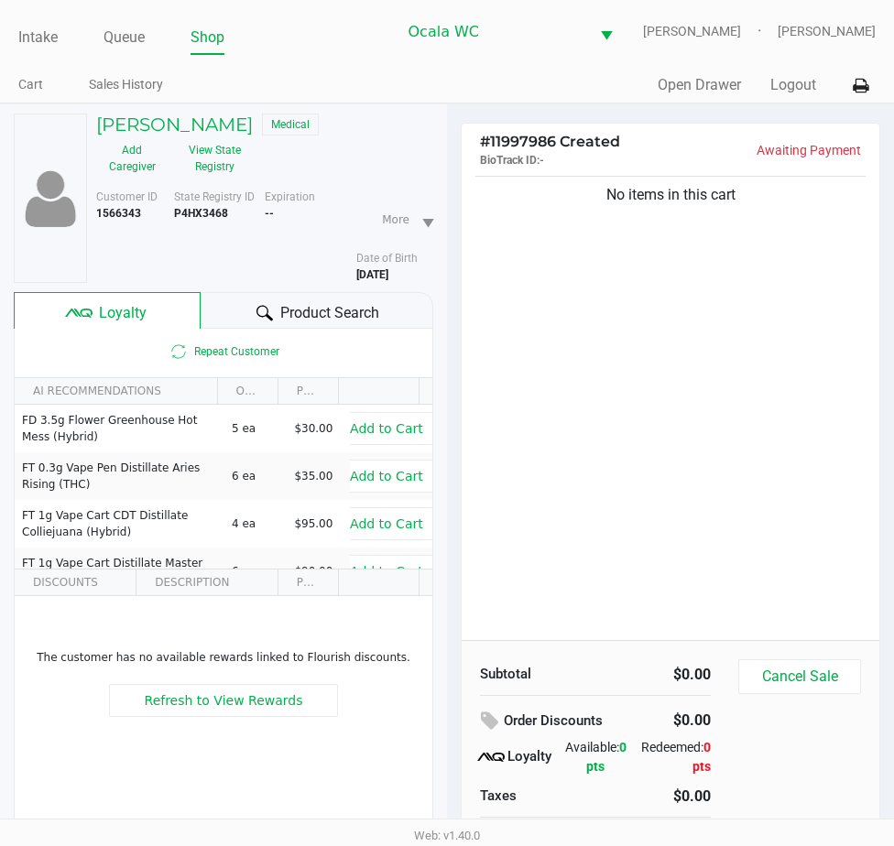
click at [285, 309] on span "Product Search" at bounding box center [329, 313] width 99 height 22
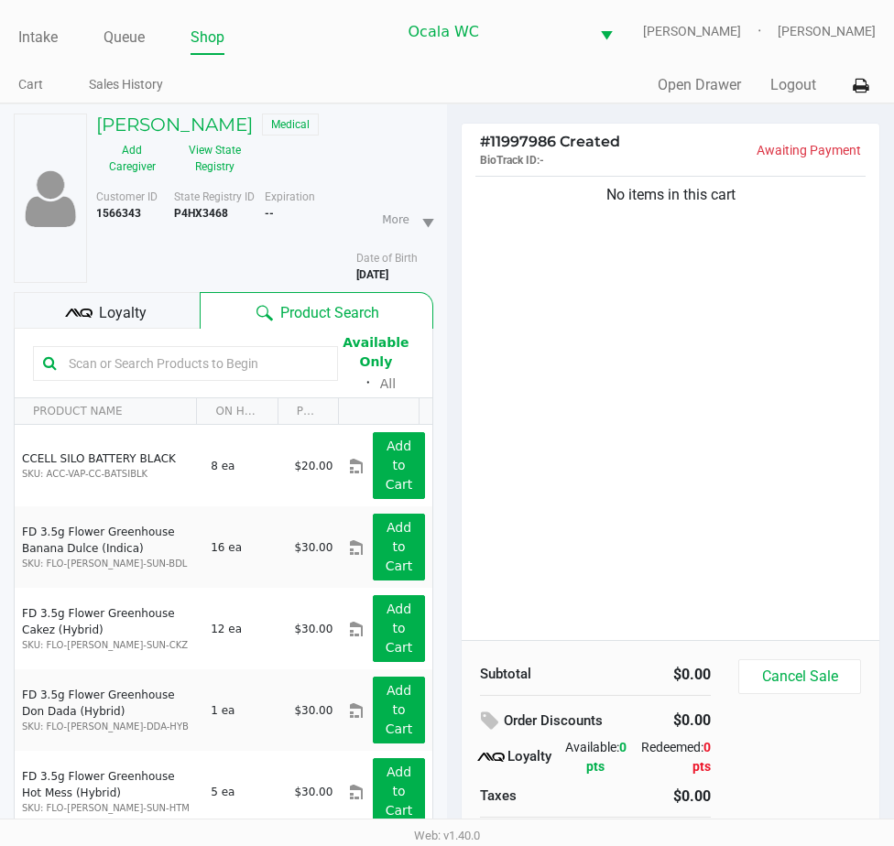
click at [197, 357] on input "text" at bounding box center [194, 363] width 267 height 27
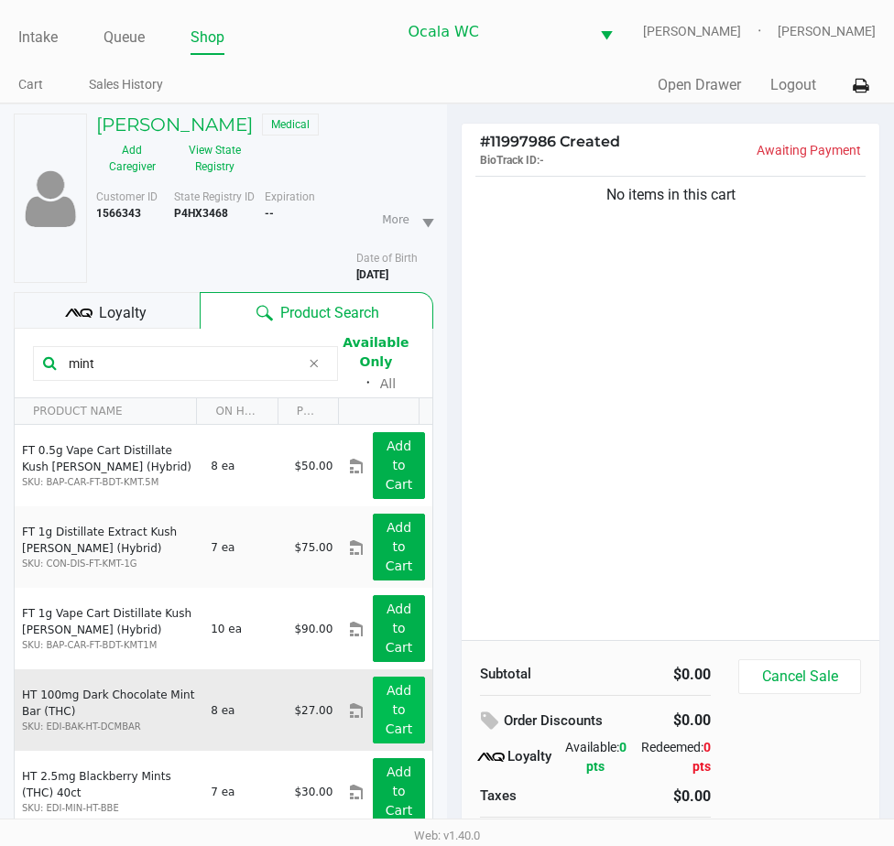
type input "mint"
click at [387, 696] on app-button-loader "Add to Cart" at bounding box center [399, 709] width 27 height 53
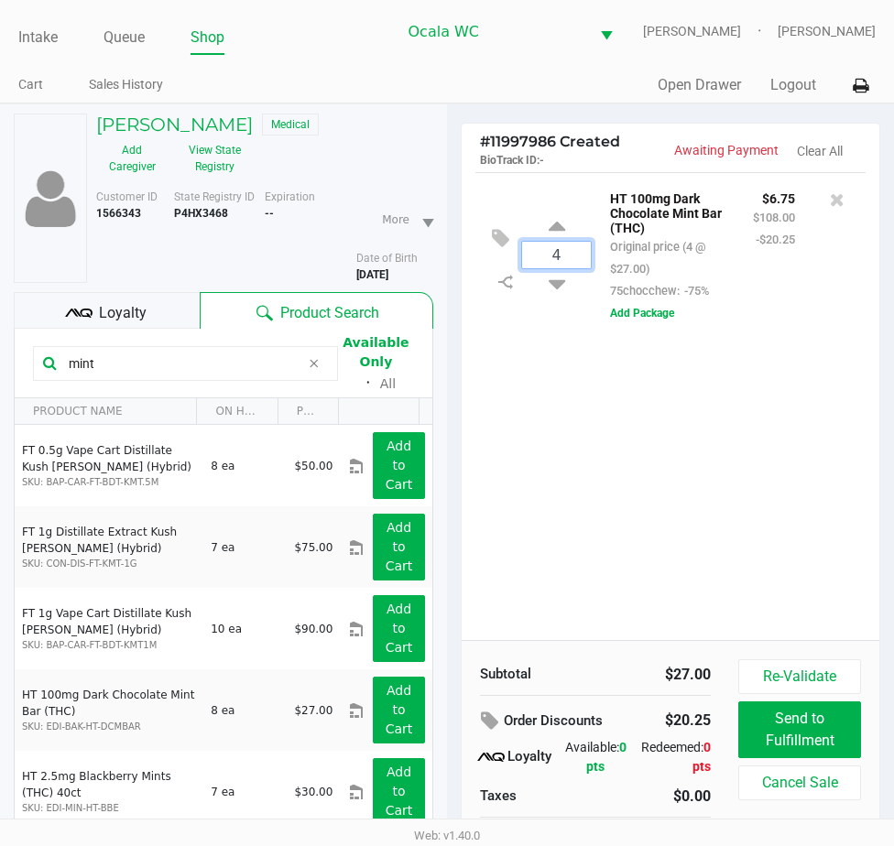
type input "4"
click at [753, 448] on div "Diana Jenkins Medical Add Caregiver View State Registry Customer ID 1566343 Sta…" at bounding box center [447, 521] width 894 height 834
click at [777, 375] on div "4 HT 100mg Dark Chocolate Mint Bar (THC) Original price (4 @ $27.00) 75chocchew…" at bounding box center [671, 406] width 418 height 468
drag, startPoint x: 133, startPoint y: 352, endPoint x: -11, endPoint y: 277, distance: 162.2
click at [0, 277] on html "Intake Queue Shop Ocala WC GROVER Marjorie Hern Cart Sales History Quick Sale O…" at bounding box center [447, 423] width 894 height 846
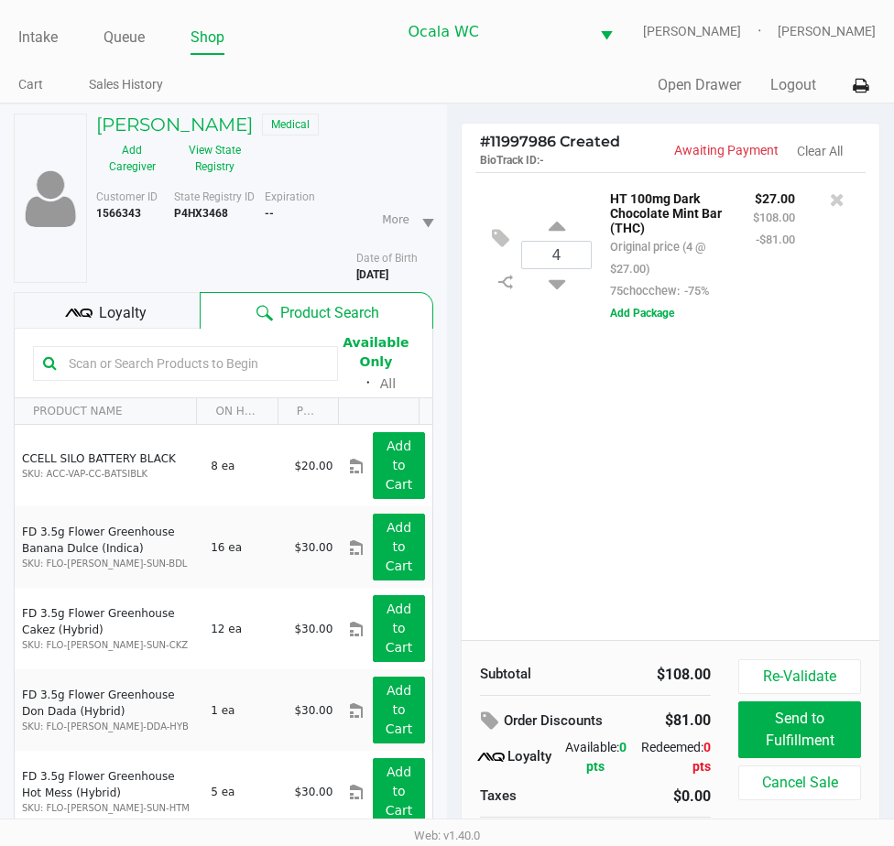
click at [183, 366] on input "text" at bounding box center [194, 363] width 267 height 27
click at [130, 353] on input "text" at bounding box center [194, 363] width 267 height 27
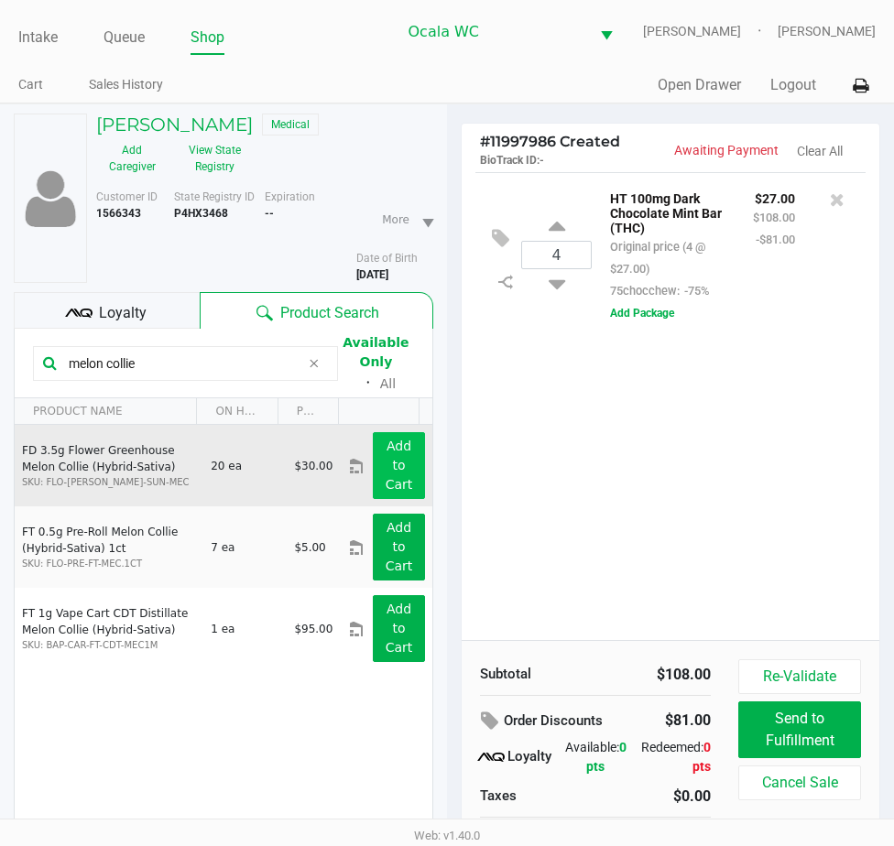
type input "melon collie"
click at [373, 465] on button "Add to Cart" at bounding box center [399, 465] width 52 height 67
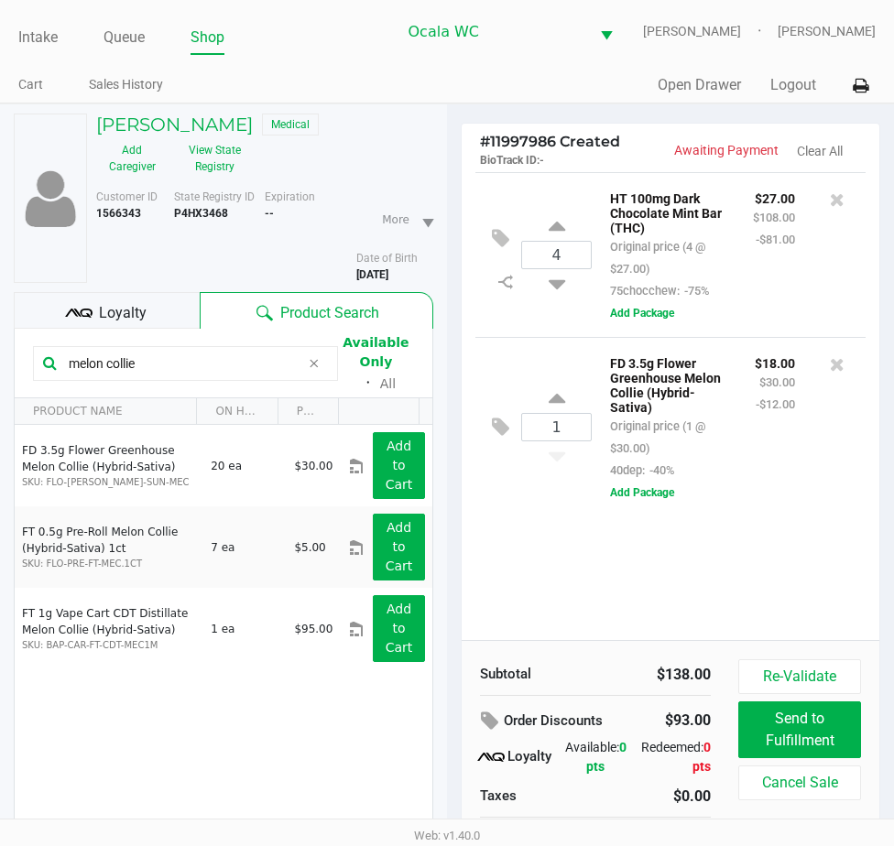
drag, startPoint x: 175, startPoint y: 361, endPoint x: -11, endPoint y: 287, distance: 200.2
click at [0, 287] on html "Intake Queue Shop Ocala WC GROVER Marjorie Hern Cart Sales History Quick Sale O…" at bounding box center [447, 423] width 894 height 846
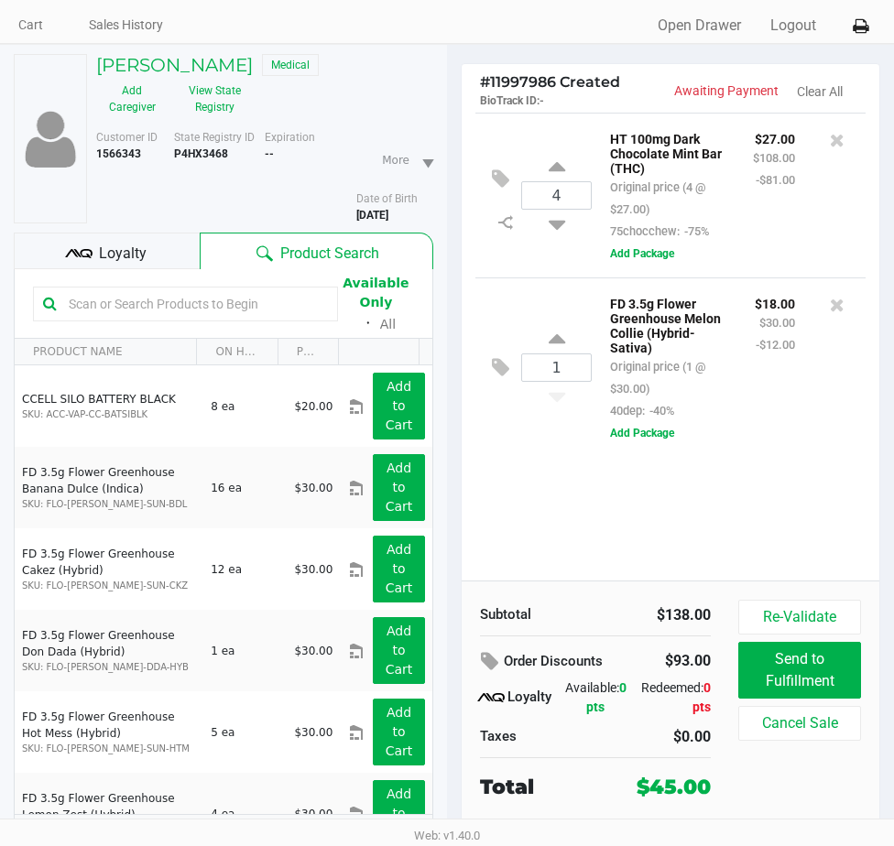
scroll to position [91, 0]
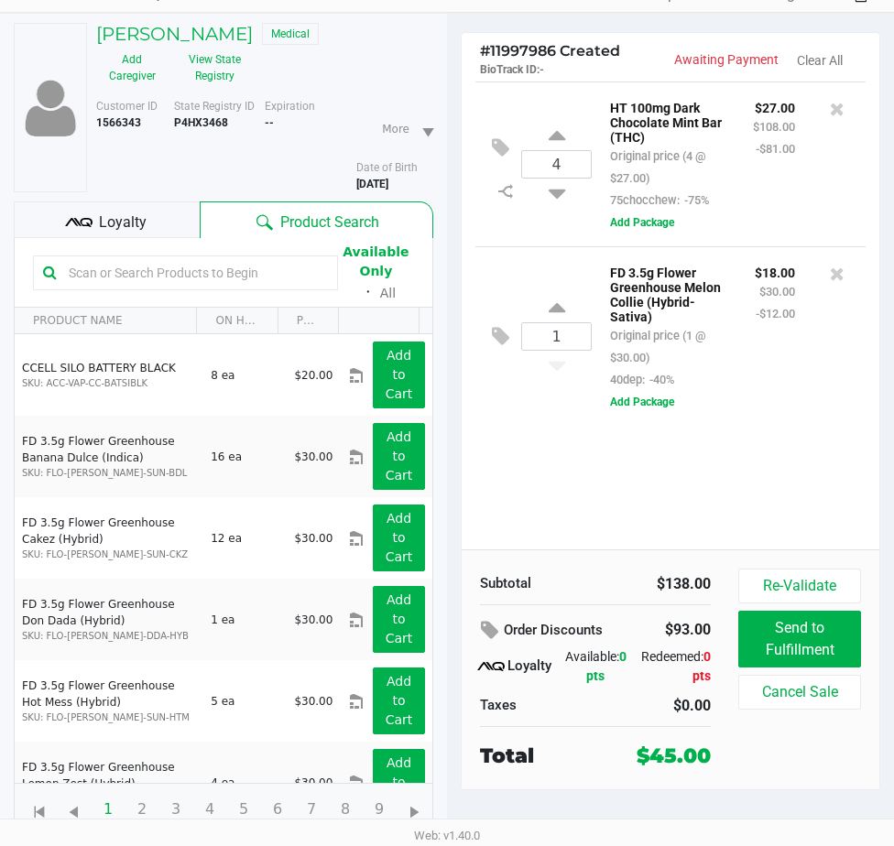
click at [125, 220] on span "Loyalty" at bounding box center [123, 223] width 48 height 22
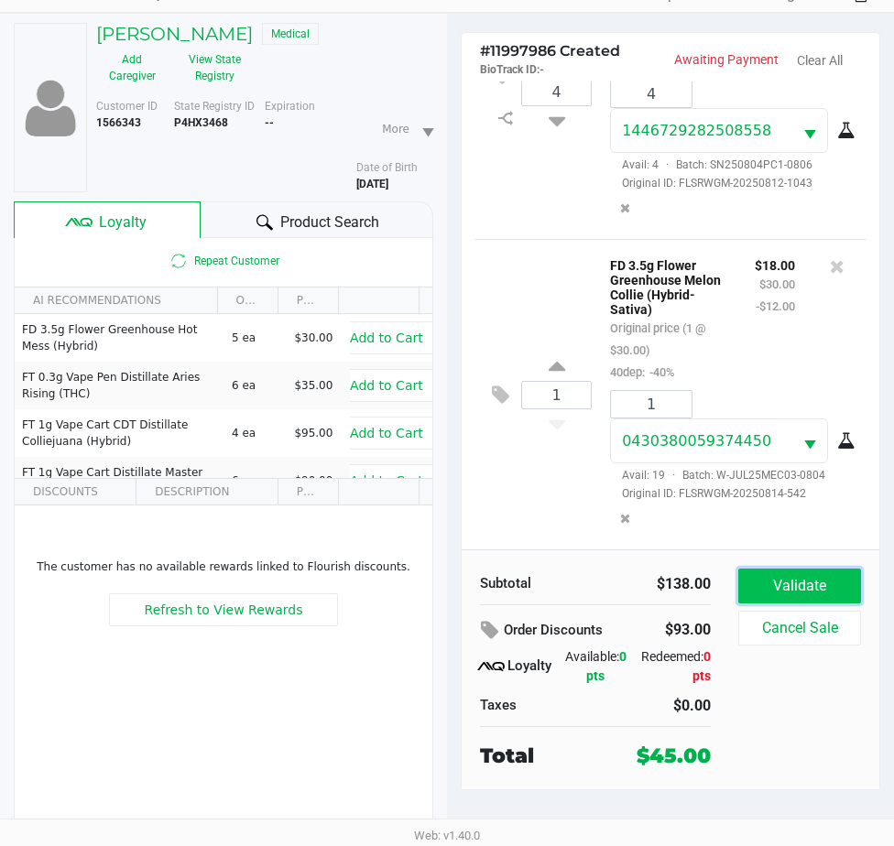
click at [810, 581] on button "Validate" at bounding box center [799, 586] width 123 height 35
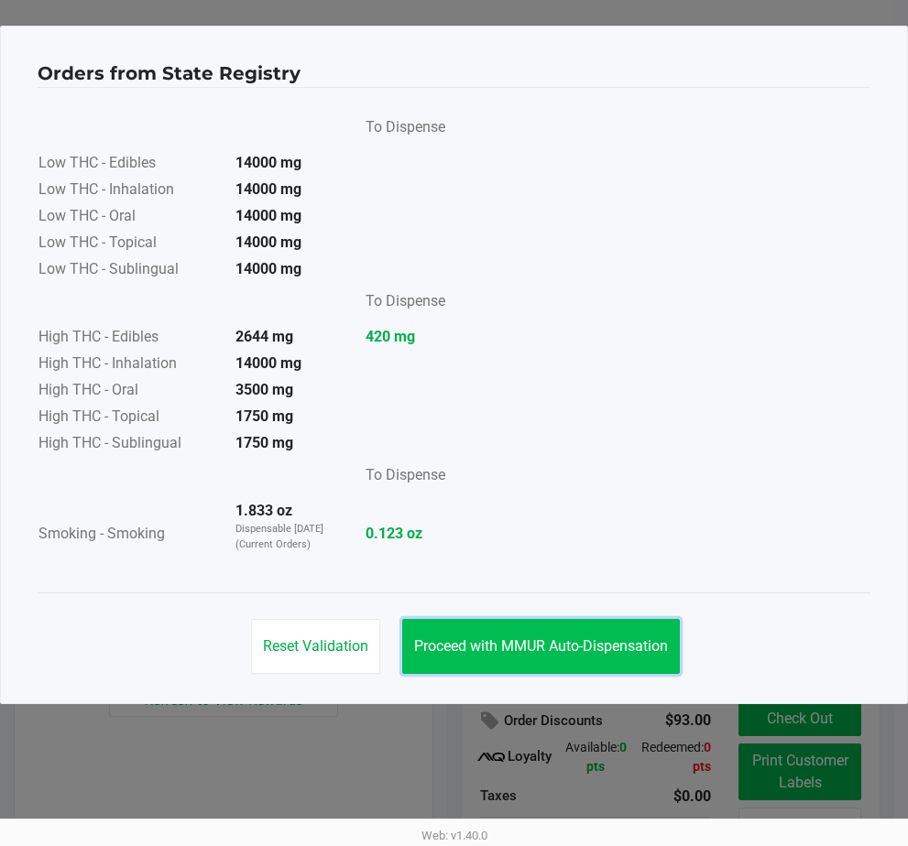
click at [509, 652] on span "Proceed with MMUR Auto-Dispensation" at bounding box center [541, 646] width 254 height 17
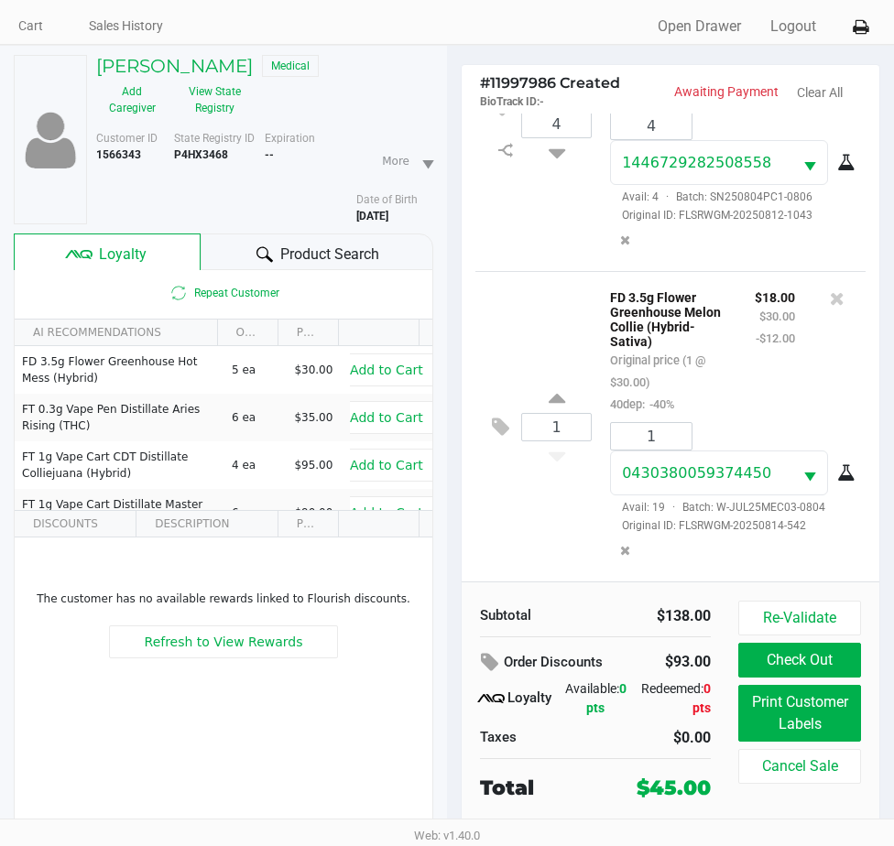
scroll to position [91, 0]
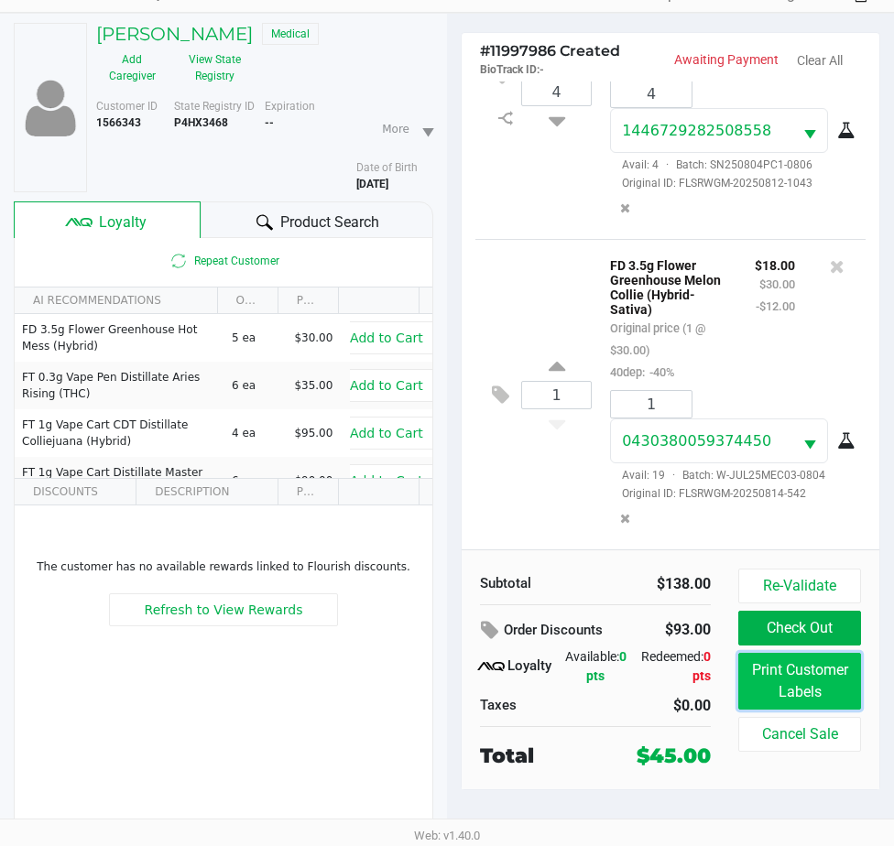
click at [835, 670] on button "Print Customer Labels" at bounding box center [799, 681] width 123 height 57
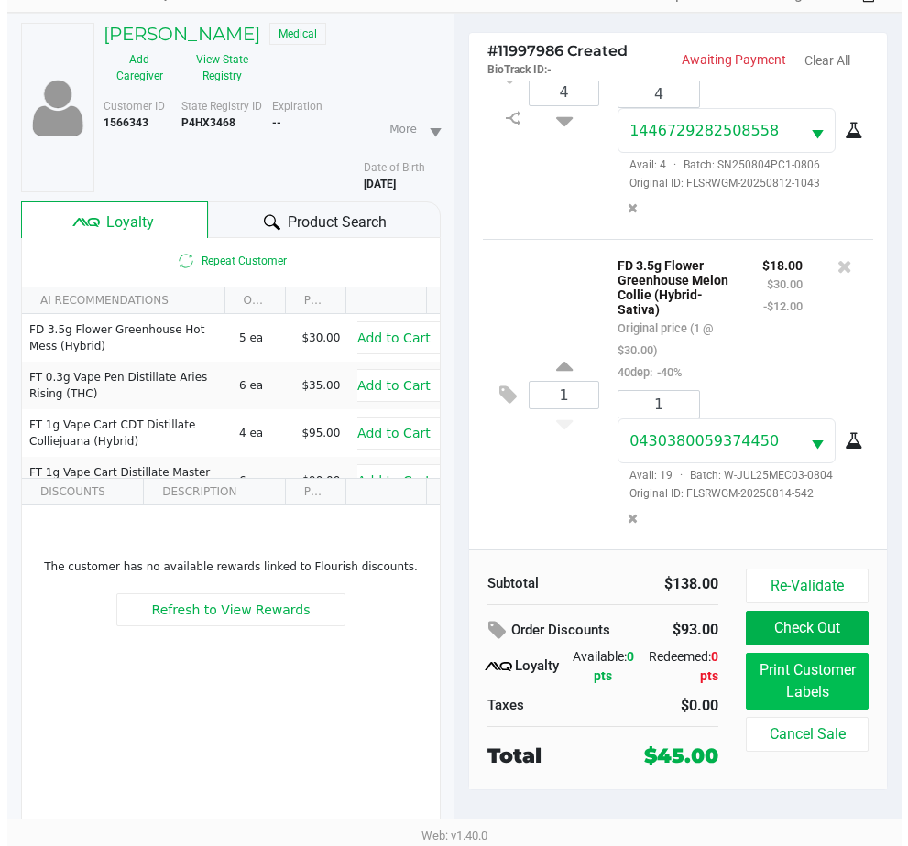
scroll to position [0, 0]
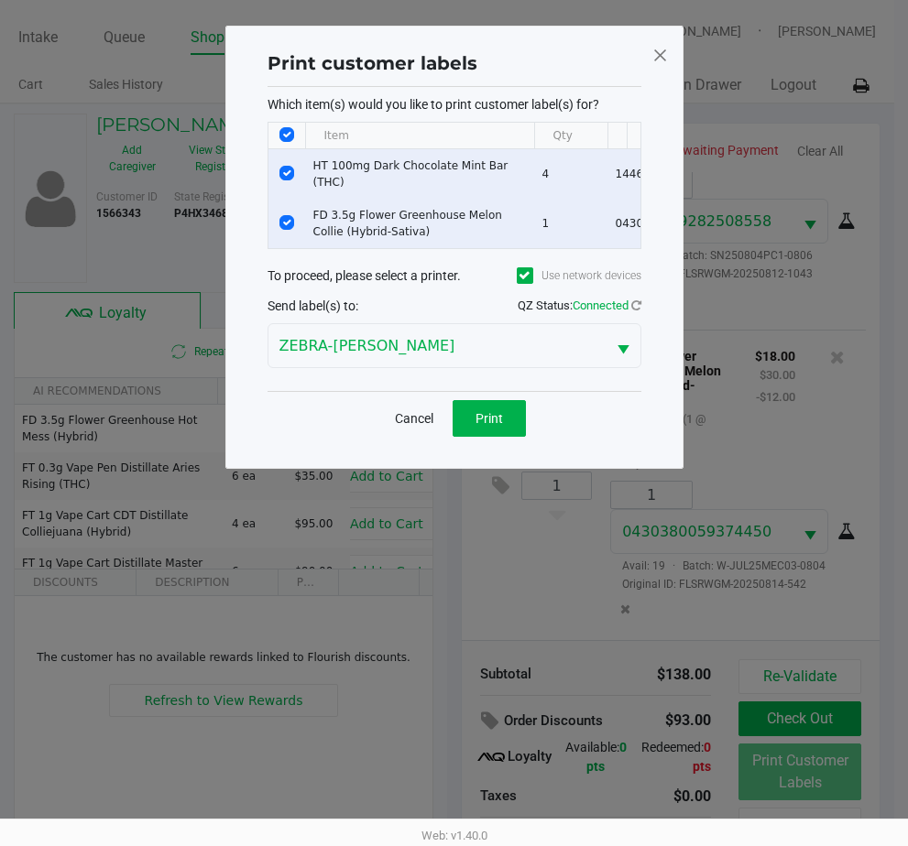
click at [512, 445] on div "Cancel Print" at bounding box center [454, 418] width 374 height 54
click at [504, 426] on button "Print" at bounding box center [489, 418] width 73 height 37
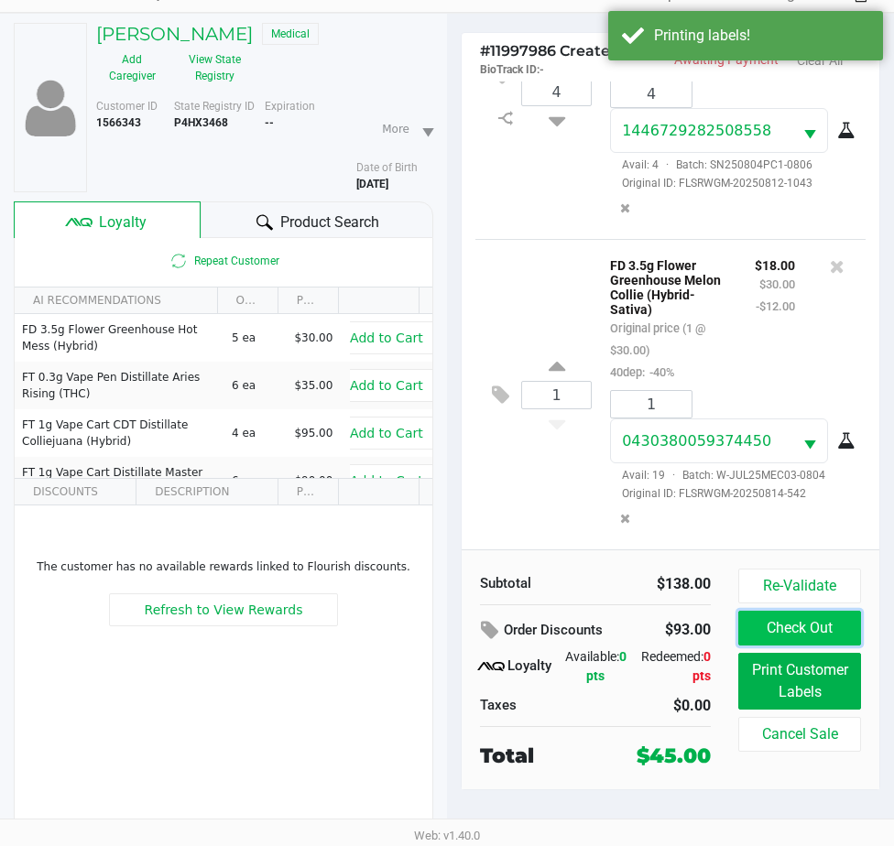
click at [812, 629] on button "Check Out" at bounding box center [799, 628] width 123 height 35
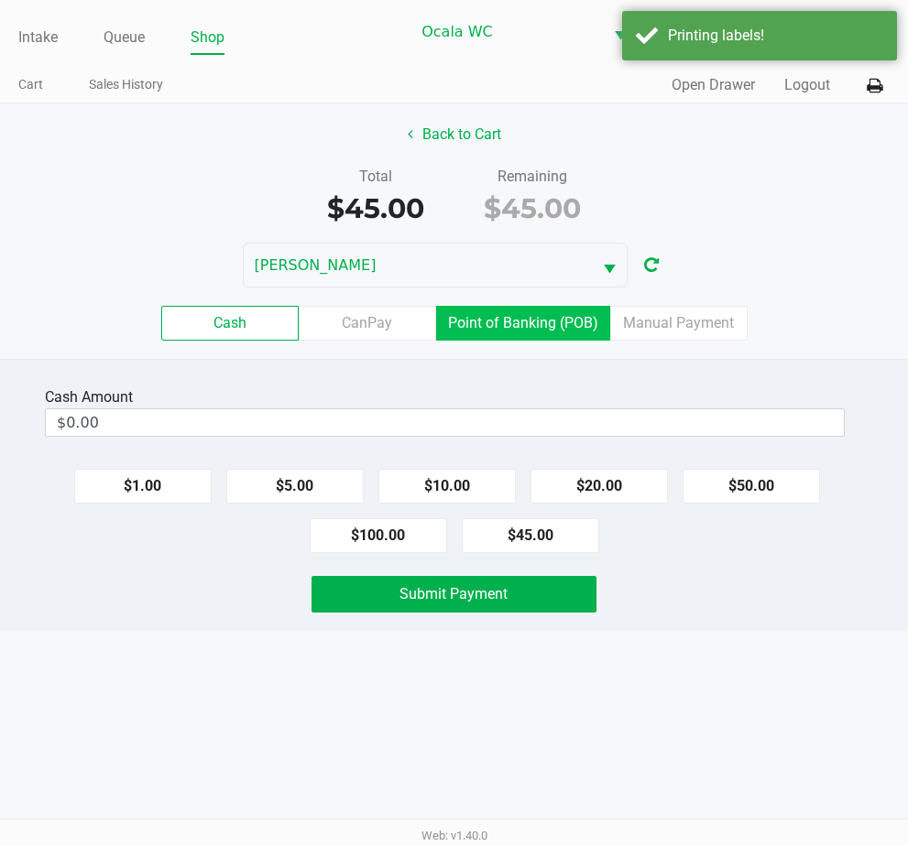
click at [550, 318] on label "Point of Banking (POB)" at bounding box center [523, 323] width 174 height 35
click at [0, 0] on 7 "Point of Banking (POB)" at bounding box center [0, 0] width 0 height 0
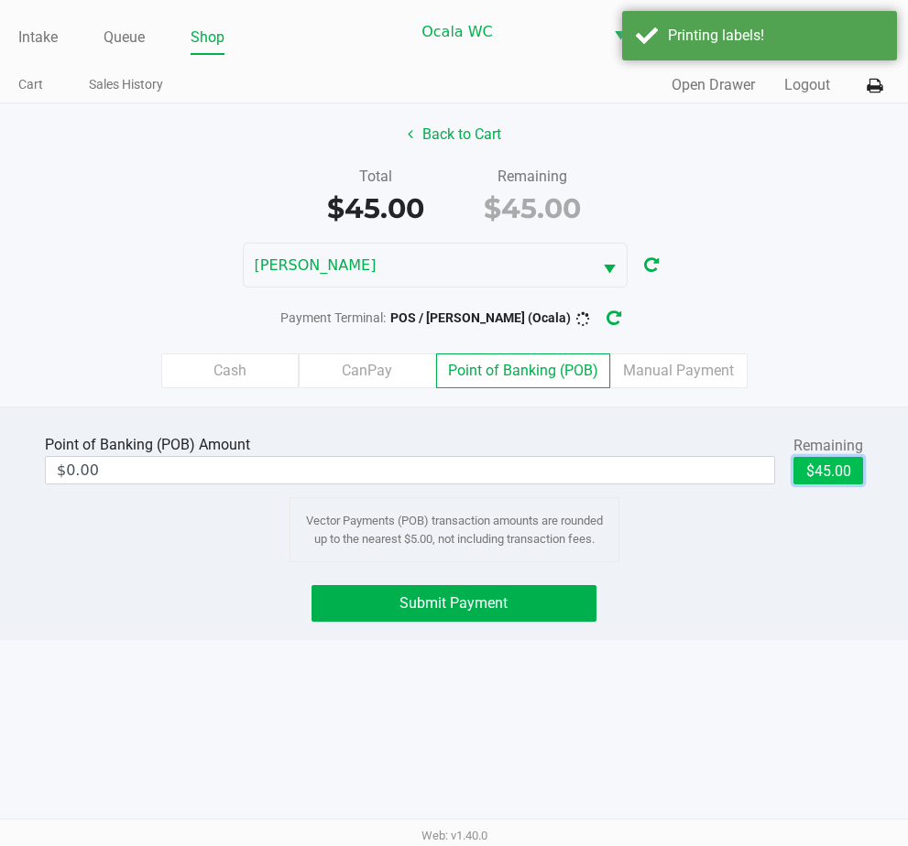
click at [806, 466] on button "$45.00" at bounding box center [828, 470] width 70 height 27
type input "$45.00"
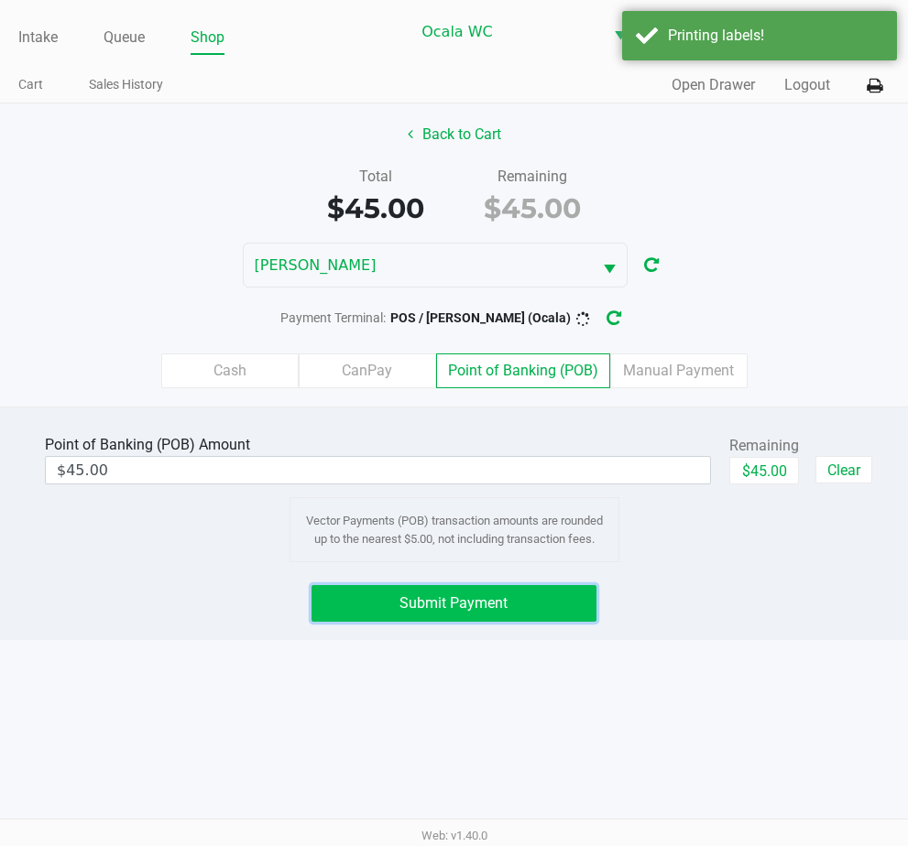
click at [476, 589] on button "Submit Payment" at bounding box center [453, 603] width 284 height 37
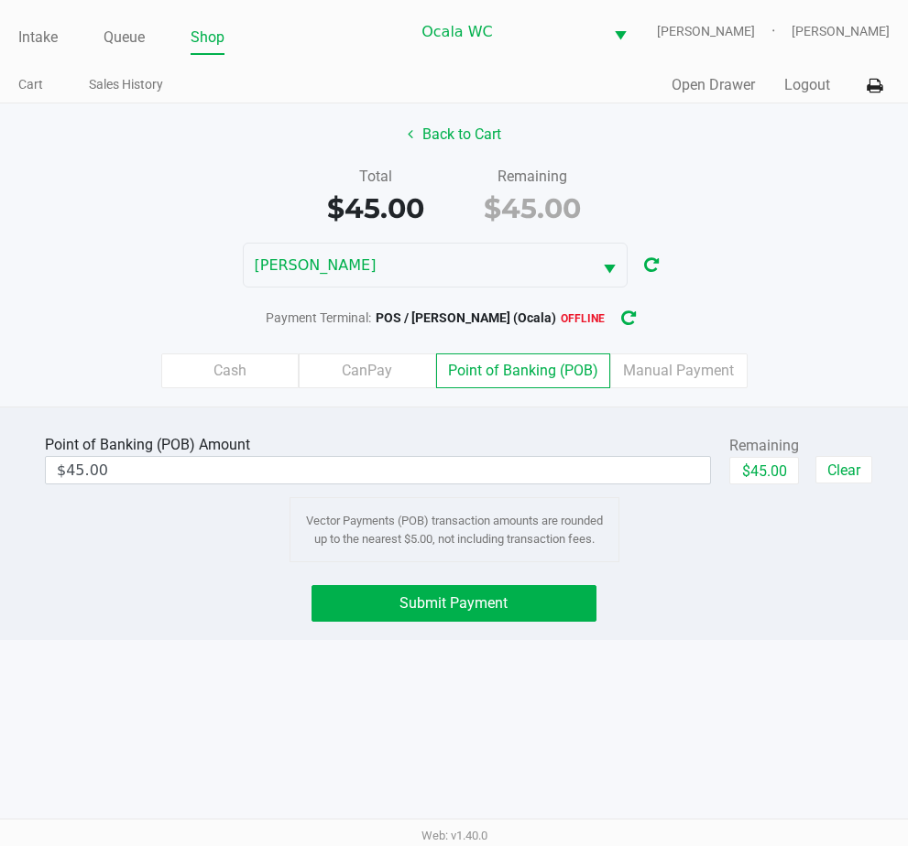
click at [643, 321] on button "button" at bounding box center [628, 318] width 29 height 34
click at [772, 472] on button "$45.00" at bounding box center [764, 470] width 70 height 27
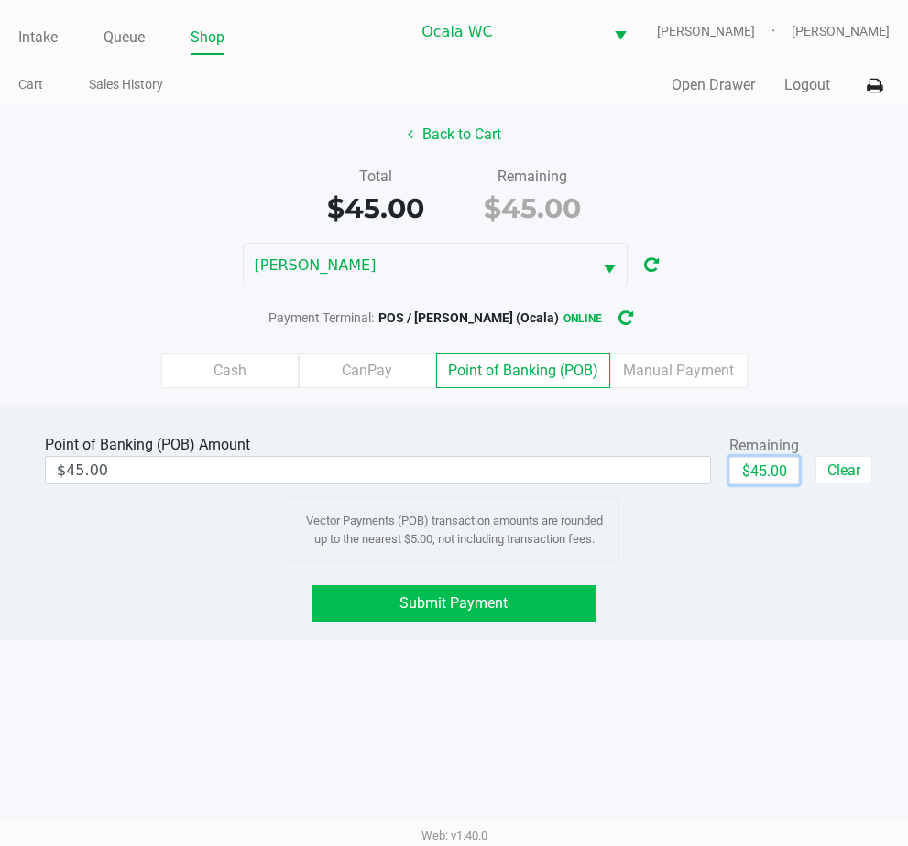
click at [551, 616] on button "Submit Payment" at bounding box center [453, 603] width 284 height 37
